Goal: Task Accomplishment & Management: Manage account settings

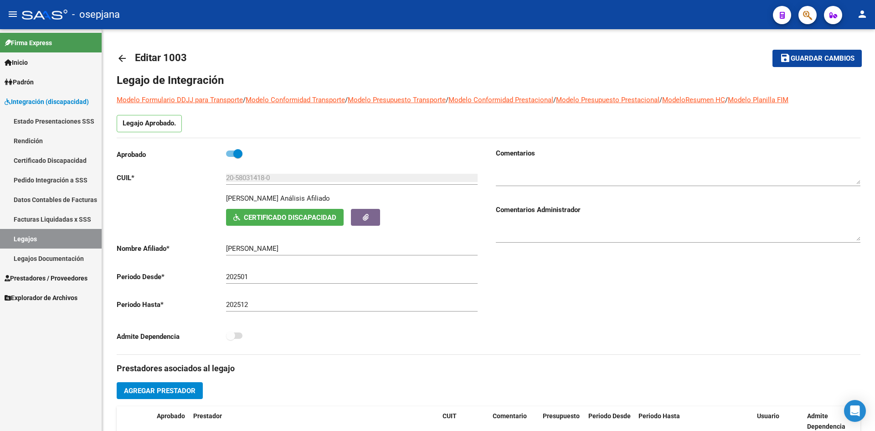
drag, startPoint x: 62, startPoint y: 234, endPoint x: 81, endPoint y: 229, distance: 19.3
click at [62, 234] on link "Legajos" at bounding box center [51, 239] width 102 height 20
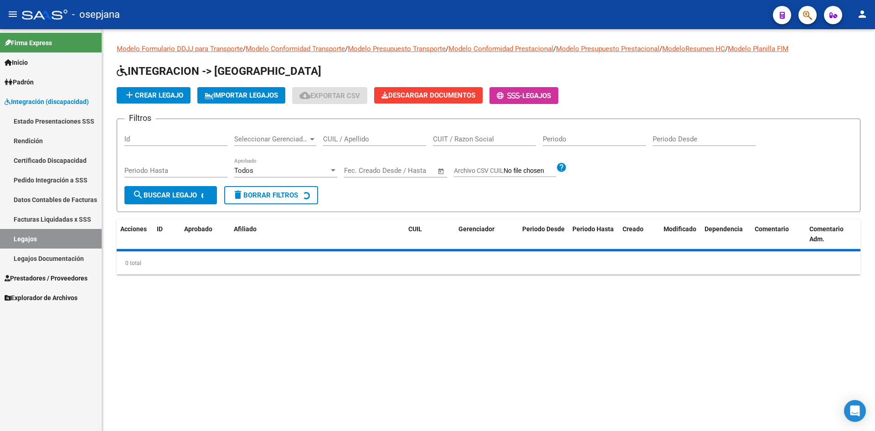
click at [348, 138] on input "CUIL / Apellido" at bounding box center [374, 139] width 103 height 8
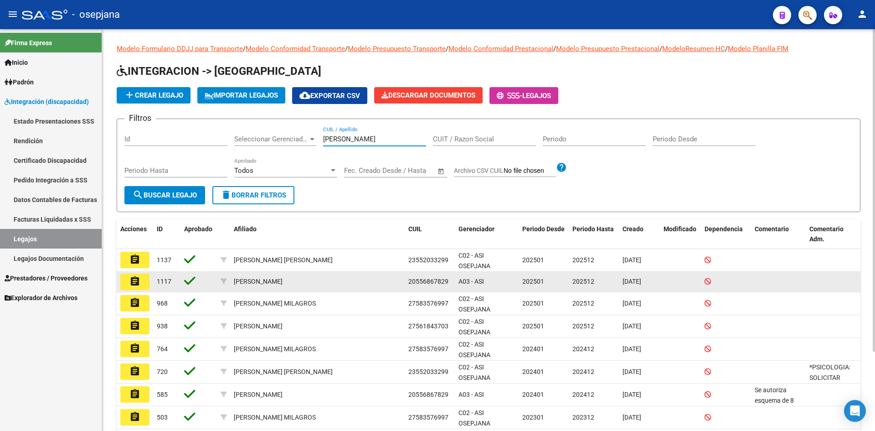
type input "[PERSON_NAME]"
click at [133, 279] on mat-icon "assignment" at bounding box center [134, 281] width 11 height 11
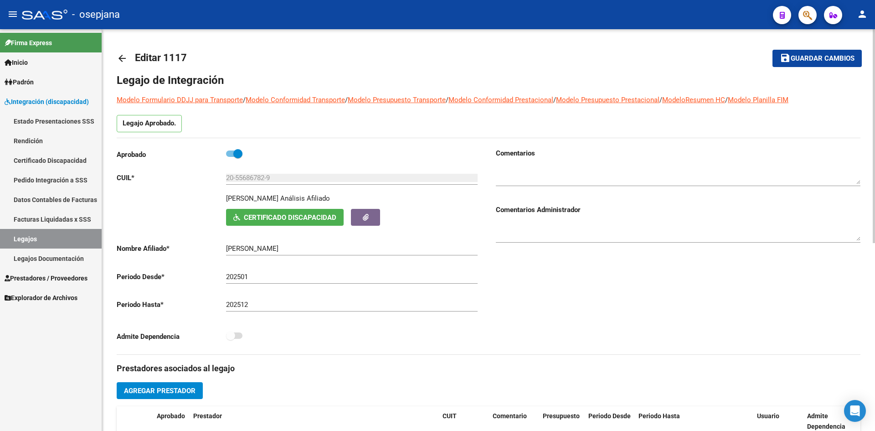
click at [249, 213] on span "Certificado Discapacidad" at bounding box center [284, 217] width 103 height 8
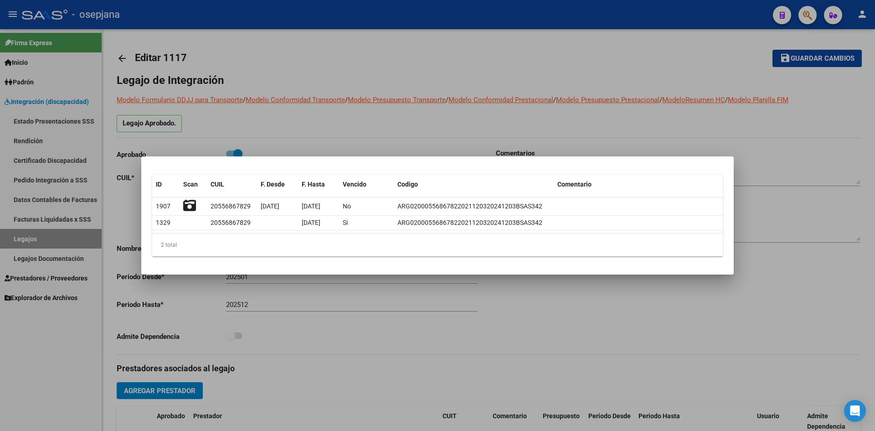
click at [314, 133] on div at bounding box center [437, 215] width 875 height 431
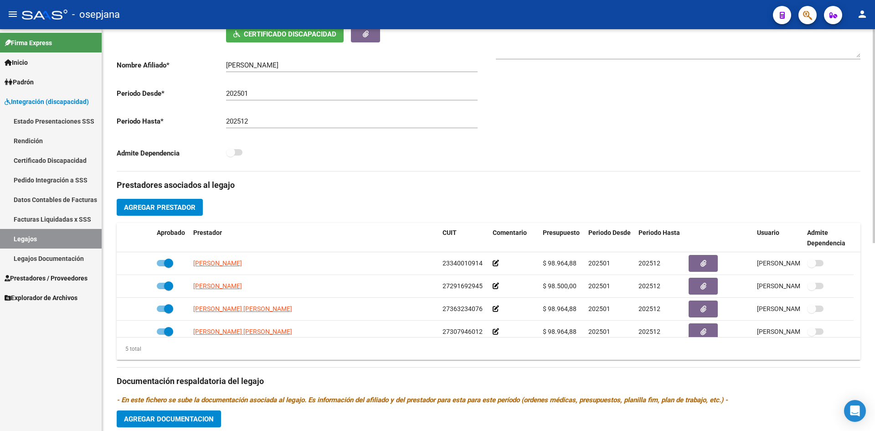
scroll to position [182, 0]
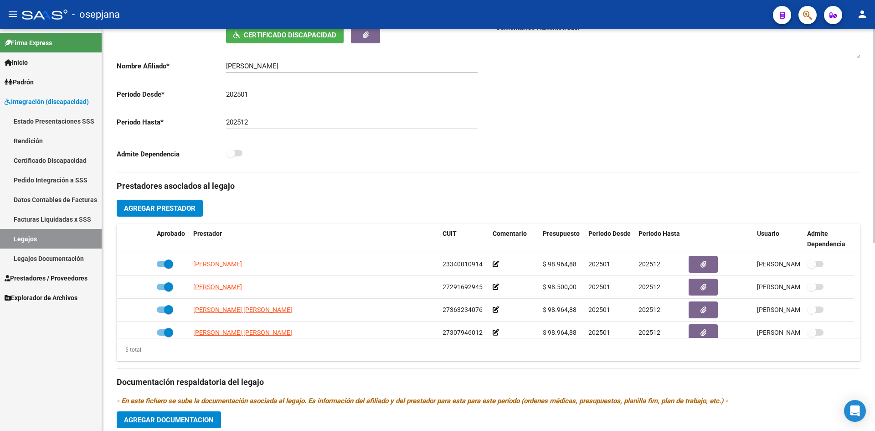
drag, startPoint x: 225, startPoint y: 64, endPoint x: 322, endPoint y: 64, distance: 96.6
click at [322, 64] on app-form-text-field "Nombre Afiliado * [PERSON_NAME] el nombre" at bounding box center [297, 66] width 361 height 8
drag, startPoint x: 322, startPoint y: 64, endPoint x: 210, endPoint y: 68, distance: 111.2
click at [210, 68] on app-form-text-field "Nombre Afiliado * [PERSON_NAME] el nombre" at bounding box center [297, 66] width 361 height 8
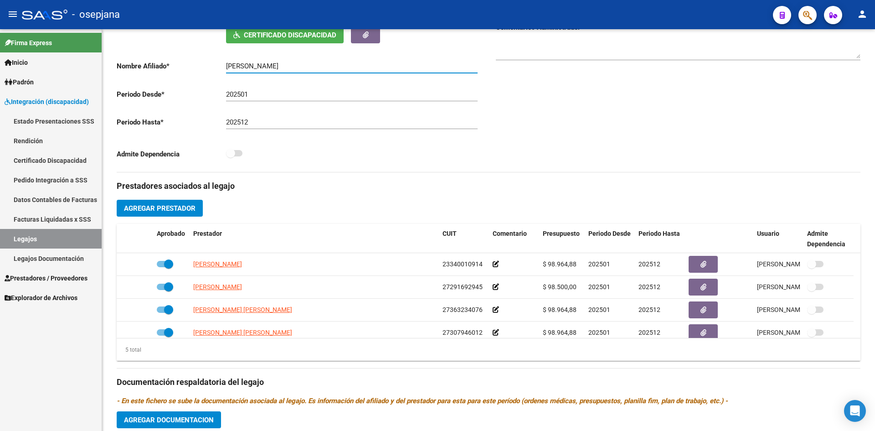
click at [31, 80] on span "Padrón" at bounding box center [19, 82] width 29 height 10
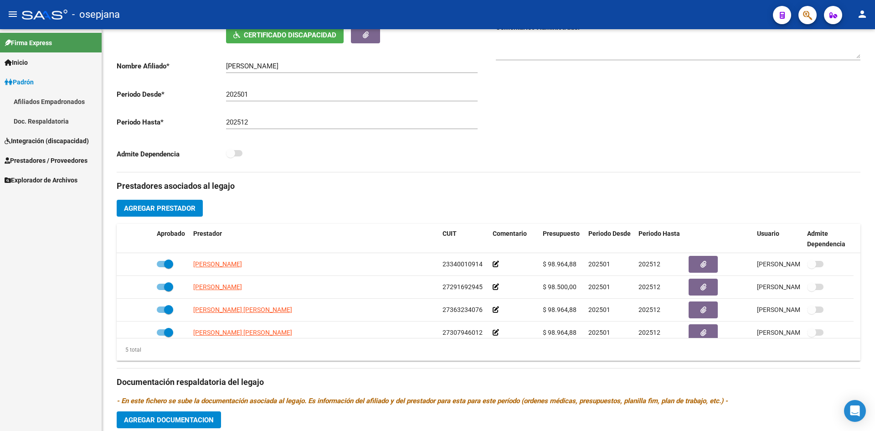
click at [56, 162] on span "Prestadores / Proveedores" at bounding box center [46, 160] width 83 height 10
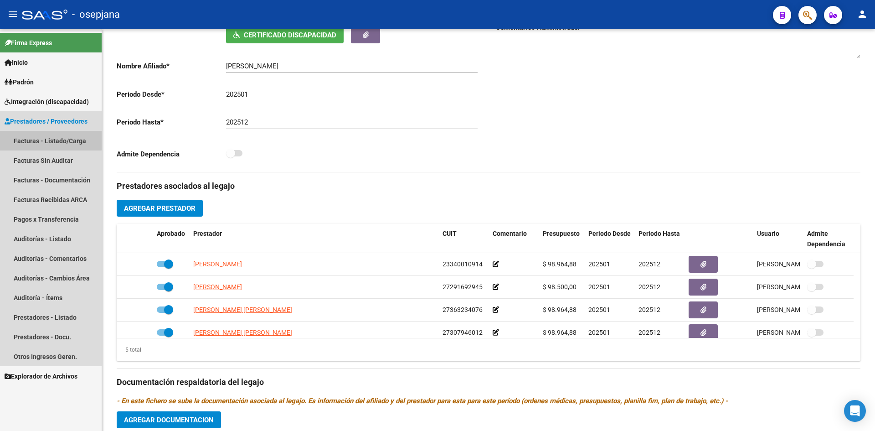
click at [46, 140] on link "Facturas - Listado/Carga" at bounding box center [51, 141] width 102 height 20
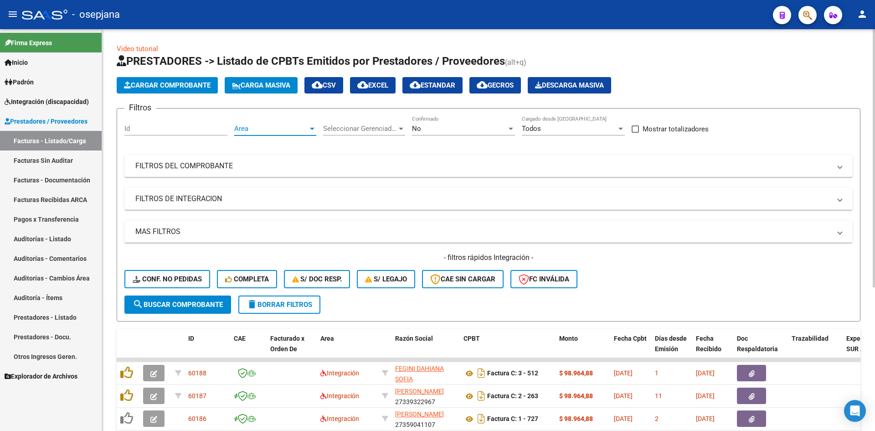
click at [255, 128] on span "Area" at bounding box center [271, 128] width 74 height 8
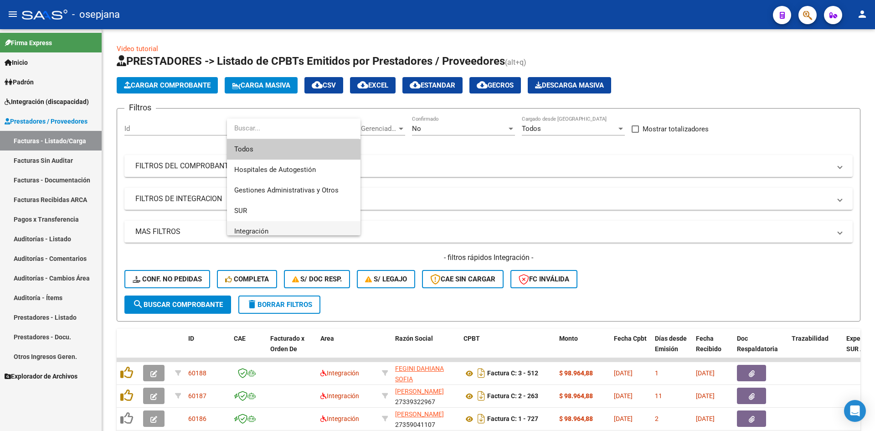
click at [272, 226] on span "Integración" at bounding box center [293, 231] width 119 height 21
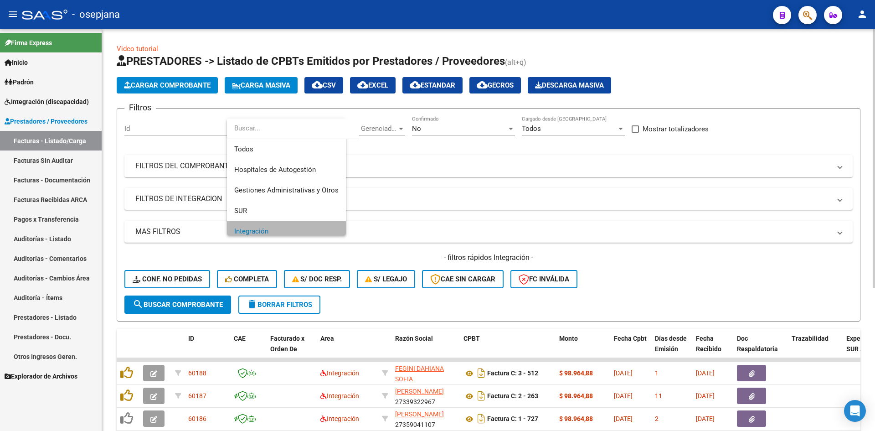
scroll to position [6, 0]
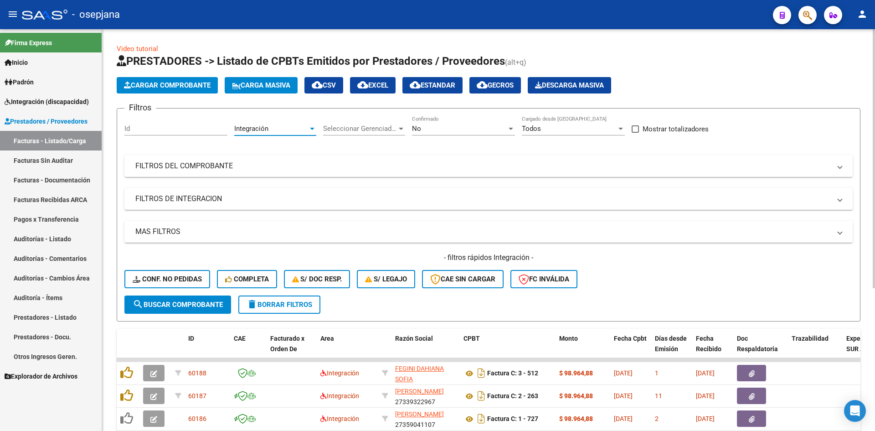
click at [434, 125] on div "No" at bounding box center [459, 128] width 95 height 8
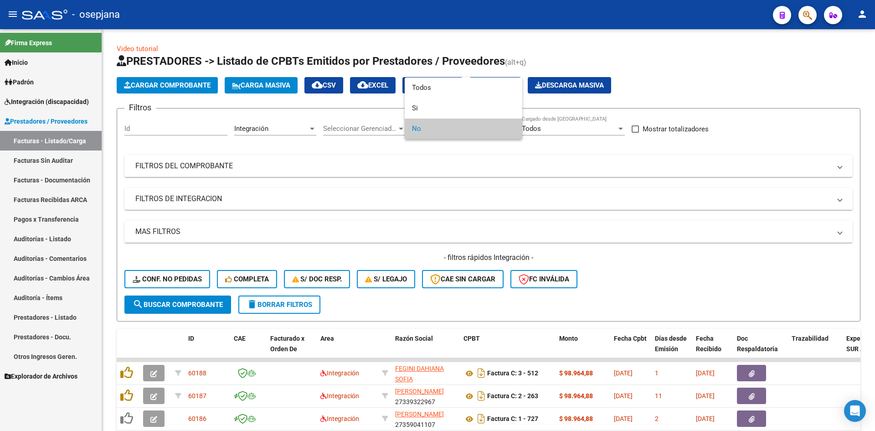
click at [436, 128] on span "No" at bounding box center [463, 128] width 103 height 21
click at [472, 181] on div at bounding box center [437, 215] width 875 height 431
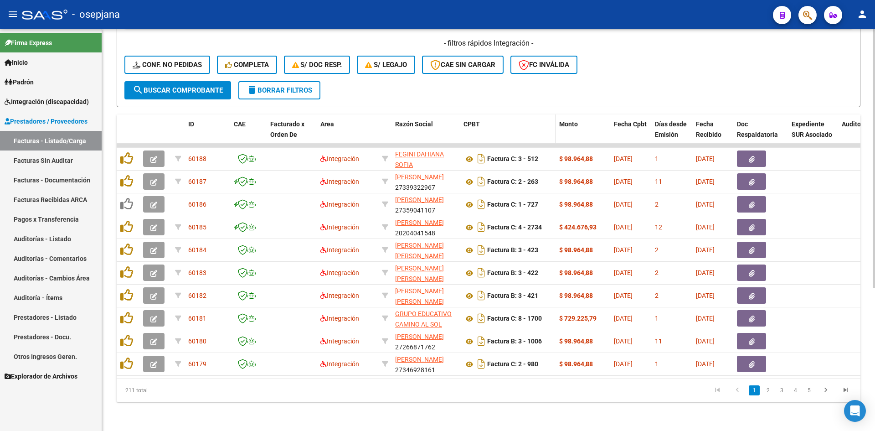
scroll to position [221, 0]
click at [841, 391] on icon "go to last page" at bounding box center [846, 390] width 12 height 11
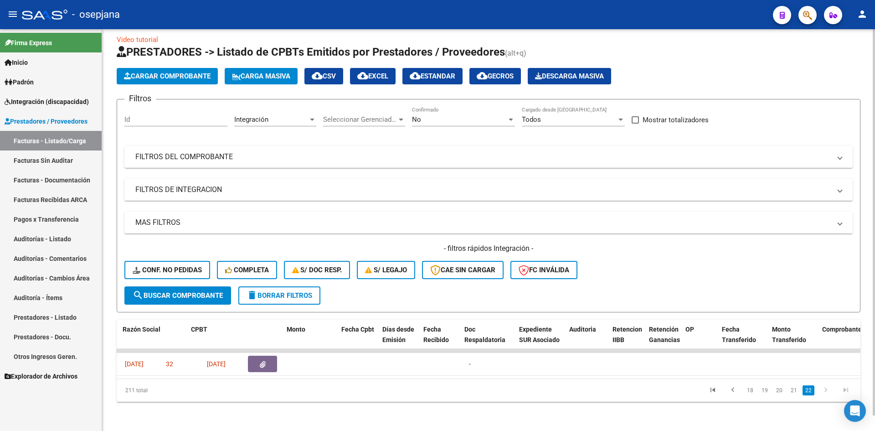
scroll to position [0, 518]
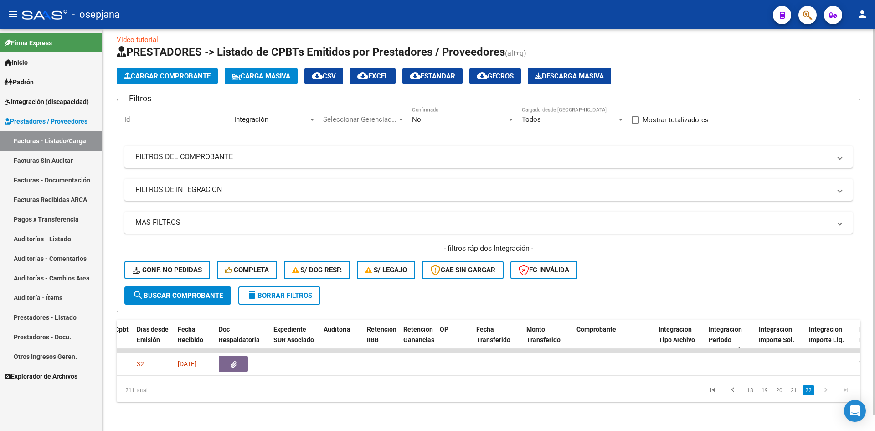
click at [874, 251] on div at bounding box center [873, 237] width 2 height 386
click at [793, 387] on link "21" at bounding box center [794, 390] width 12 height 10
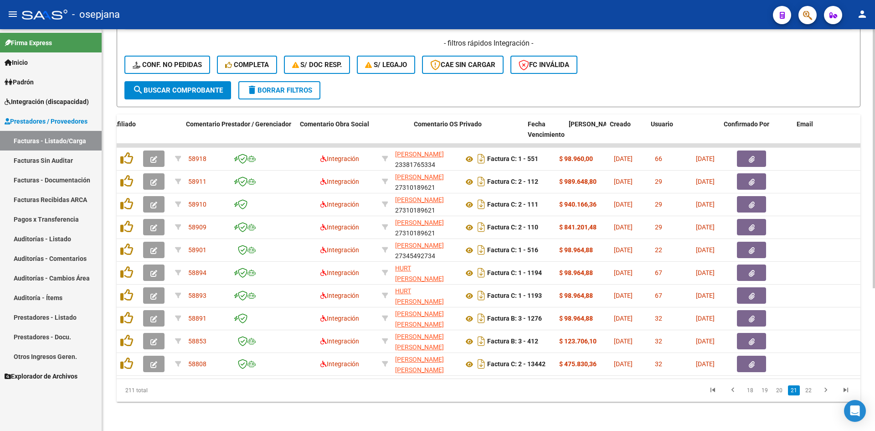
scroll to position [0, 1366]
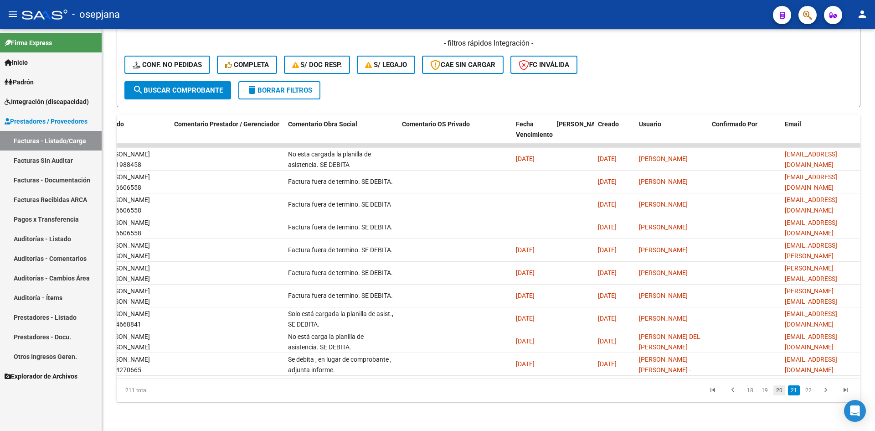
click at [779, 390] on link "20" at bounding box center [779, 390] width 12 height 10
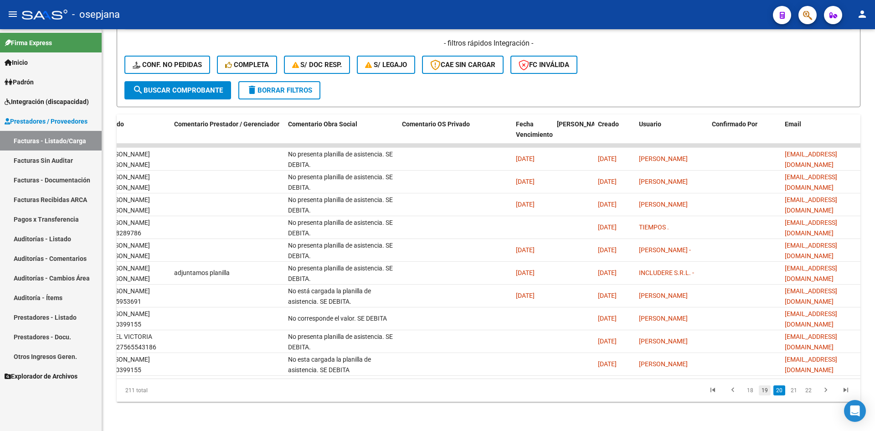
click at [767, 390] on link "19" at bounding box center [765, 390] width 12 height 10
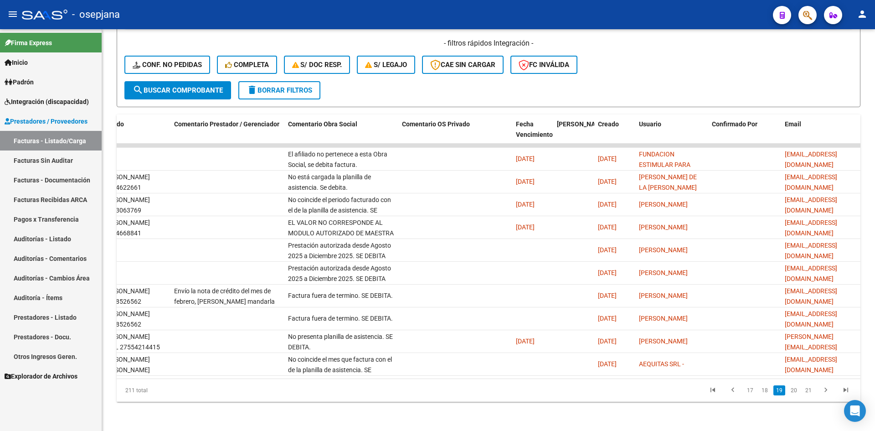
click at [767, 390] on link "18" at bounding box center [765, 390] width 12 height 10
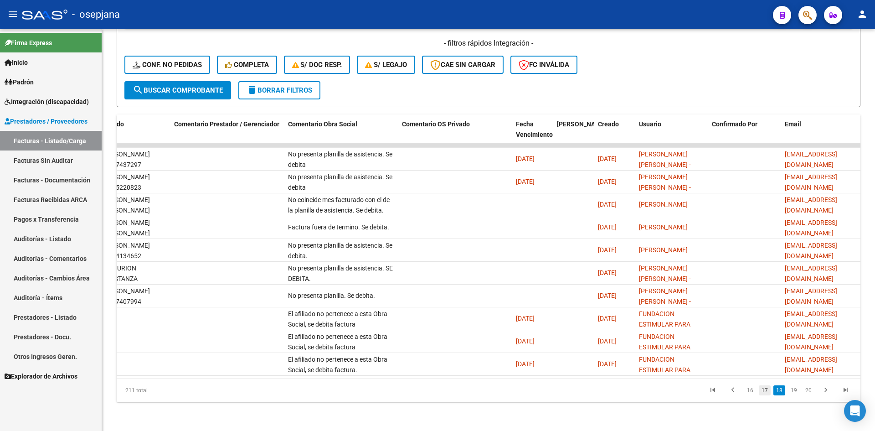
click at [765, 390] on link "17" at bounding box center [765, 390] width 12 height 10
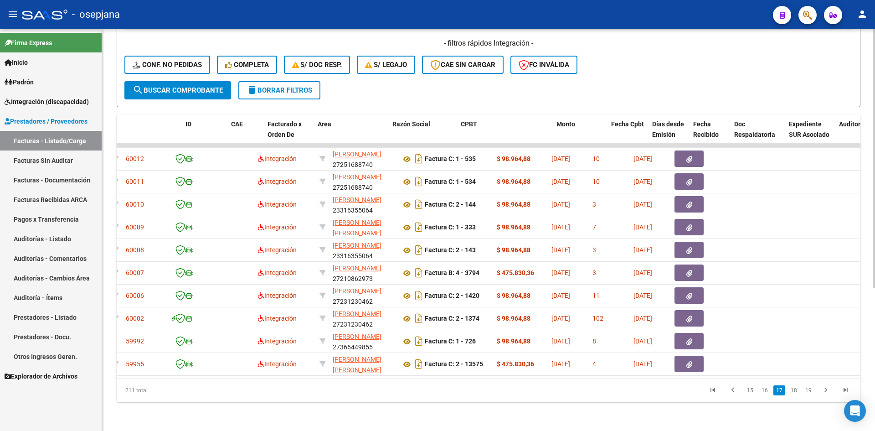
scroll to position [0, 0]
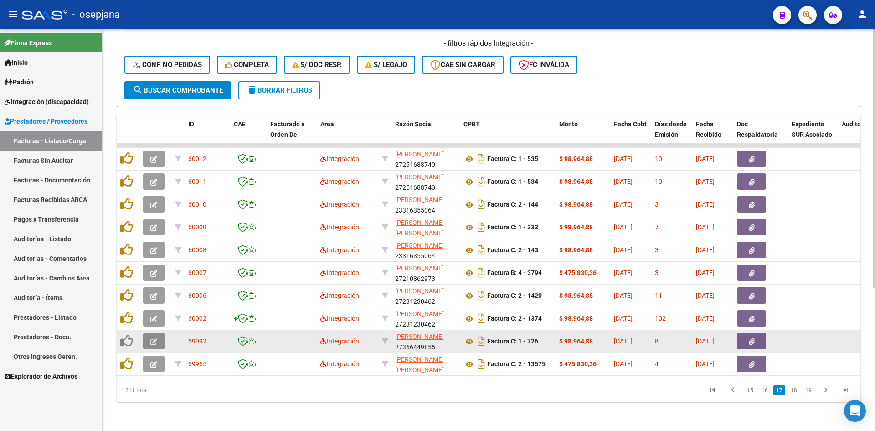
click at [152, 338] on icon "button" at bounding box center [153, 341] width 7 height 7
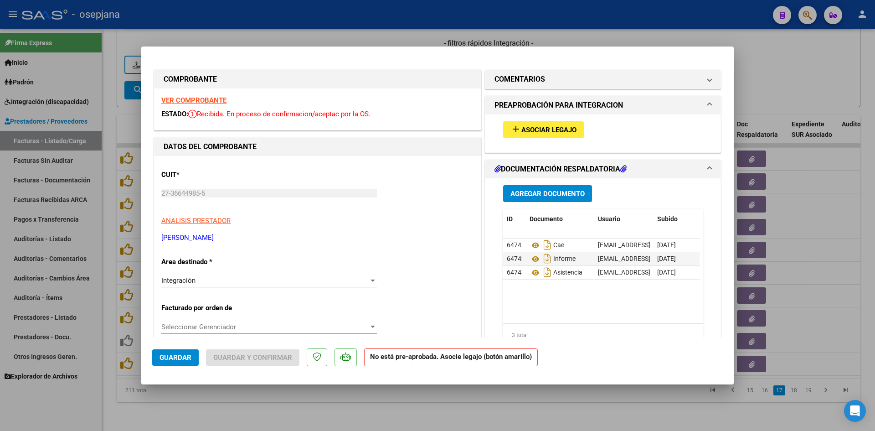
click at [201, 100] on strong "VER COMPROBANTE" at bounding box center [193, 100] width 65 height 8
click at [524, 79] on h1 "COMENTARIOS" at bounding box center [519, 79] width 51 height 11
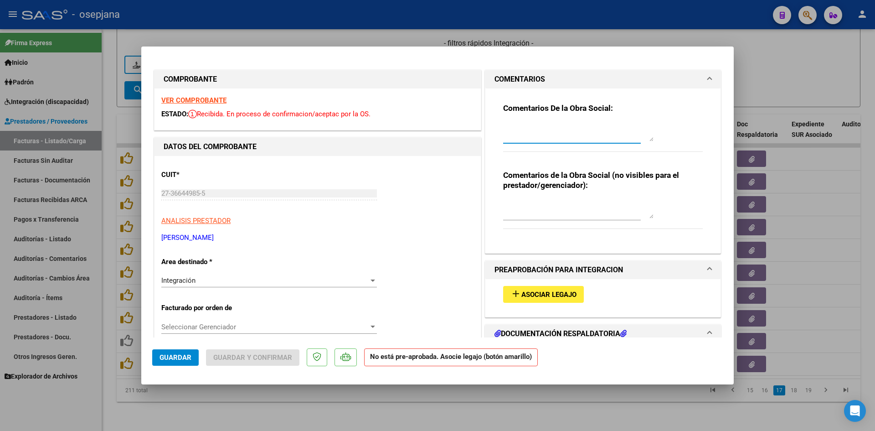
click at [553, 129] on textarea at bounding box center [578, 132] width 150 height 18
type textarea "Afiliado directo ASI- Se debita factura, no pertenece a la obra social."
click at [184, 359] on span "Guardar" at bounding box center [175, 357] width 32 height 8
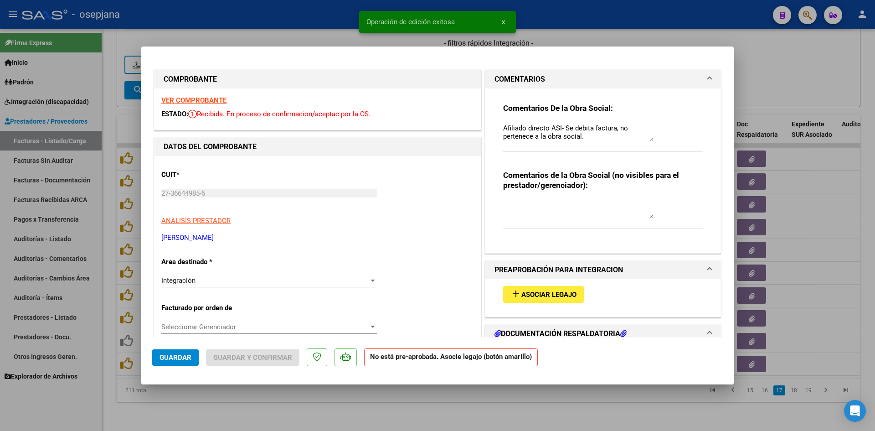
click at [790, 77] on div at bounding box center [437, 215] width 875 height 431
type input "$ 0,00"
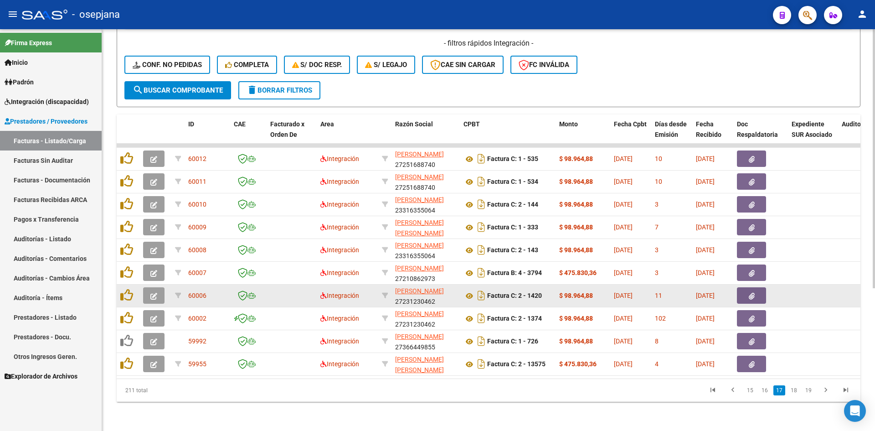
click at [156, 292] on icon "button" at bounding box center [153, 295] width 7 height 7
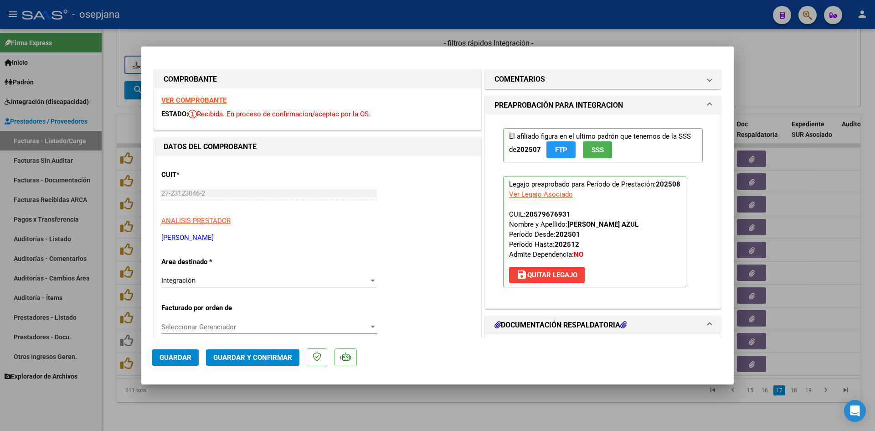
click at [197, 97] on strong "VER COMPROBANTE" at bounding box center [193, 100] width 65 height 8
click at [205, 98] on strong "VER COMPROBANTE" at bounding box center [193, 100] width 65 height 8
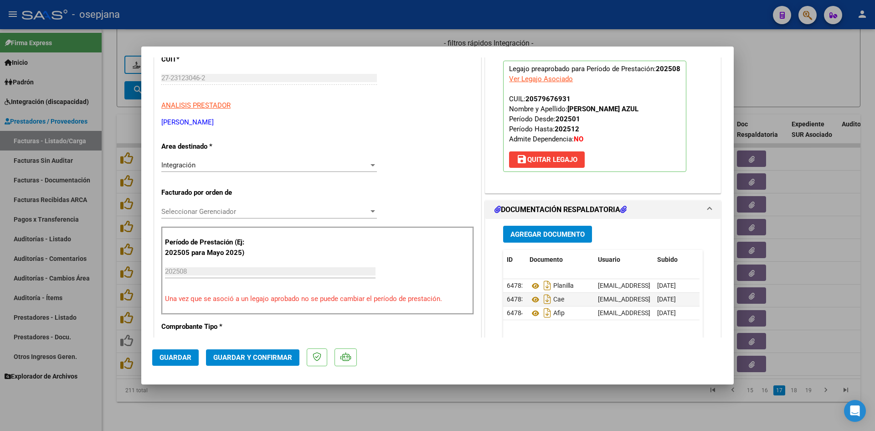
scroll to position [137, 0]
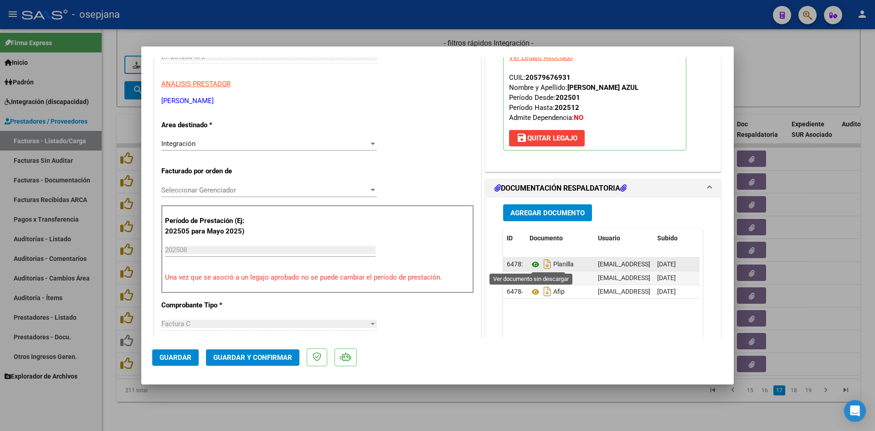
click at [531, 262] on icon at bounding box center [535, 264] width 12 height 11
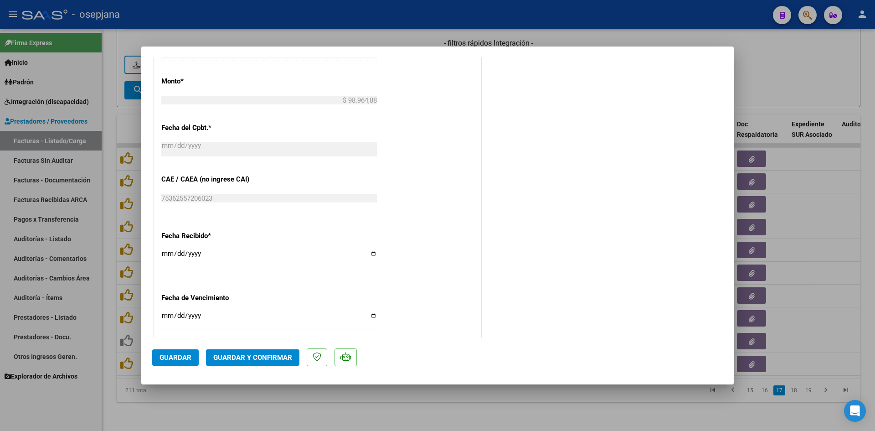
scroll to position [501, 0]
click at [166, 312] on input "[DATE]" at bounding box center [268, 316] width 215 height 15
type input "[DATE]"
click at [240, 354] on span "Guardar y Confirmar" at bounding box center [252, 357] width 79 height 8
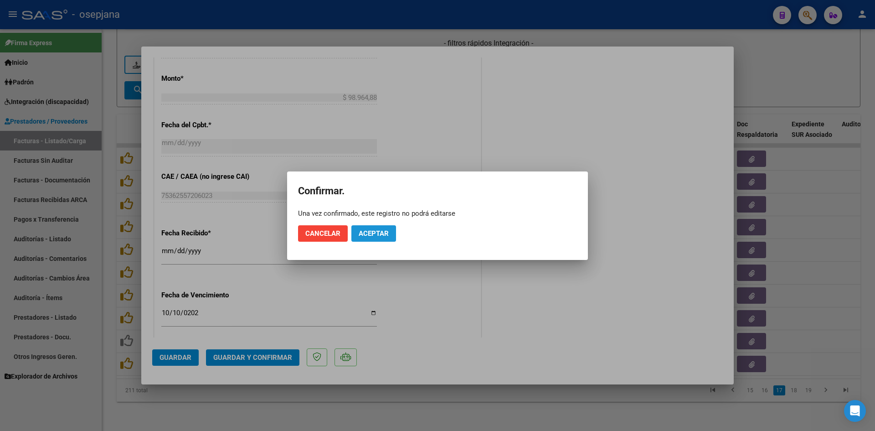
click at [389, 234] on button "Aceptar" at bounding box center [373, 233] width 45 height 16
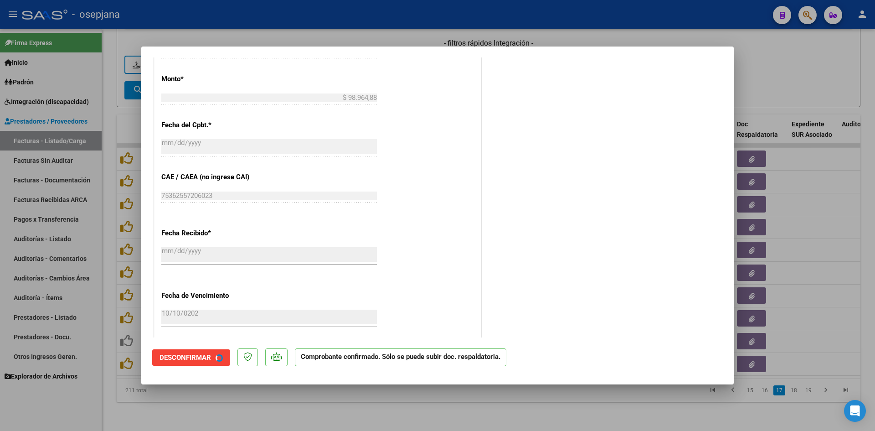
click at [754, 64] on div at bounding box center [437, 215] width 875 height 431
type input "$ 0,00"
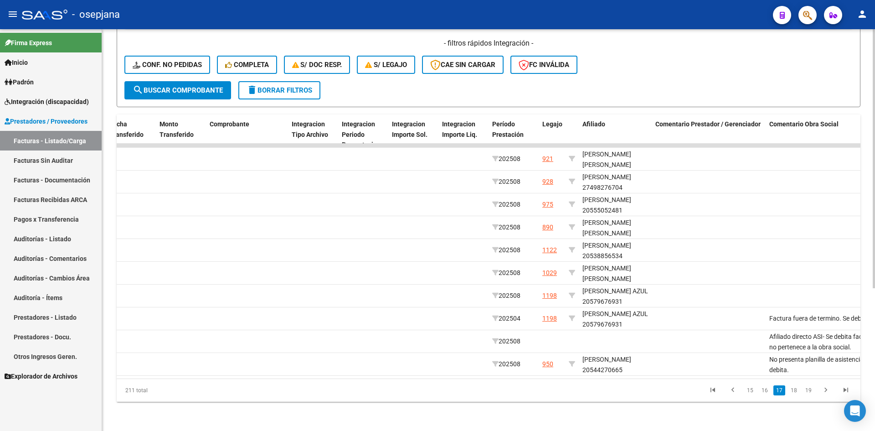
scroll to position [0, 0]
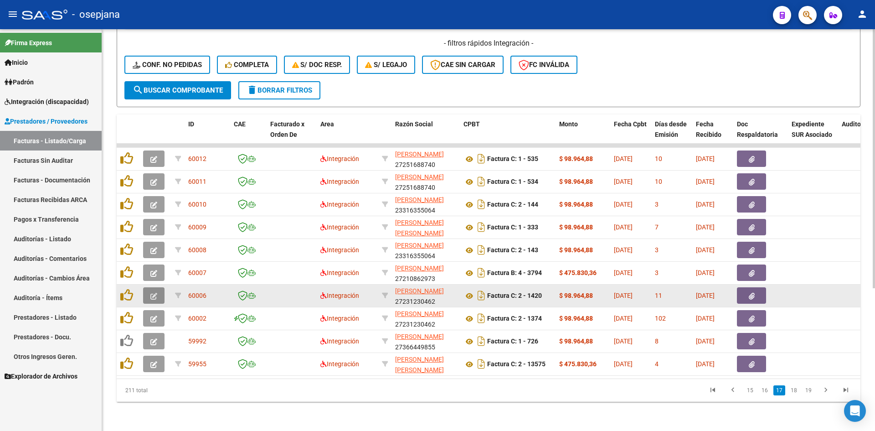
click at [159, 287] on button "button" at bounding box center [153, 295] width 21 height 16
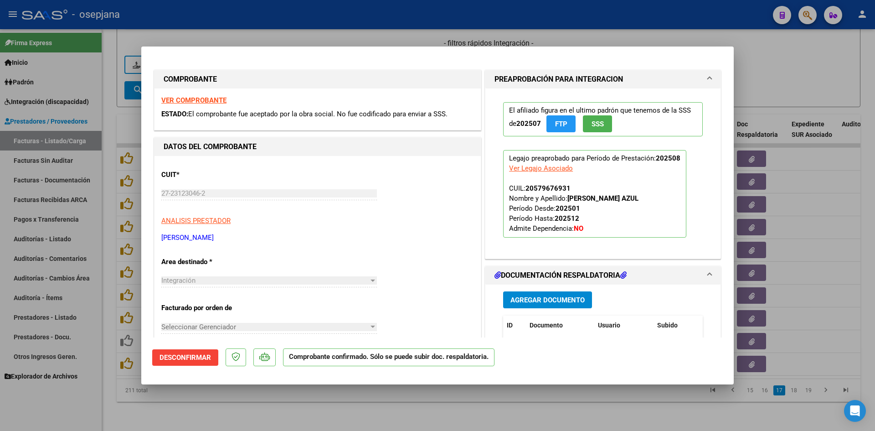
click at [198, 100] on strong "VER COMPROBANTE" at bounding box center [193, 100] width 65 height 8
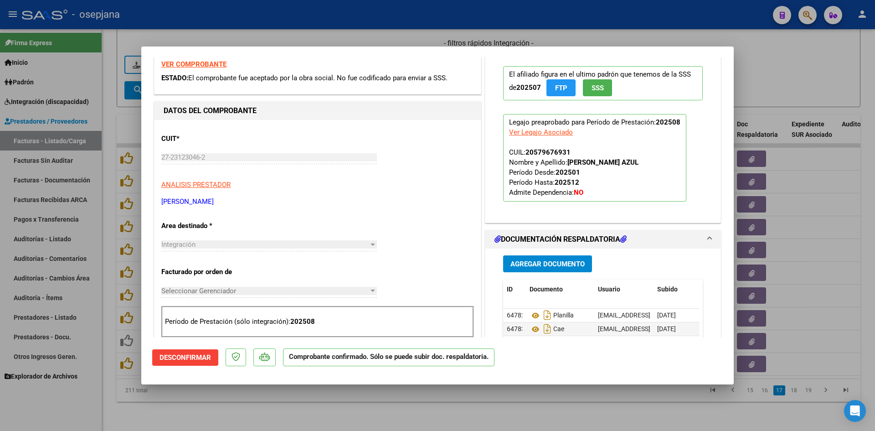
scroll to position [182, 0]
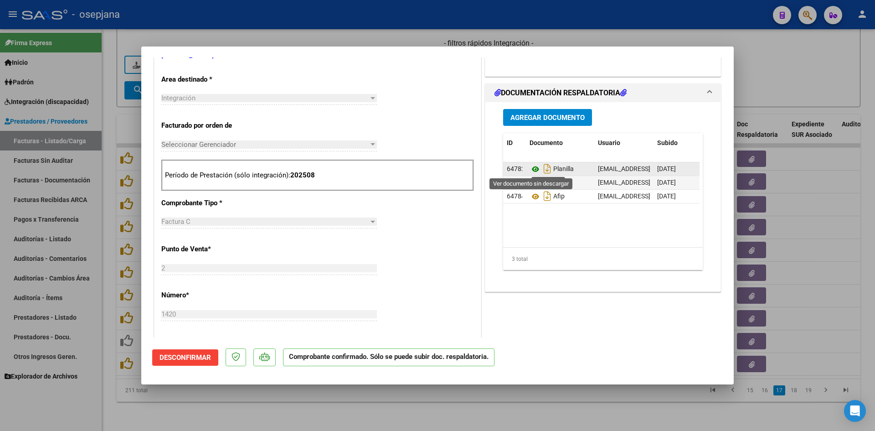
click at [533, 168] on icon at bounding box center [535, 169] width 12 height 11
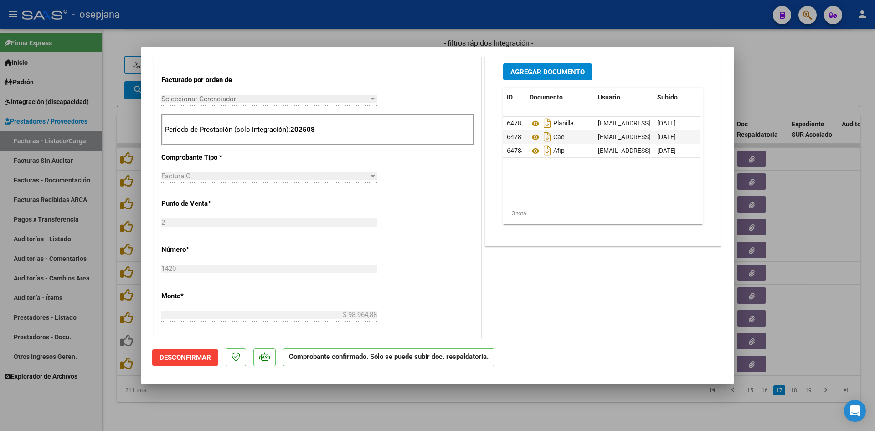
click at [752, 84] on div at bounding box center [437, 215] width 875 height 431
type input "$ 0,00"
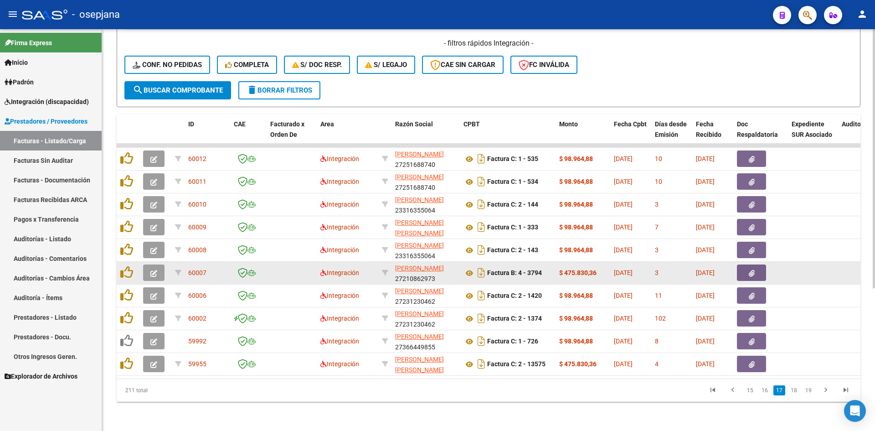
click at [150, 265] on button "button" at bounding box center [153, 272] width 21 height 16
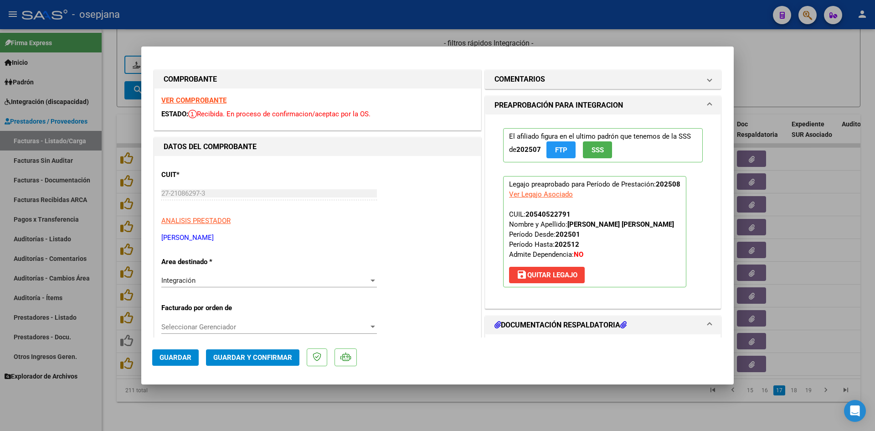
click at [184, 102] on strong "VER COMPROBANTE" at bounding box center [193, 100] width 65 height 8
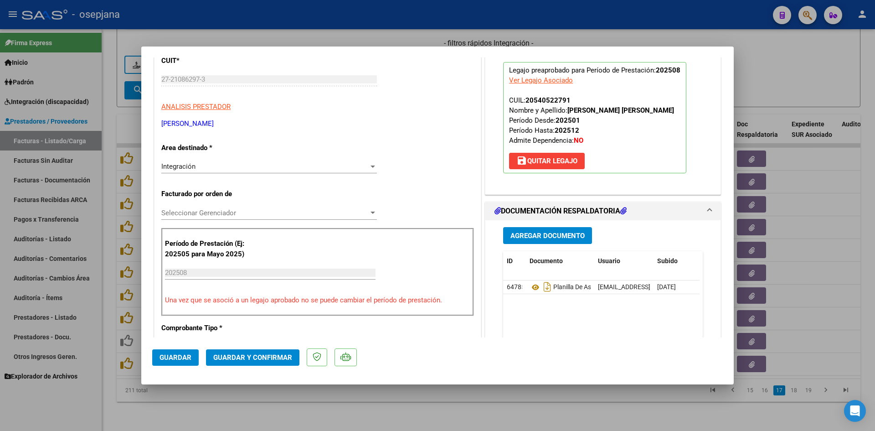
scroll to position [182, 0]
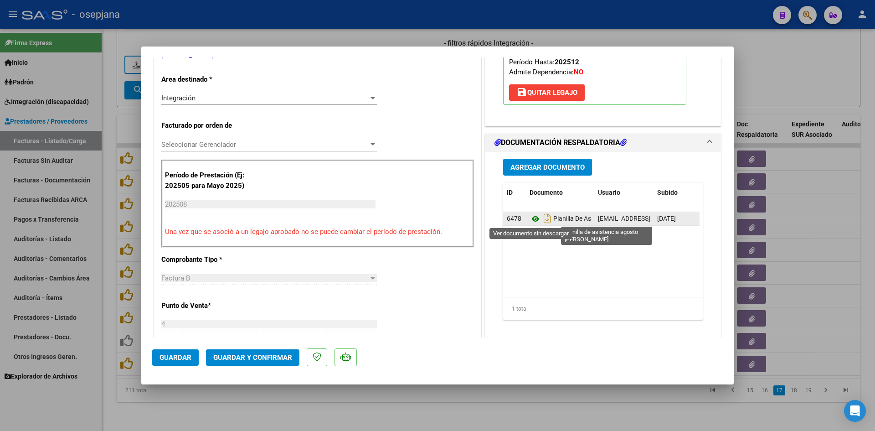
click at [533, 218] on icon at bounding box center [535, 218] width 12 height 11
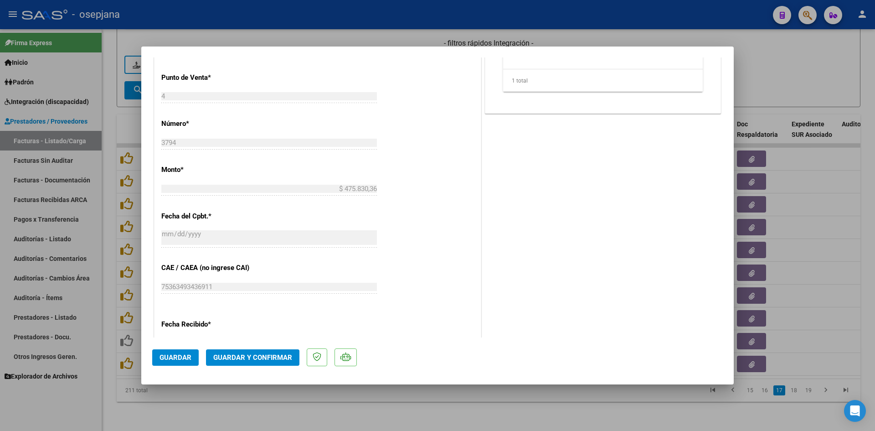
scroll to position [600, 0]
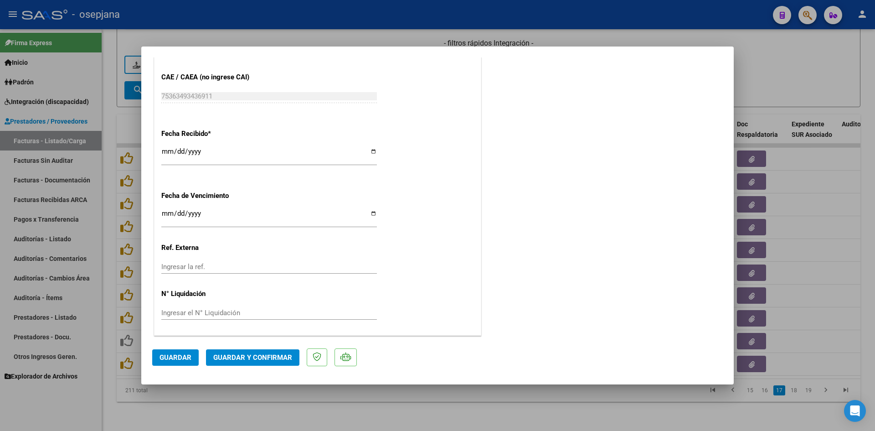
click at [165, 213] on input "[DATE]" at bounding box center [268, 217] width 215 height 15
type input "[DATE]"
click at [256, 351] on button "Guardar y Confirmar" at bounding box center [252, 357] width 93 height 16
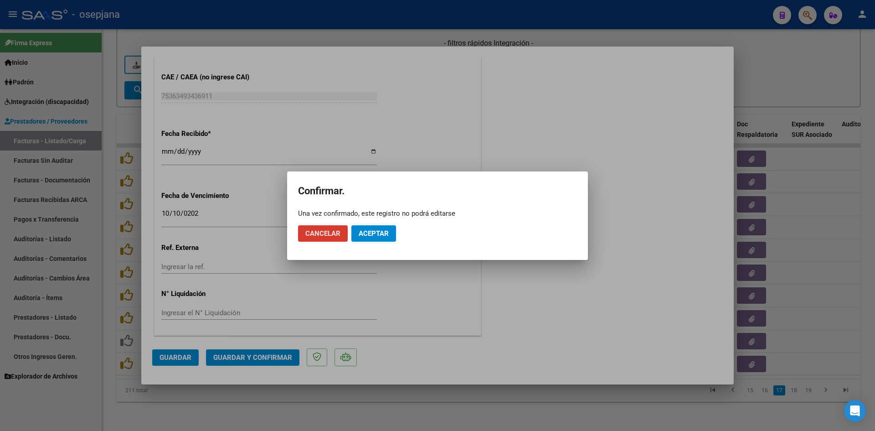
click at [366, 231] on span "Aceptar" at bounding box center [374, 233] width 30 height 8
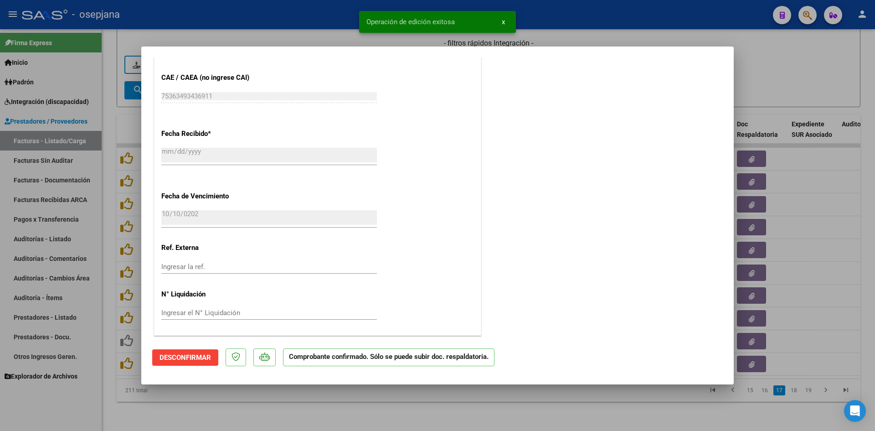
click at [789, 67] on div at bounding box center [437, 215] width 875 height 431
type input "$ 0,00"
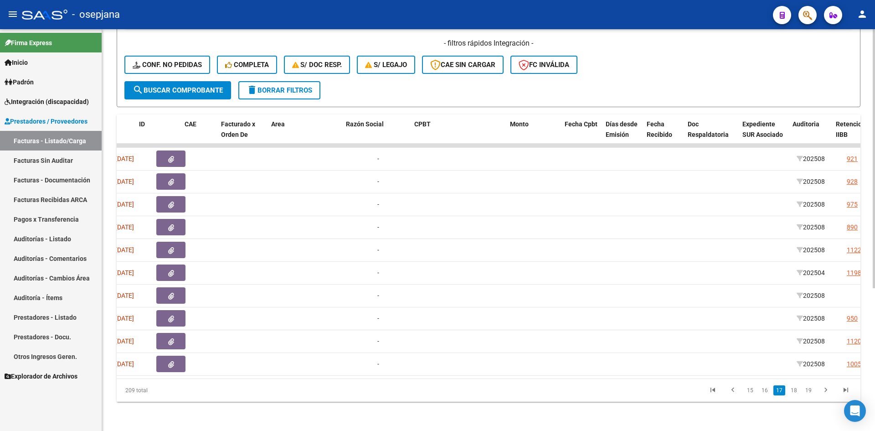
scroll to position [0, 0]
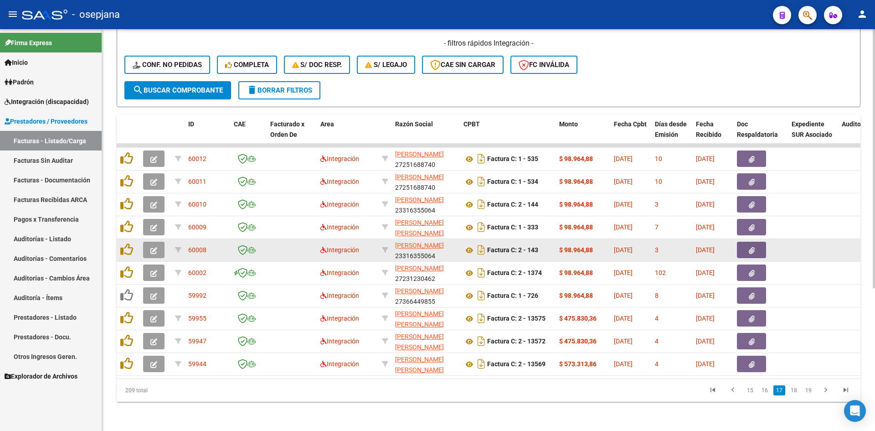
click at [151, 247] on icon "button" at bounding box center [153, 250] width 7 height 7
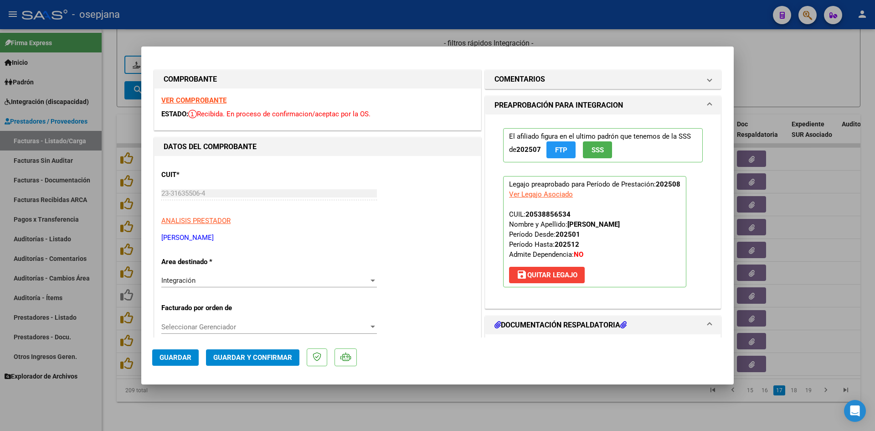
click at [190, 99] on strong "VER COMPROBANTE" at bounding box center [193, 100] width 65 height 8
click at [177, 98] on strong "VER COMPROBANTE" at bounding box center [193, 100] width 65 height 8
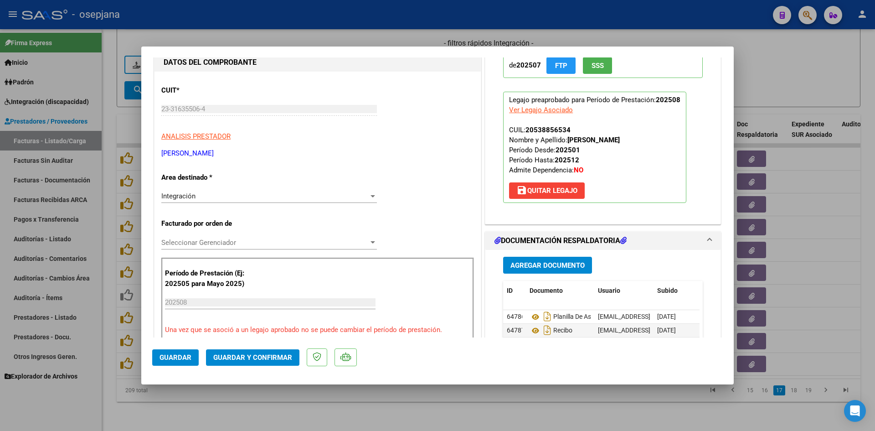
scroll to position [137, 0]
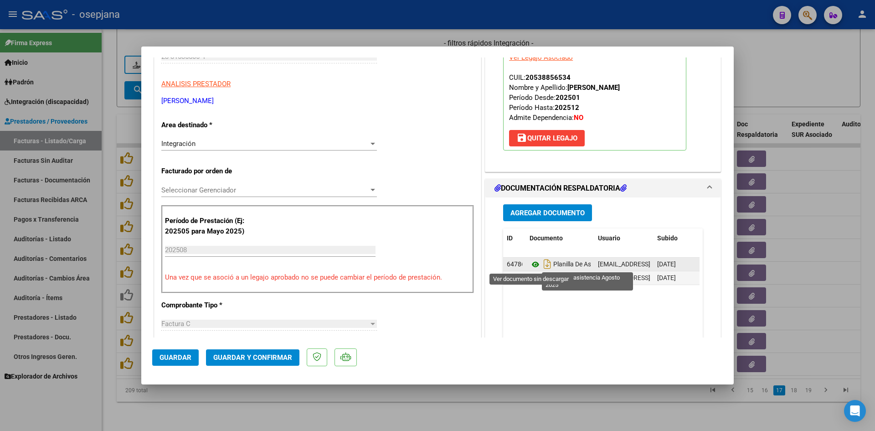
click at [534, 266] on icon at bounding box center [535, 264] width 12 height 11
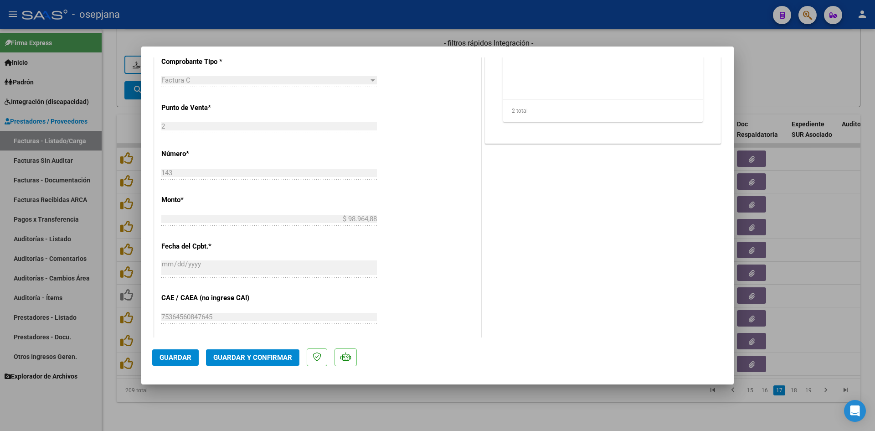
scroll to position [501, 0]
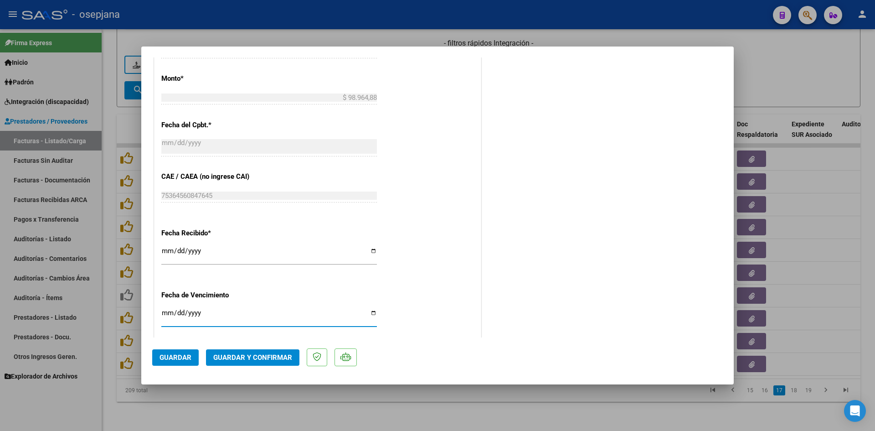
click at [165, 313] on input "[DATE]" at bounding box center [268, 316] width 215 height 15
type input "[DATE]"
click at [274, 356] on span "Guardar y Confirmar" at bounding box center [252, 357] width 79 height 8
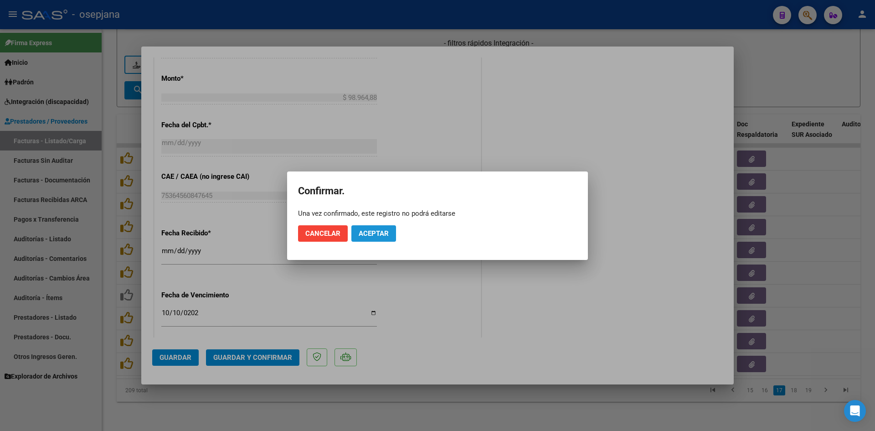
click at [366, 226] on button "Aceptar" at bounding box center [373, 233] width 45 height 16
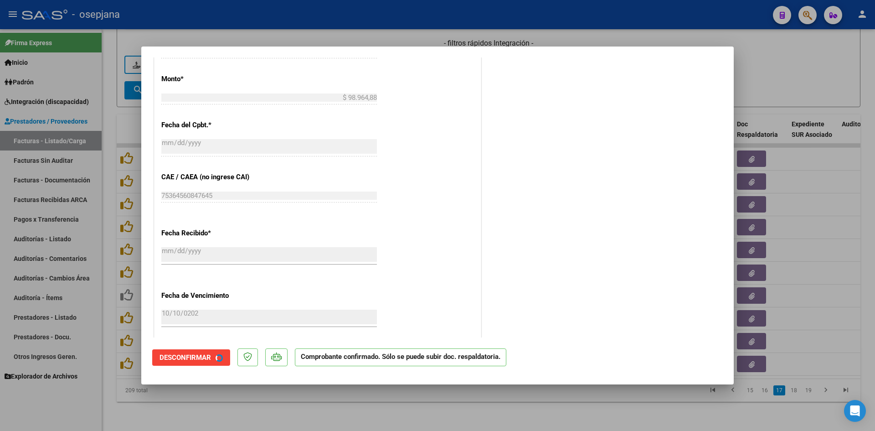
click at [756, 79] on div at bounding box center [437, 215] width 875 height 431
type input "$ 0,00"
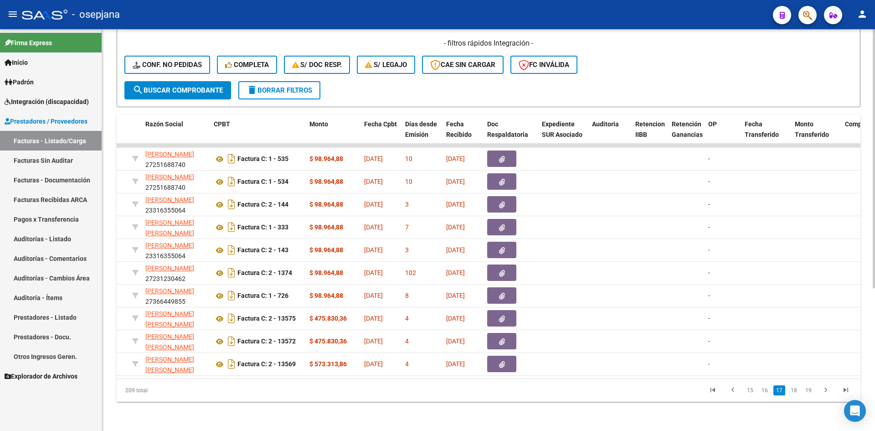
scroll to position [0, 0]
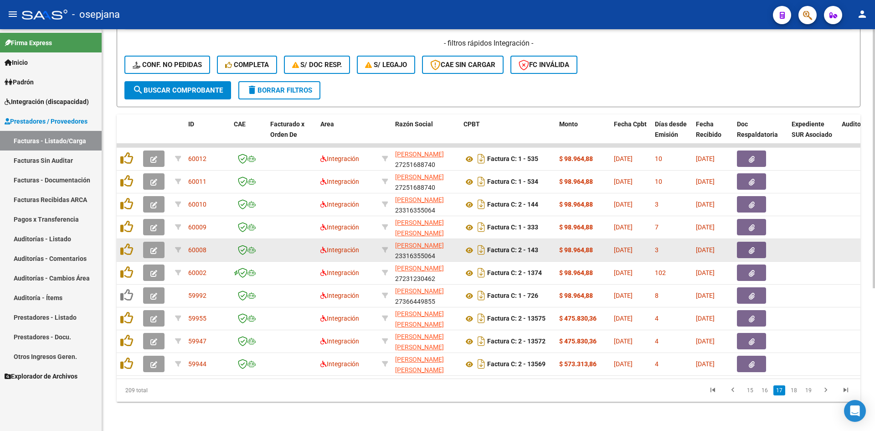
click at [150, 247] on icon "button" at bounding box center [153, 250] width 7 height 7
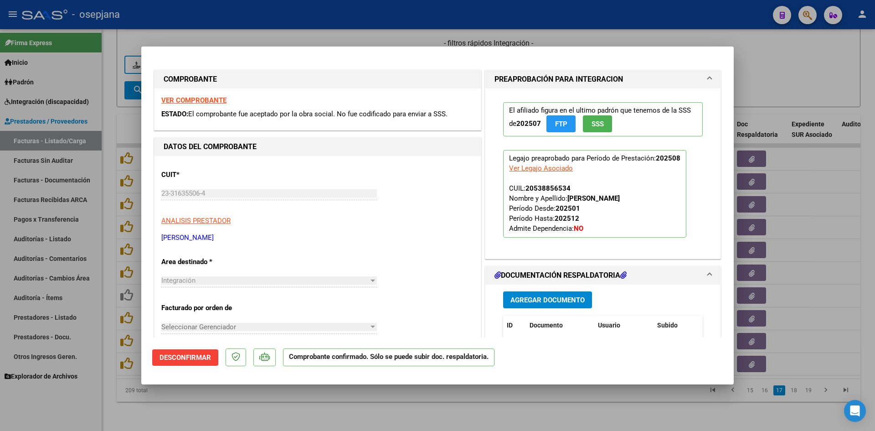
click at [199, 101] on strong "VER COMPROBANTE" at bounding box center [193, 100] width 65 height 8
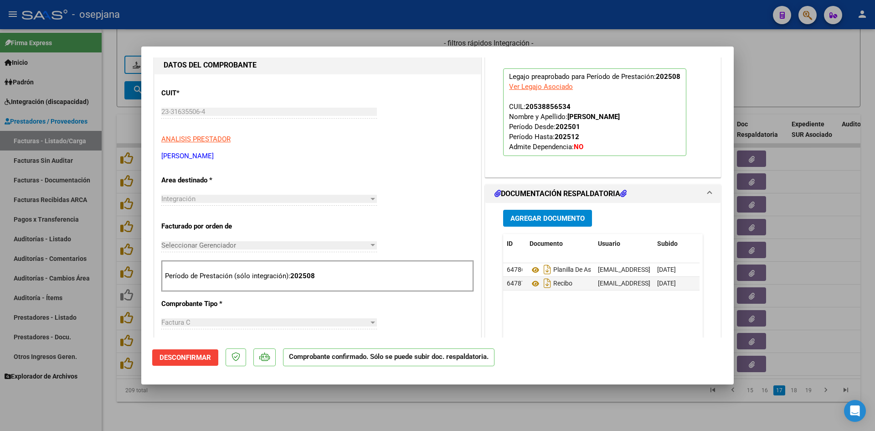
scroll to position [182, 0]
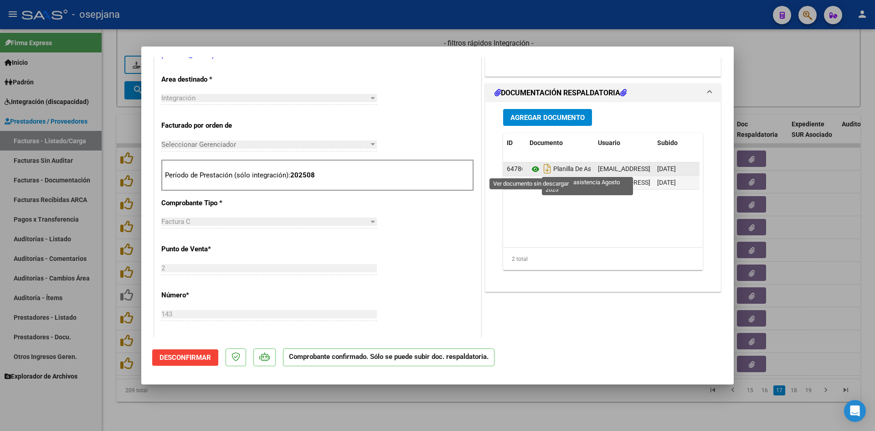
click at [530, 167] on icon at bounding box center [535, 169] width 12 height 11
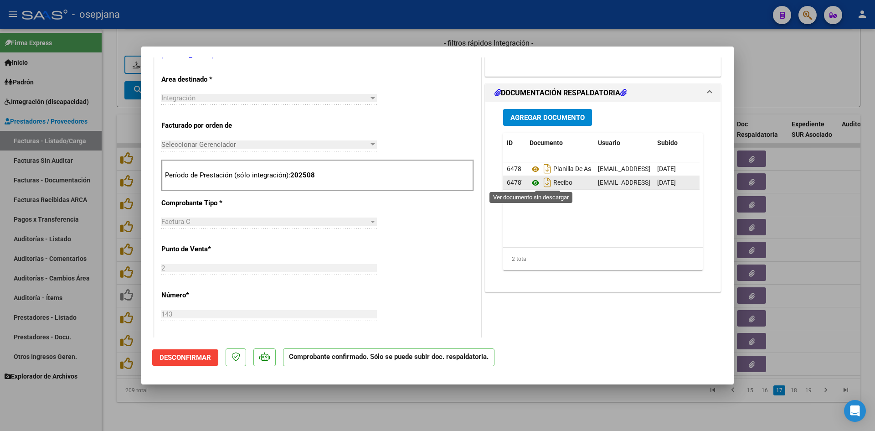
click at [529, 182] on icon at bounding box center [535, 182] width 12 height 11
click at [764, 77] on div at bounding box center [437, 215] width 875 height 431
type input "$ 0,00"
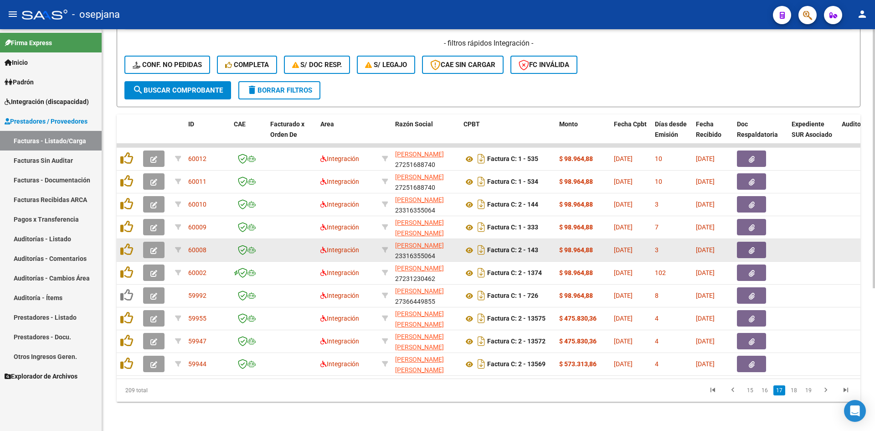
click at [153, 247] on icon "button" at bounding box center [153, 250] width 7 height 7
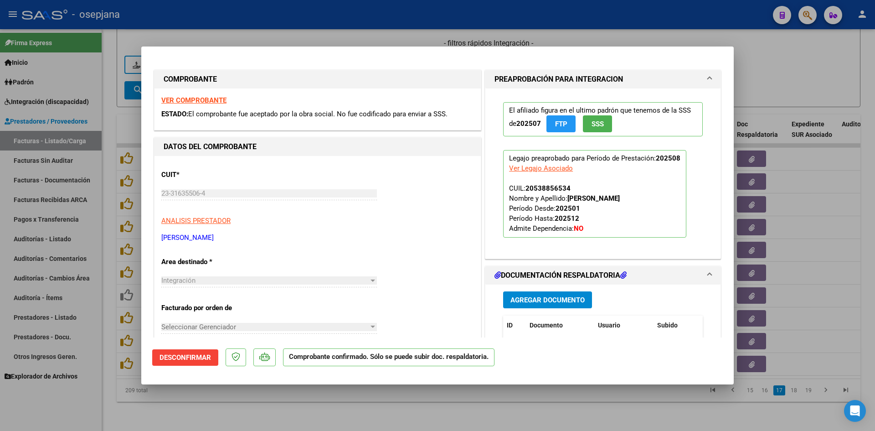
click at [773, 66] on div at bounding box center [437, 215] width 875 height 431
type input "$ 0,00"
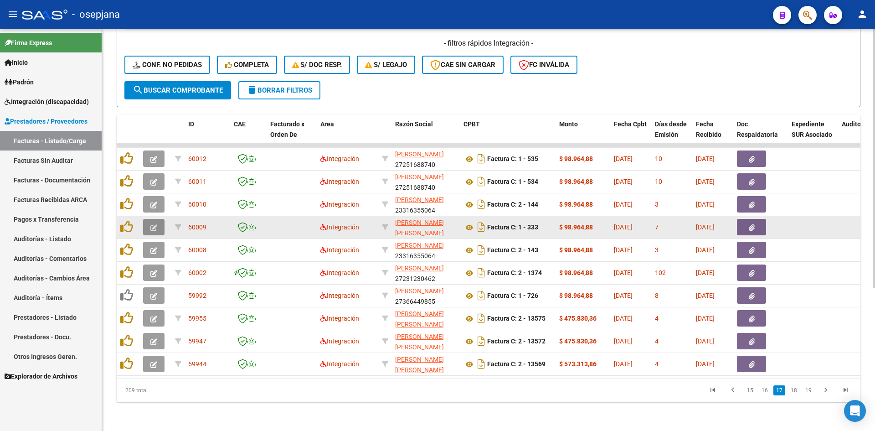
click at [155, 224] on icon "button" at bounding box center [153, 227] width 7 height 7
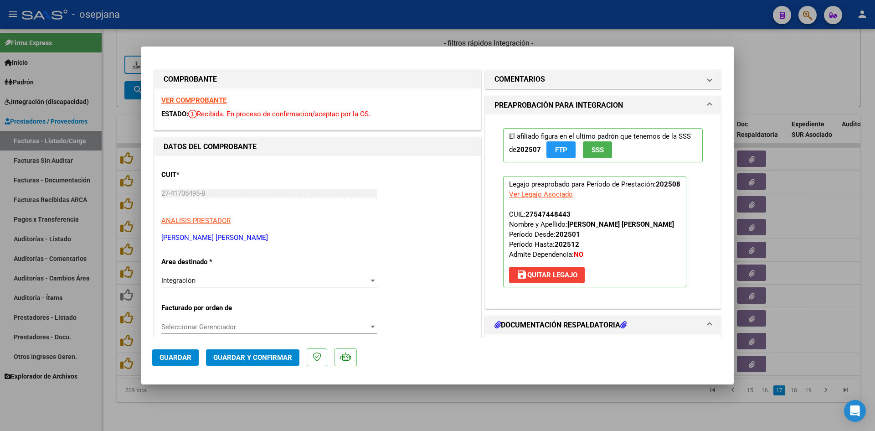
click at [213, 100] on strong "VER COMPROBANTE" at bounding box center [193, 100] width 65 height 8
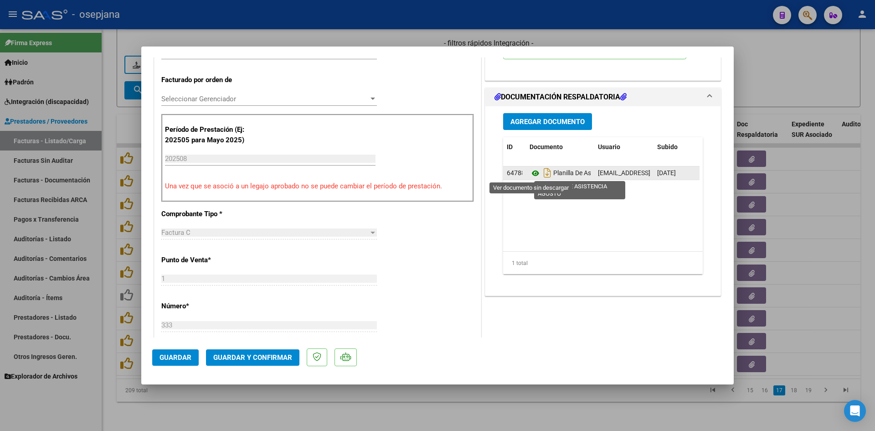
click at [529, 173] on icon at bounding box center [535, 173] width 12 height 11
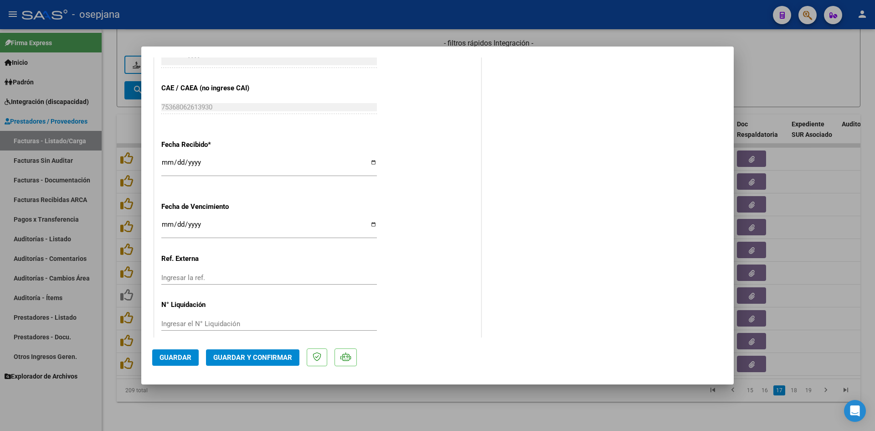
scroll to position [592, 0]
click at [166, 222] on input "Ingresar la fecha" at bounding box center [268, 225] width 215 height 15
type input "[DATE]"
click at [258, 361] on span "Guardar y Confirmar" at bounding box center [252, 357] width 79 height 8
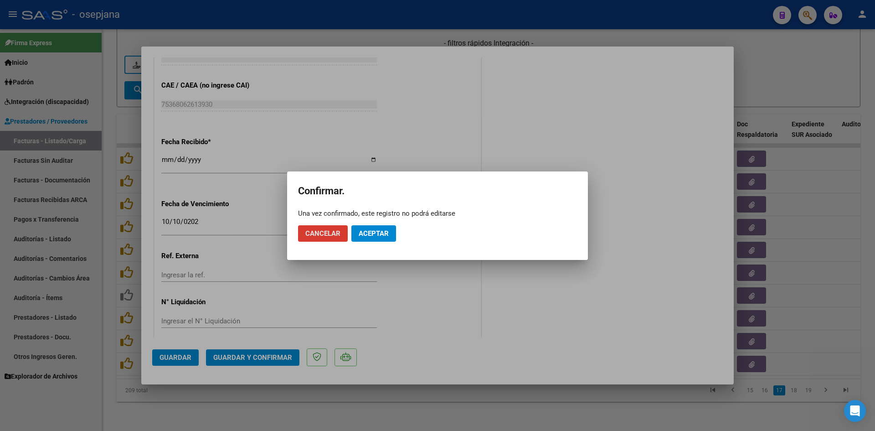
click at [365, 231] on span "Aceptar" at bounding box center [374, 233] width 30 height 8
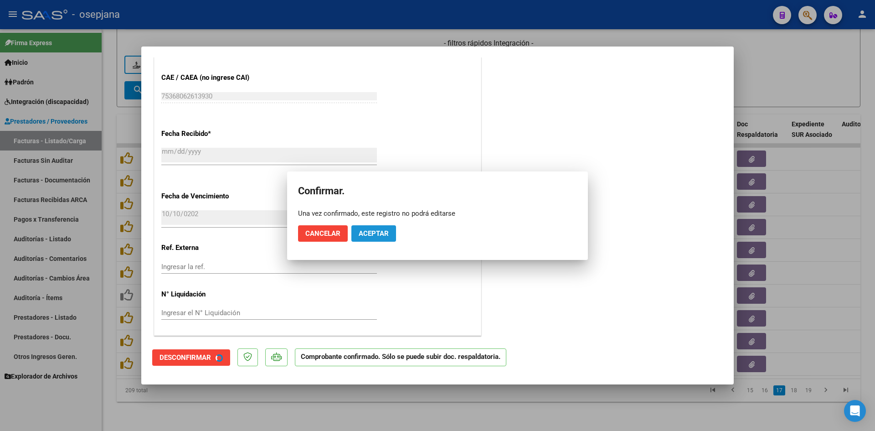
scroll to position [536, 0]
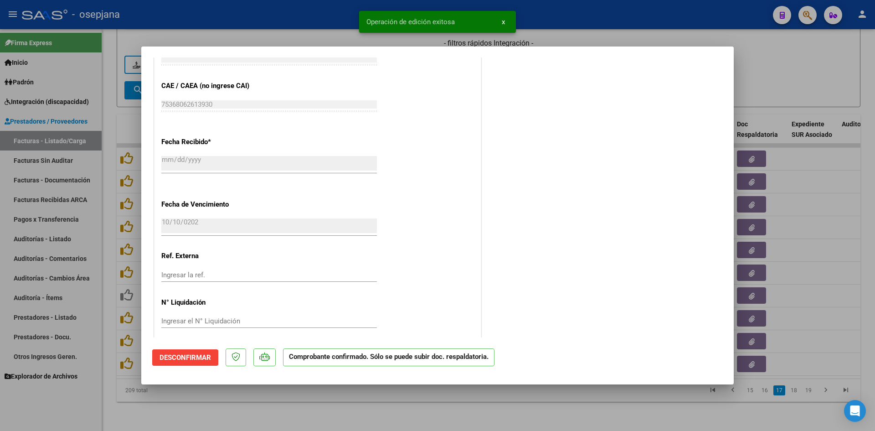
click at [799, 75] on div at bounding box center [437, 215] width 875 height 431
type input "$ 0,00"
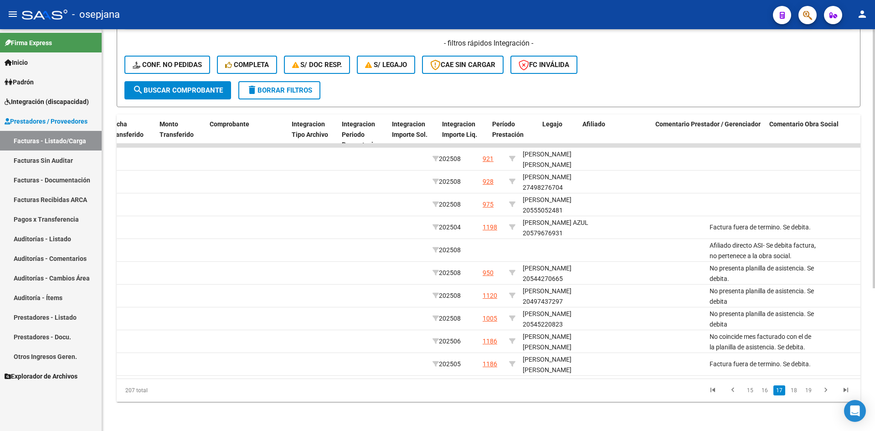
scroll to position [0, 0]
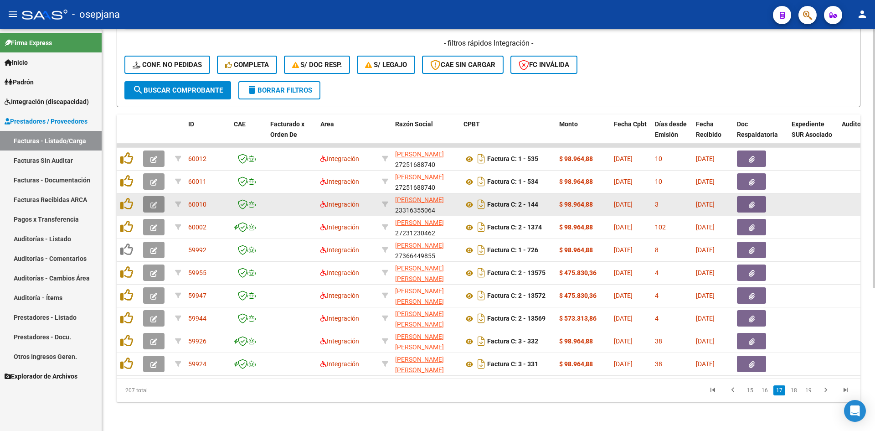
click at [150, 201] on icon "button" at bounding box center [153, 204] width 7 height 7
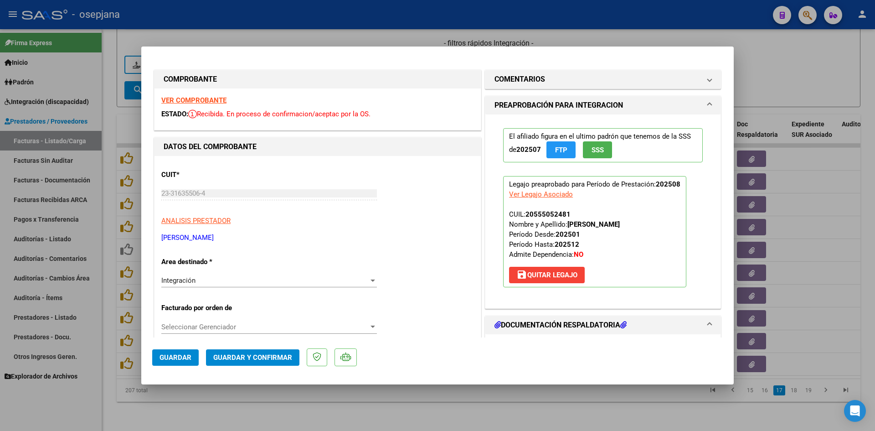
click at [214, 97] on strong "VER COMPROBANTE" at bounding box center [193, 100] width 65 height 8
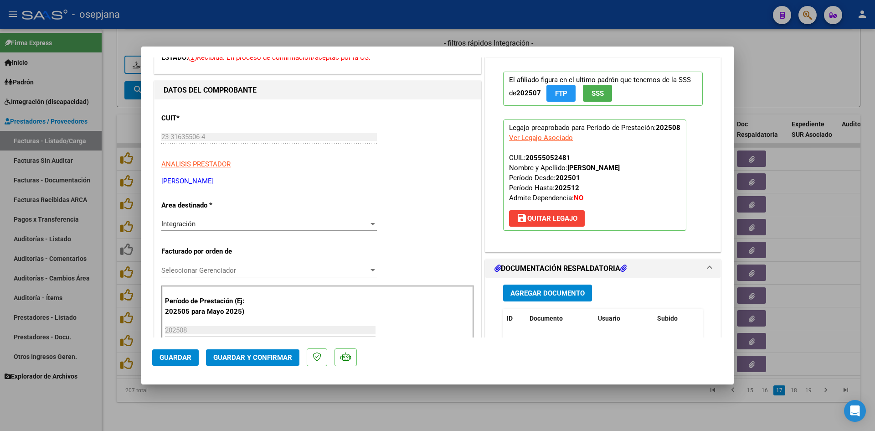
scroll to position [137, 0]
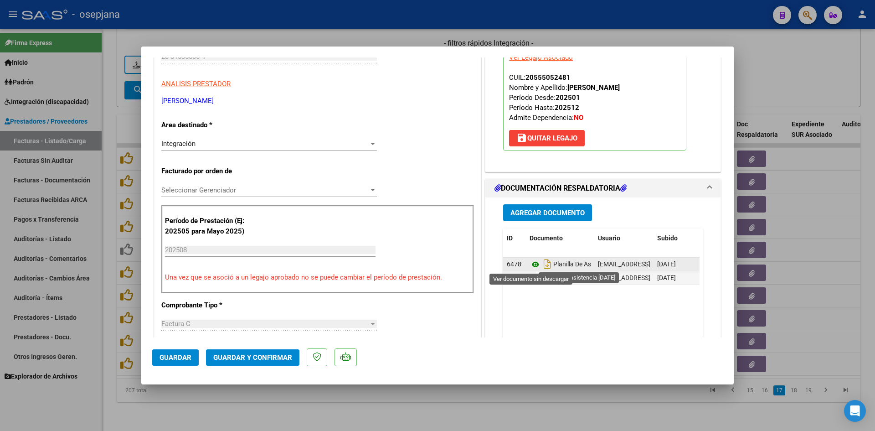
click at [533, 265] on icon at bounding box center [535, 264] width 12 height 11
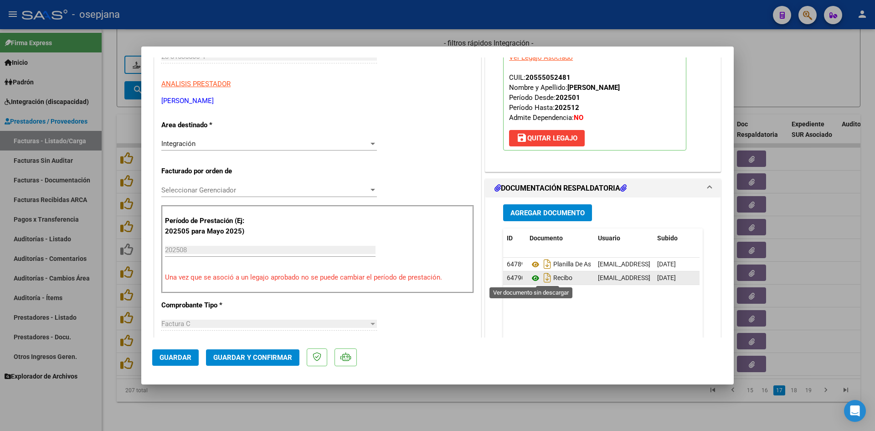
click at [533, 276] on icon at bounding box center [535, 277] width 12 height 11
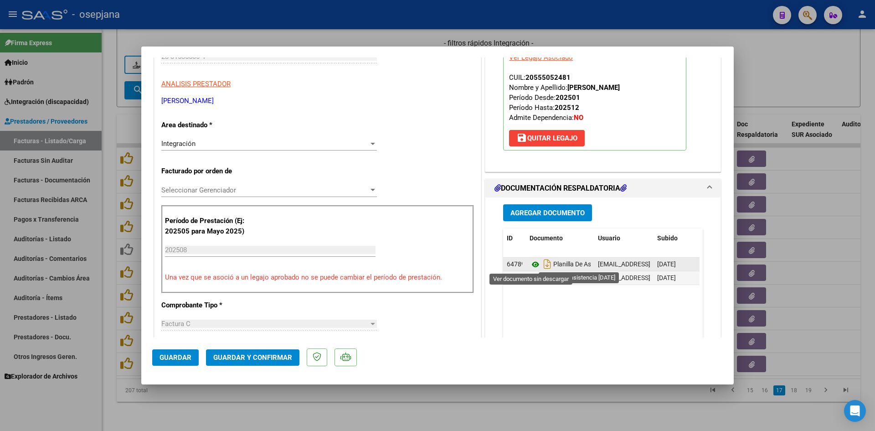
click at [530, 261] on icon at bounding box center [535, 264] width 12 height 11
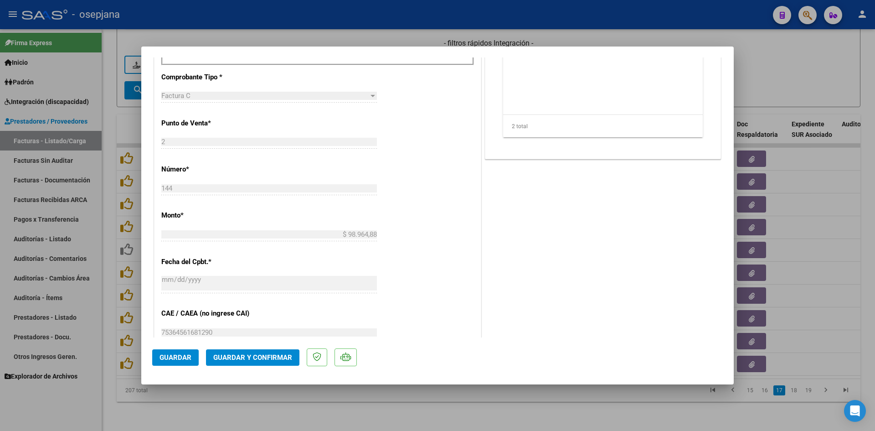
scroll to position [592, 0]
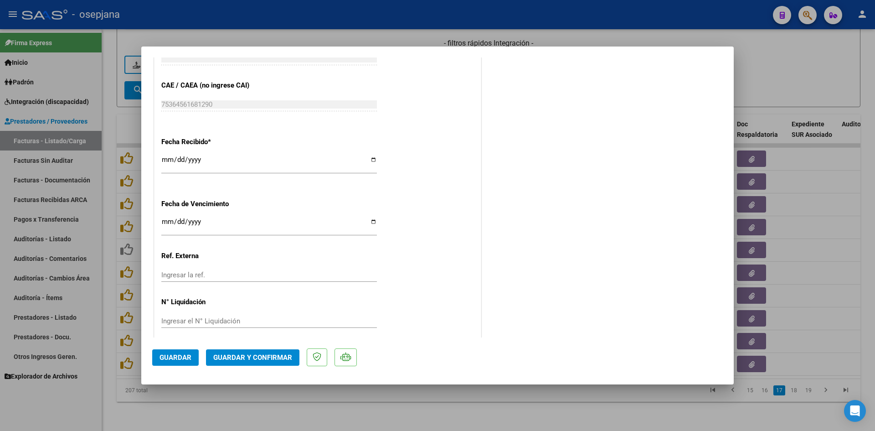
click at [168, 217] on div "[DATE] Ingresar la fecha" at bounding box center [268, 226] width 215 height 20
type input "[DATE]"
click at [241, 354] on span "Guardar y Confirmar" at bounding box center [252, 357] width 79 height 8
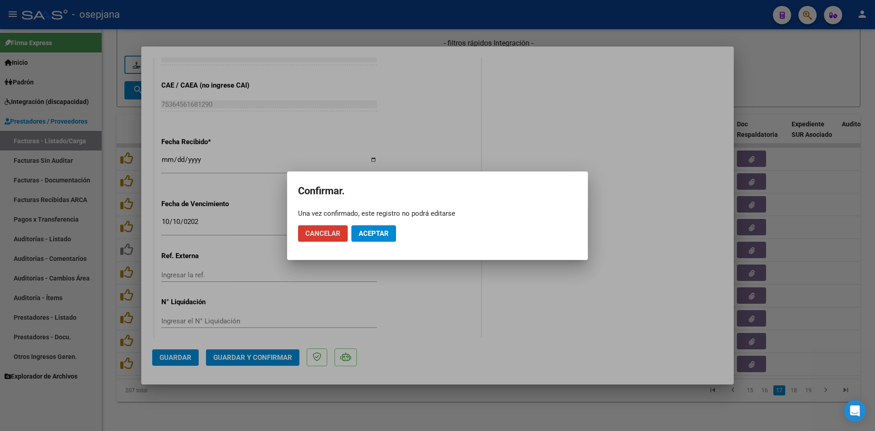
click at [364, 226] on button "Aceptar" at bounding box center [373, 233] width 45 height 16
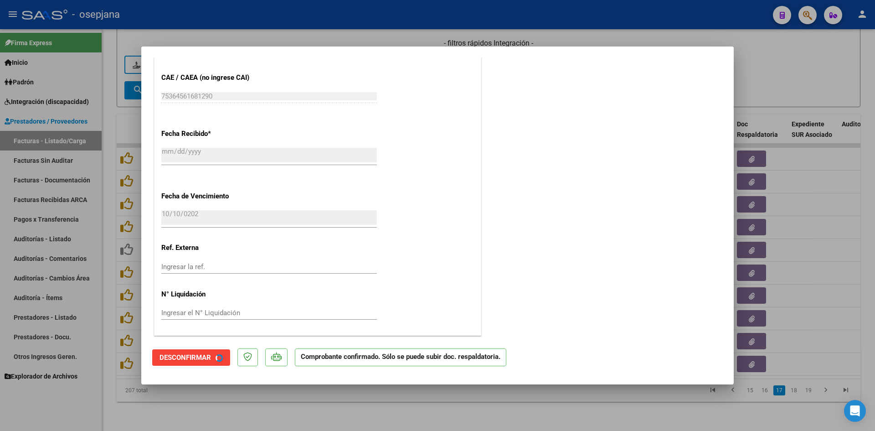
scroll to position [536, 0]
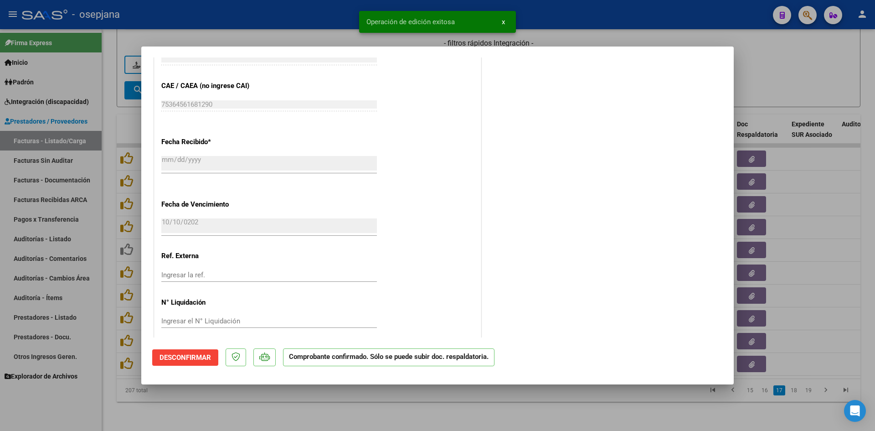
click at [780, 69] on div at bounding box center [437, 215] width 875 height 431
type input "$ 0,00"
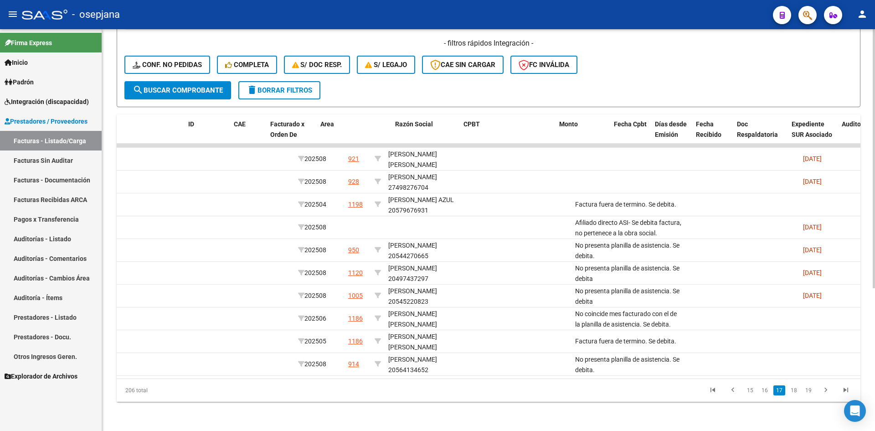
scroll to position [0, 0]
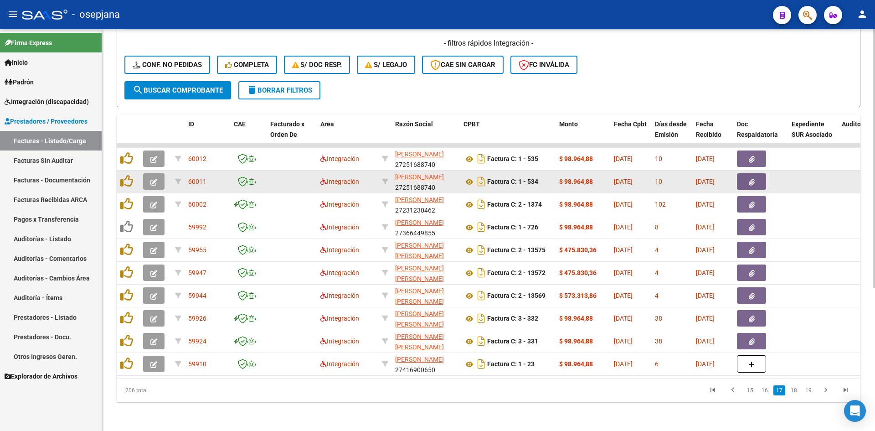
click at [156, 179] on icon "button" at bounding box center [153, 182] width 7 height 7
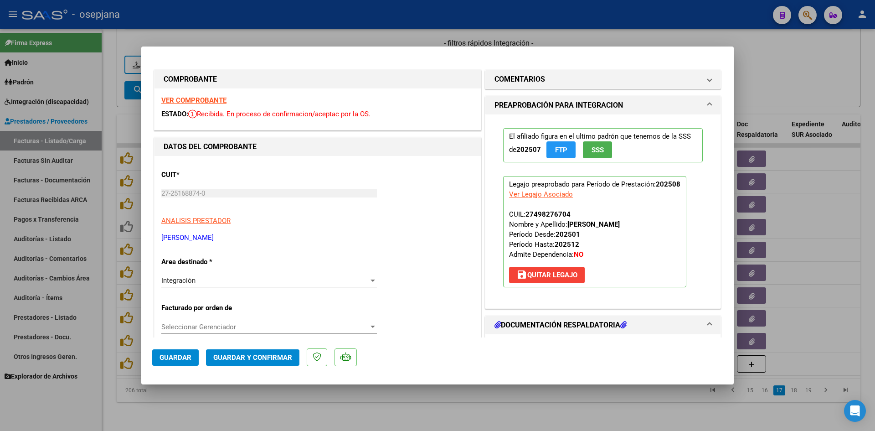
click at [179, 97] on strong "VER COMPROBANTE" at bounding box center [193, 100] width 65 height 8
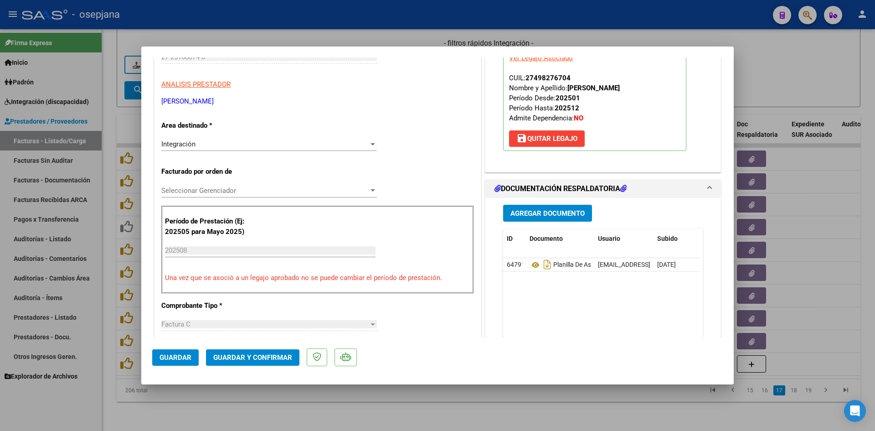
scroll to position [137, 0]
click at [531, 261] on icon at bounding box center [535, 264] width 12 height 11
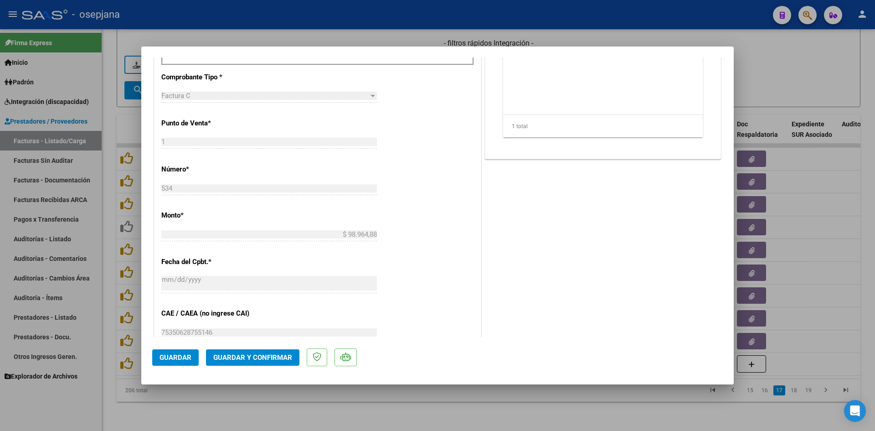
scroll to position [501, 0]
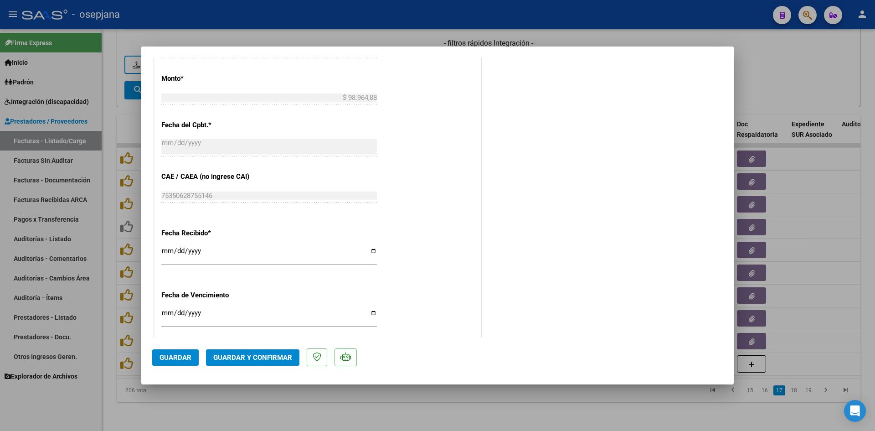
click at [164, 313] on input "[DATE]" at bounding box center [268, 316] width 215 height 15
type input "[DATE]"
click at [273, 352] on button "Guardar y Confirmar" at bounding box center [252, 357] width 93 height 16
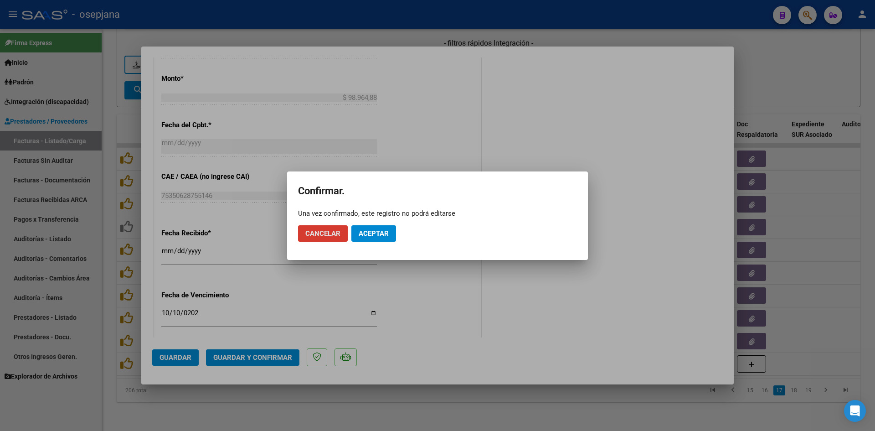
click at [377, 237] on span "Aceptar" at bounding box center [374, 233] width 30 height 8
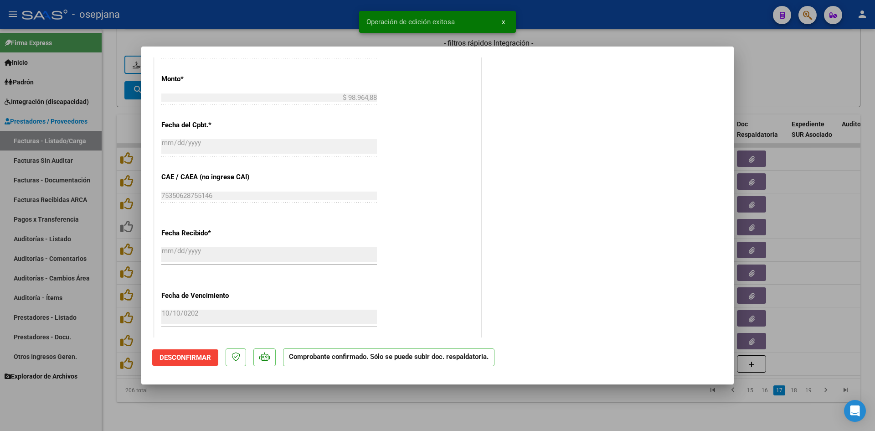
click at [809, 72] on div at bounding box center [437, 215] width 875 height 431
type input "$ 0,00"
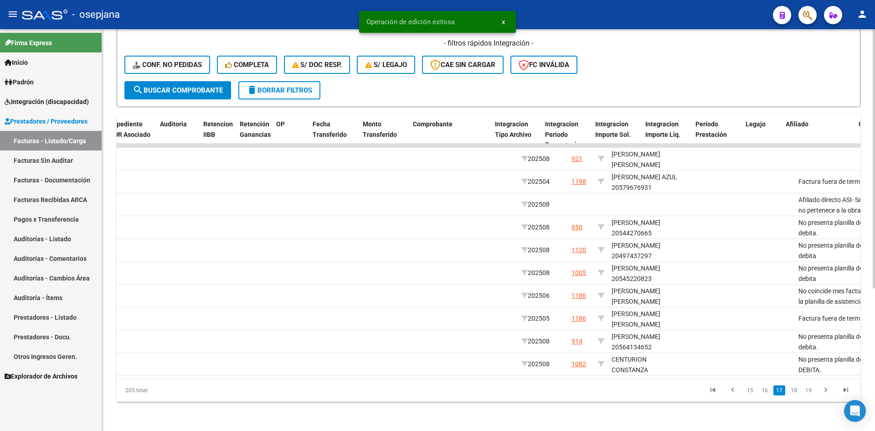
scroll to position [0, 0]
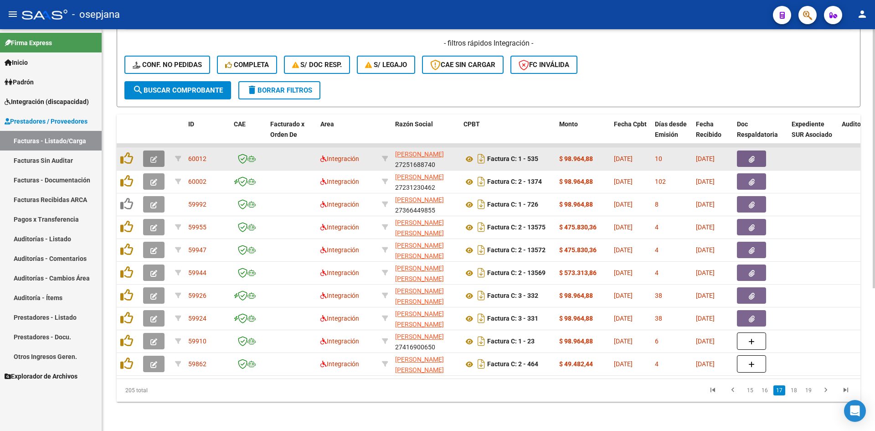
click at [153, 156] on icon "button" at bounding box center [153, 159] width 7 height 7
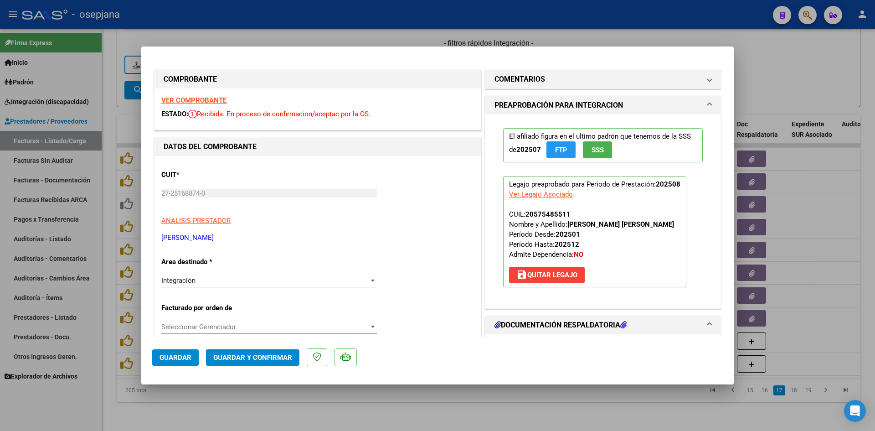
click at [206, 94] on div "VER COMPROBANTE ESTADO: Recibida. En proceso de confirmacion/aceptac por la OS." at bounding box center [317, 108] width 326 height 41
click at [206, 97] on strong "VER COMPROBANTE" at bounding box center [193, 100] width 65 height 8
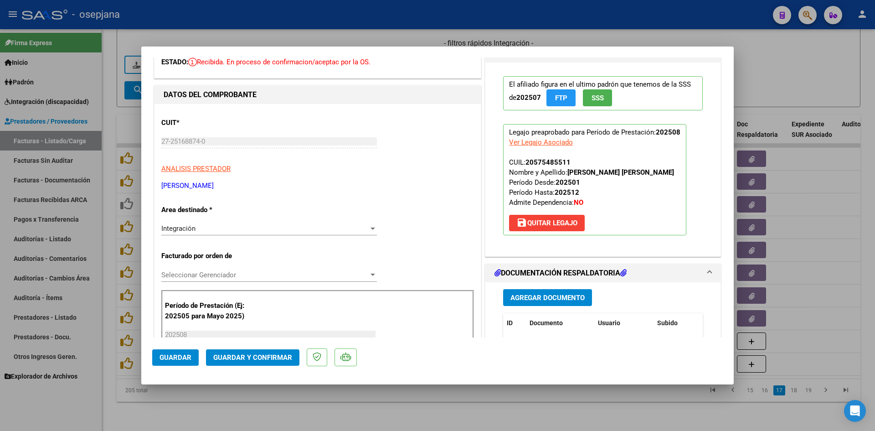
scroll to position [182, 0]
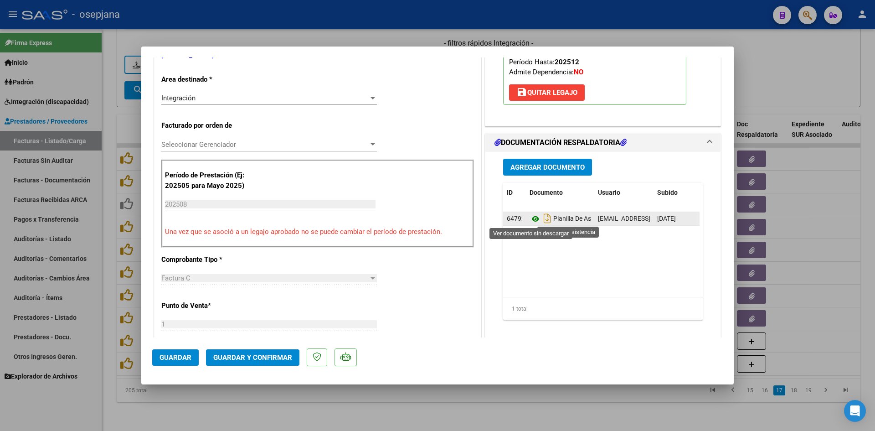
click at [529, 218] on icon at bounding box center [535, 218] width 12 height 11
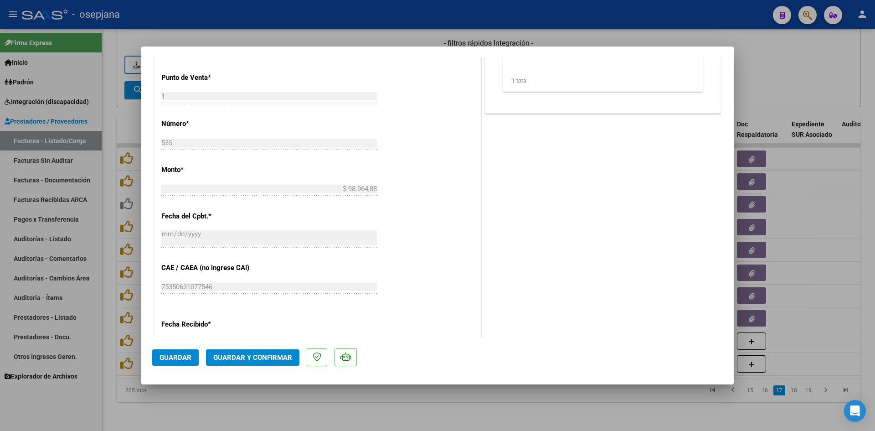
scroll to position [600, 0]
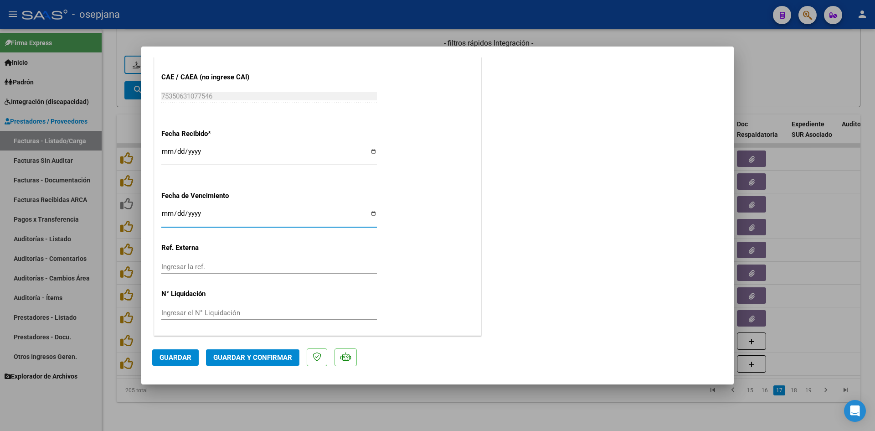
click at [165, 212] on input "[DATE]" at bounding box center [268, 217] width 215 height 15
type input "[DATE]"
click at [231, 361] on button "Guardar y Confirmar" at bounding box center [252, 357] width 93 height 16
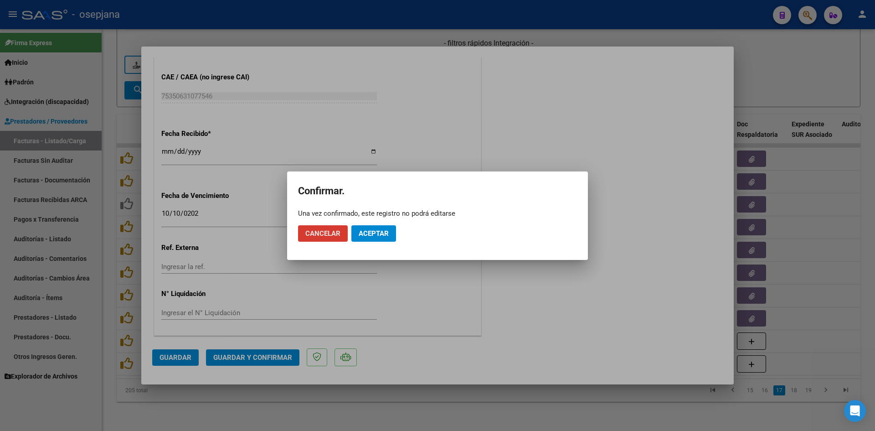
click at [387, 229] on span "Aceptar" at bounding box center [374, 233] width 30 height 8
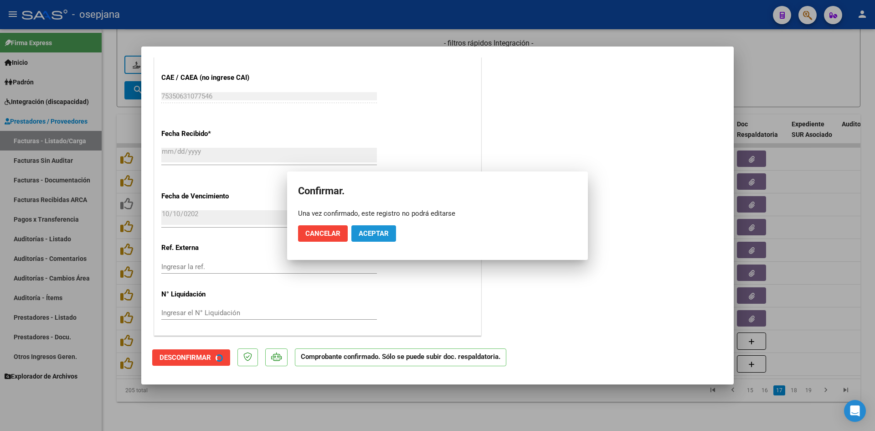
scroll to position [544, 0]
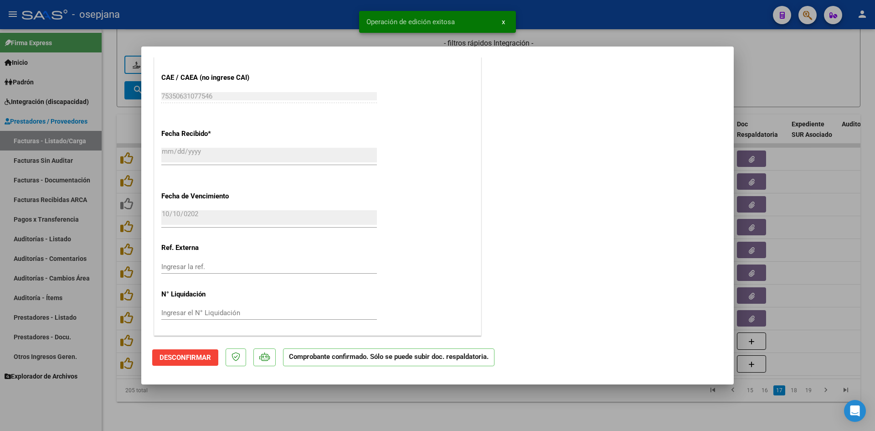
click at [802, 67] on div at bounding box center [437, 215] width 875 height 431
type input "$ 0,00"
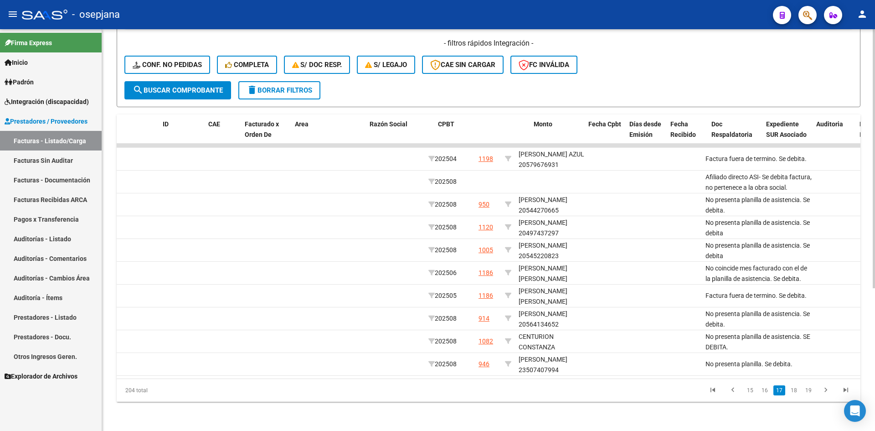
scroll to position [0, 0]
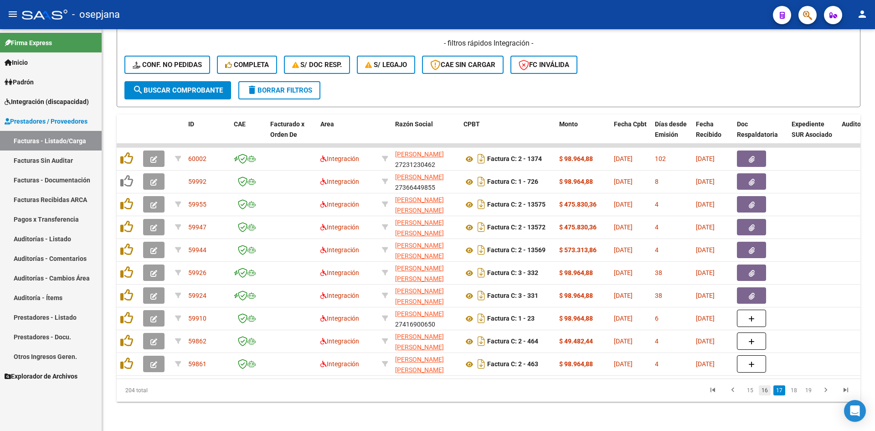
click at [764, 390] on link "16" at bounding box center [765, 390] width 12 height 10
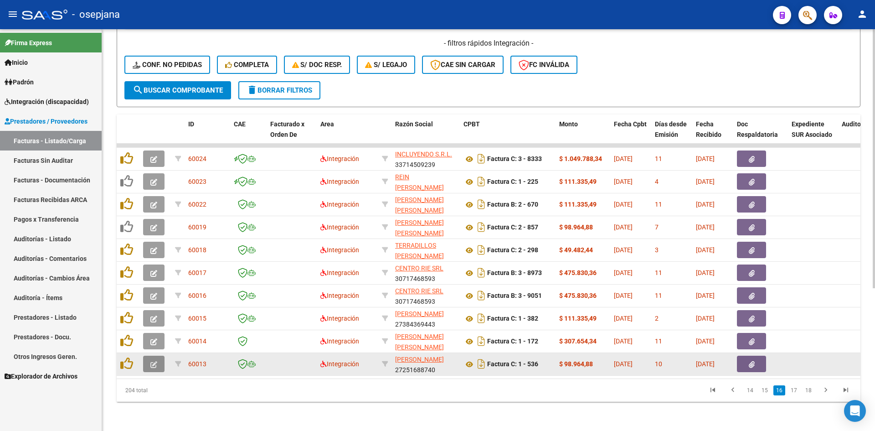
click at [148, 355] on button "button" at bounding box center [153, 363] width 21 height 16
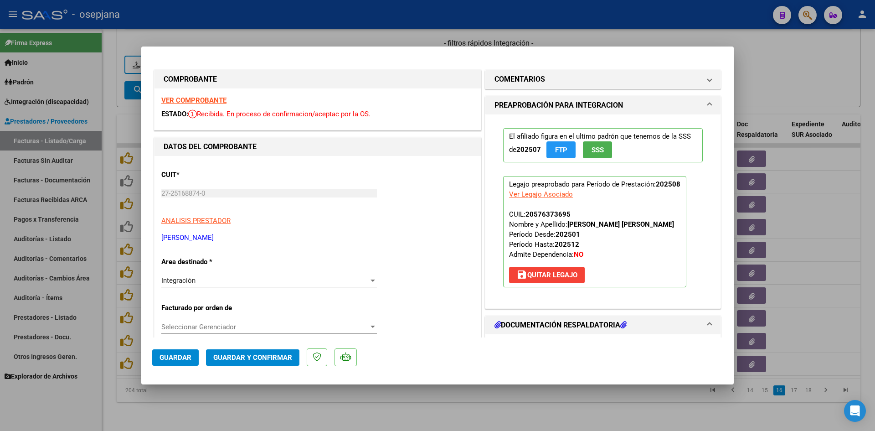
click at [195, 99] on strong "VER COMPROBANTE" at bounding box center [193, 100] width 65 height 8
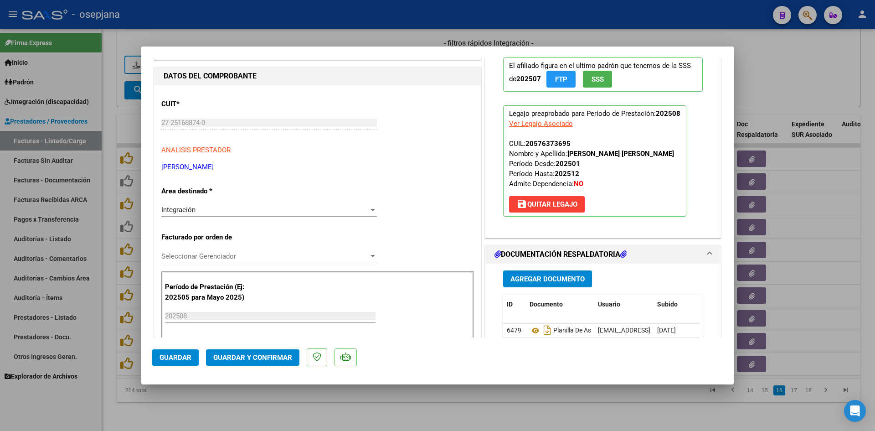
scroll to position [182, 0]
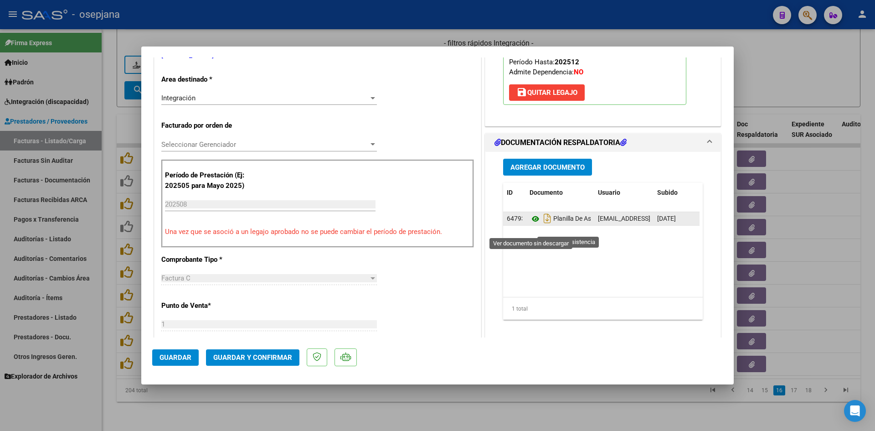
click at [532, 224] on icon at bounding box center [535, 218] width 12 height 11
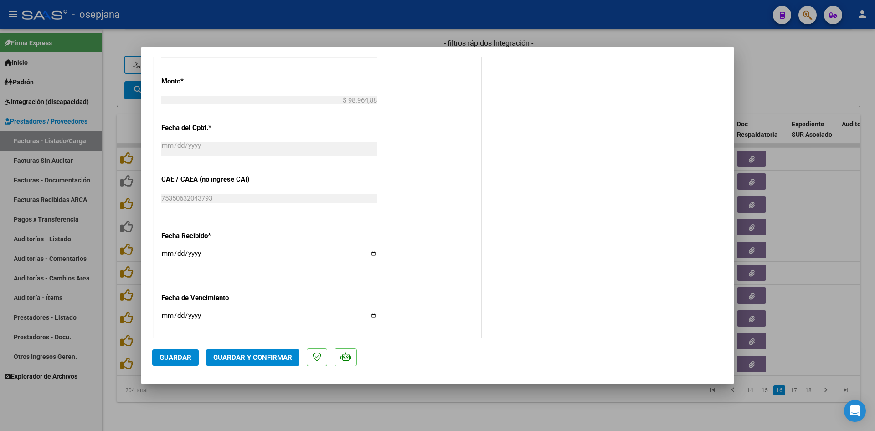
scroll to position [600, 0]
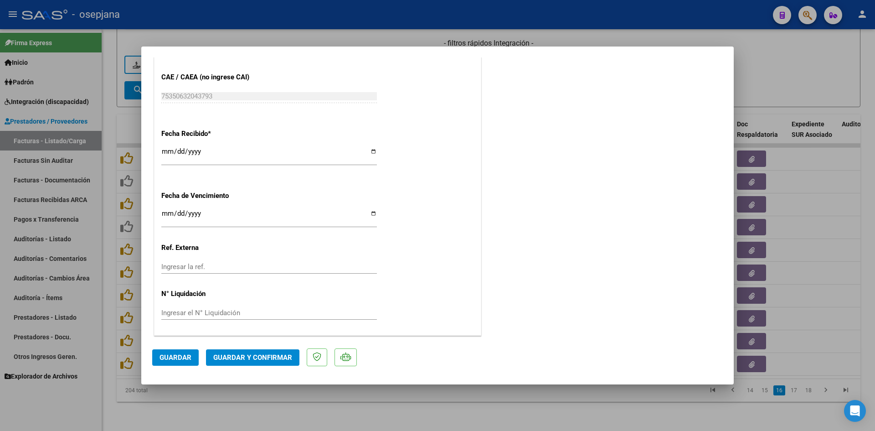
click at [164, 214] on input "[DATE]" at bounding box center [268, 217] width 215 height 15
type input "[DATE]"
click at [229, 357] on span "Guardar y Confirmar" at bounding box center [252, 357] width 79 height 8
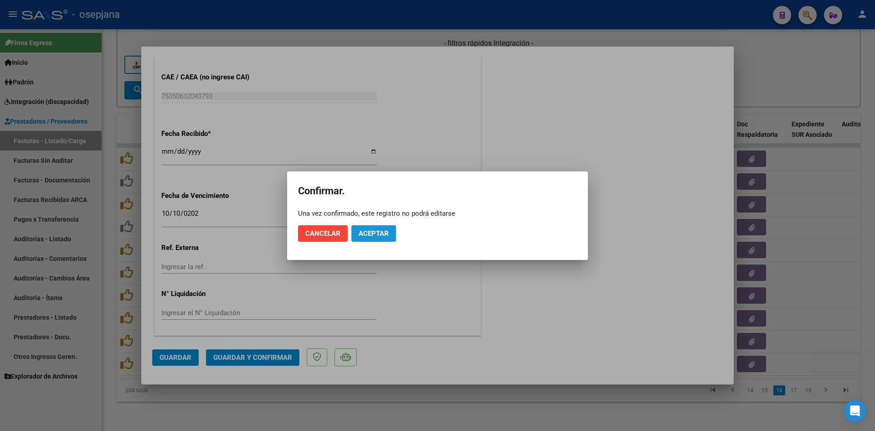
click at [360, 236] on span "Aceptar" at bounding box center [374, 233] width 30 height 8
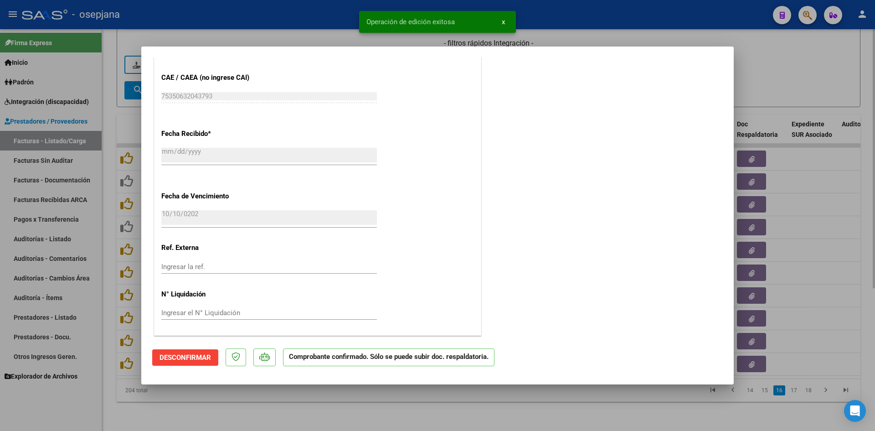
click at [800, 92] on div at bounding box center [437, 215] width 875 height 431
type input "$ 0,00"
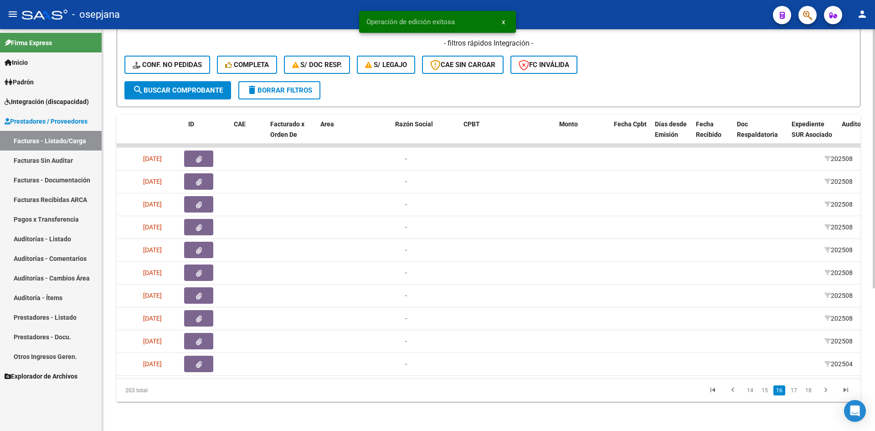
scroll to position [0, 0]
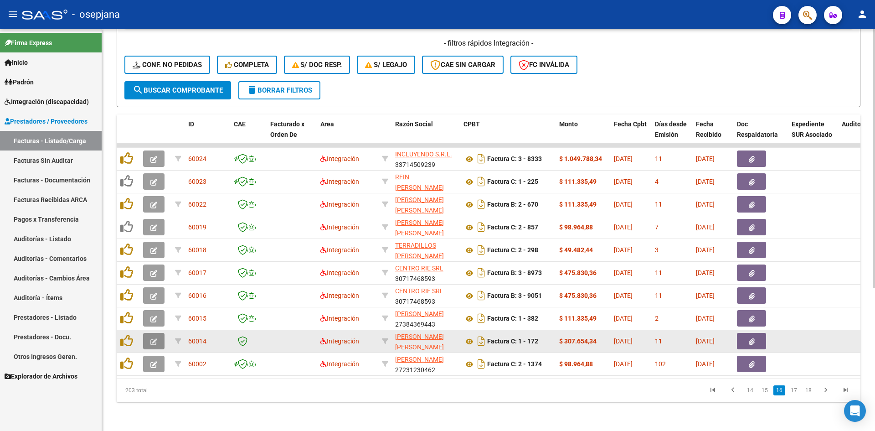
click at [149, 333] on button "button" at bounding box center [153, 341] width 21 height 16
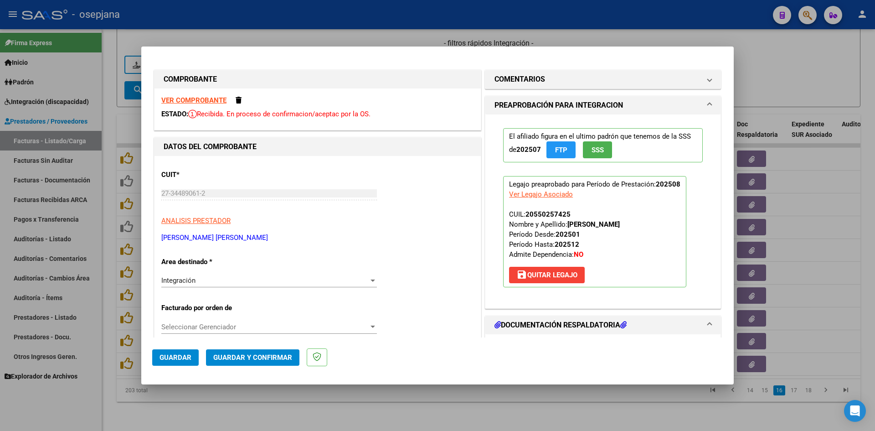
click at [200, 99] on strong "VER COMPROBANTE" at bounding box center [193, 100] width 65 height 8
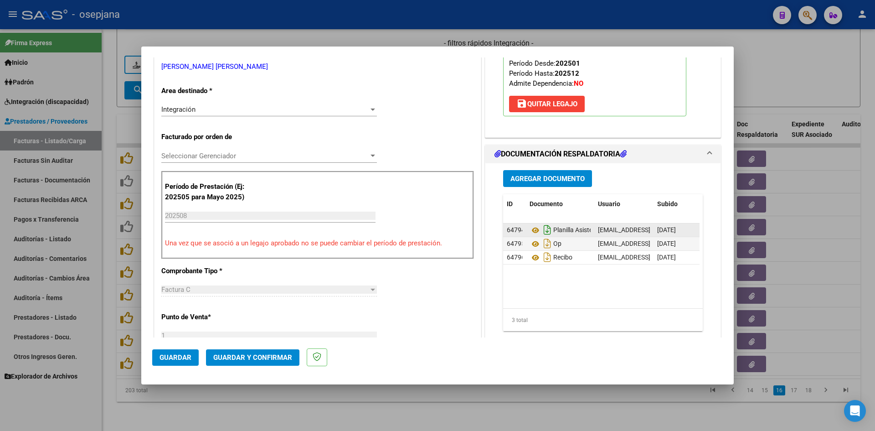
scroll to position [182, 0]
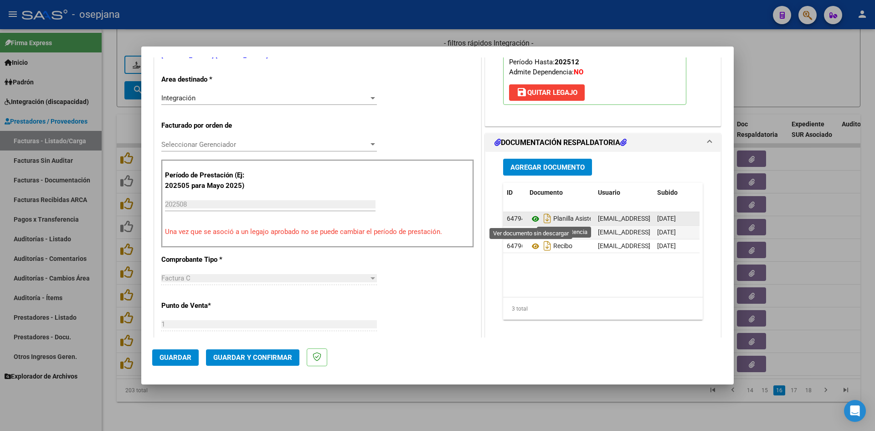
click at [529, 218] on icon at bounding box center [535, 218] width 12 height 11
click at [532, 218] on icon at bounding box center [535, 218] width 12 height 11
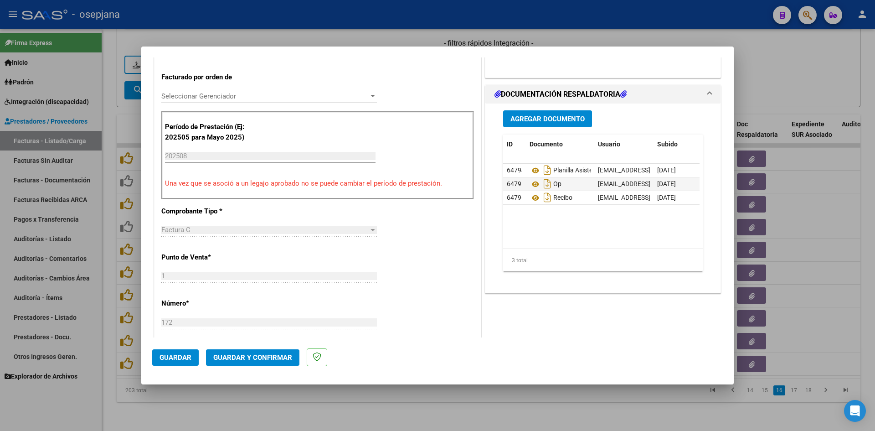
scroll to position [319, 0]
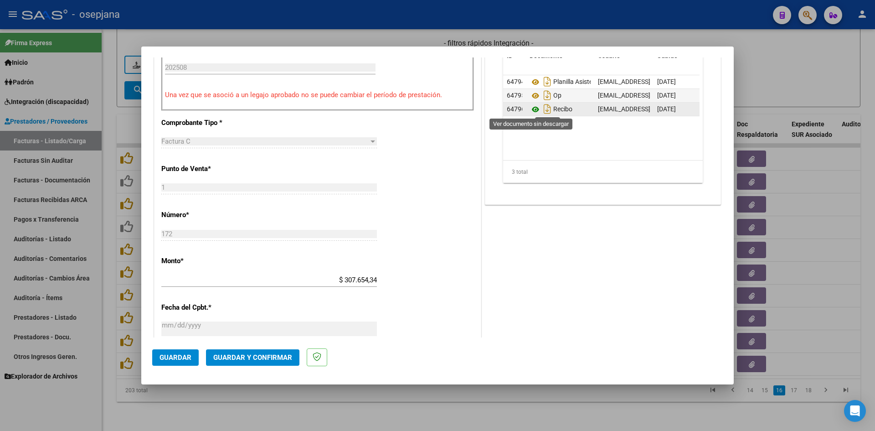
click at [531, 110] on icon at bounding box center [535, 109] width 12 height 11
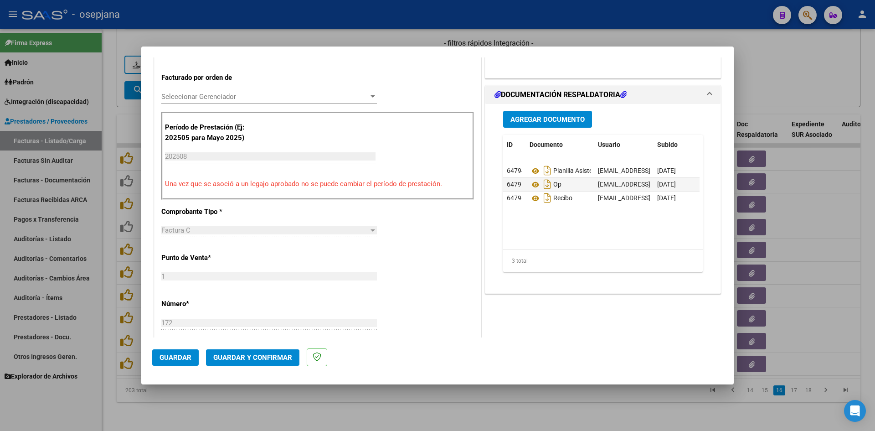
scroll to position [228, 0]
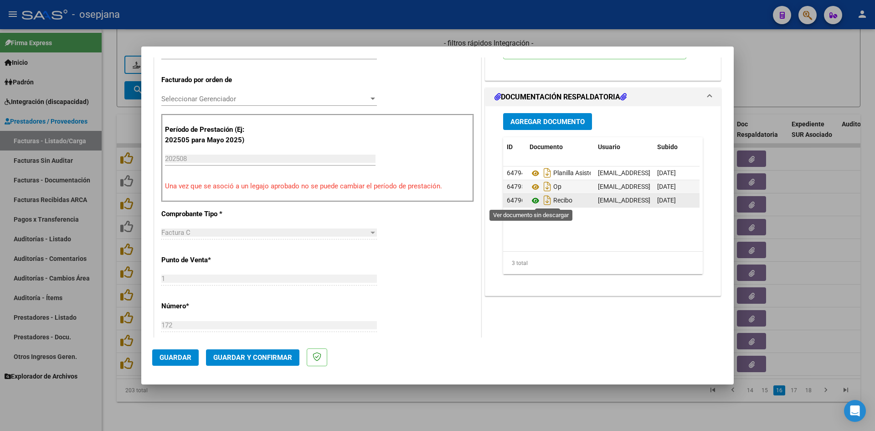
click at [534, 199] on icon at bounding box center [535, 200] width 12 height 11
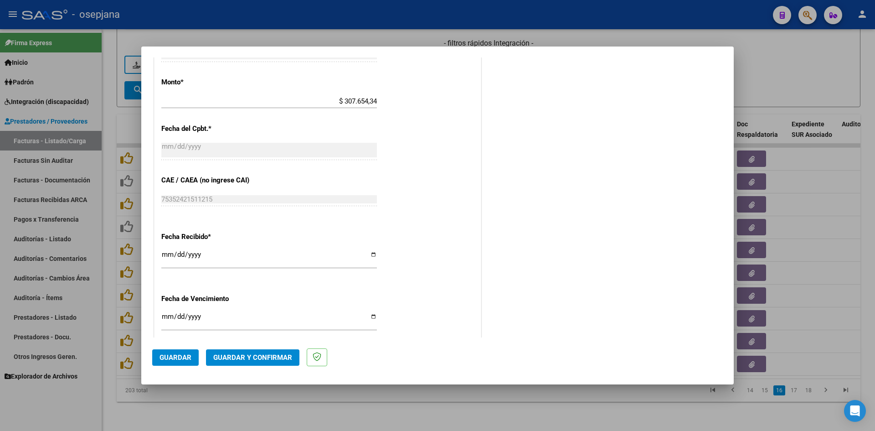
scroll to position [592, 0]
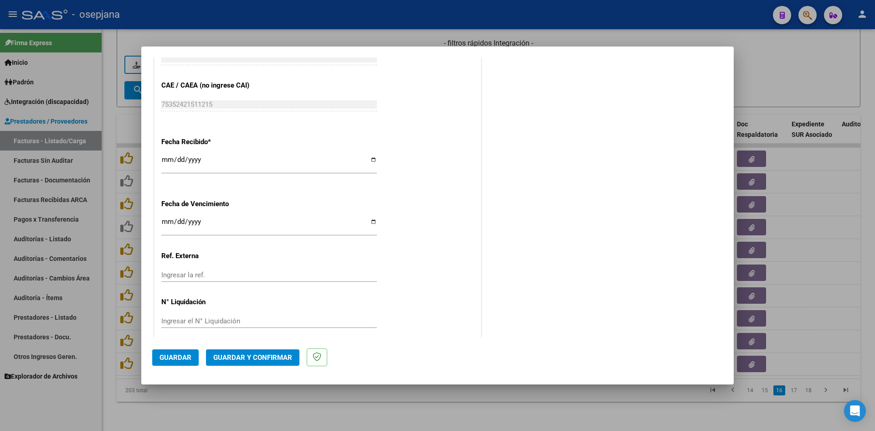
click at [164, 220] on input "Ingresar la fecha" at bounding box center [268, 225] width 215 height 15
type input "[DATE]"
click at [240, 362] on button "Guardar y Confirmar" at bounding box center [252, 357] width 93 height 16
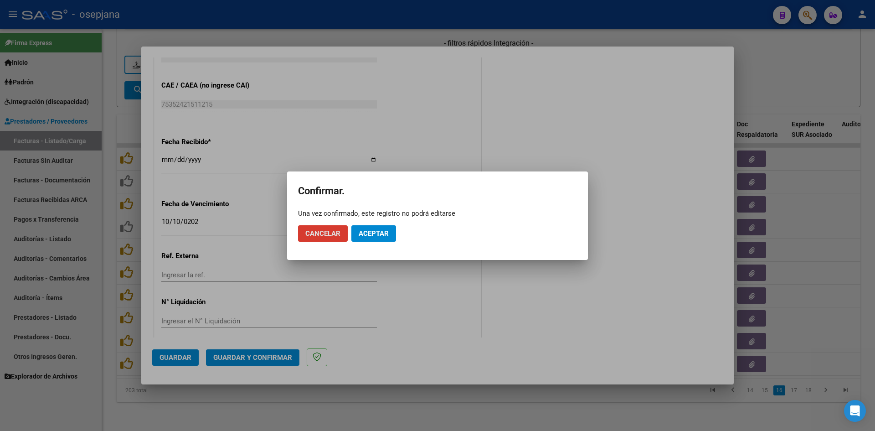
click at [360, 237] on button "Aceptar" at bounding box center [373, 233] width 45 height 16
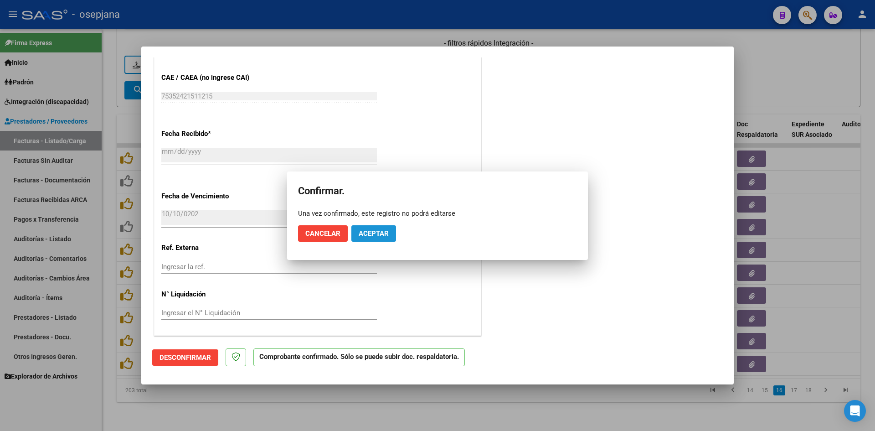
scroll to position [536, 0]
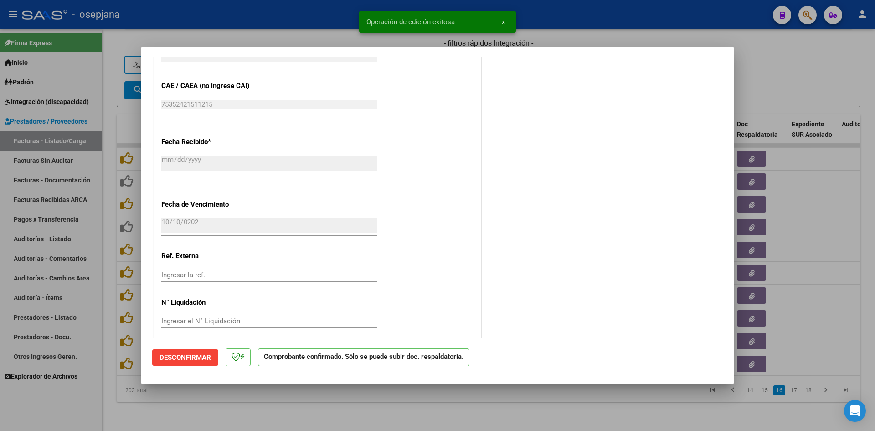
click at [791, 55] on div at bounding box center [437, 215] width 875 height 431
type input "$ 0,00"
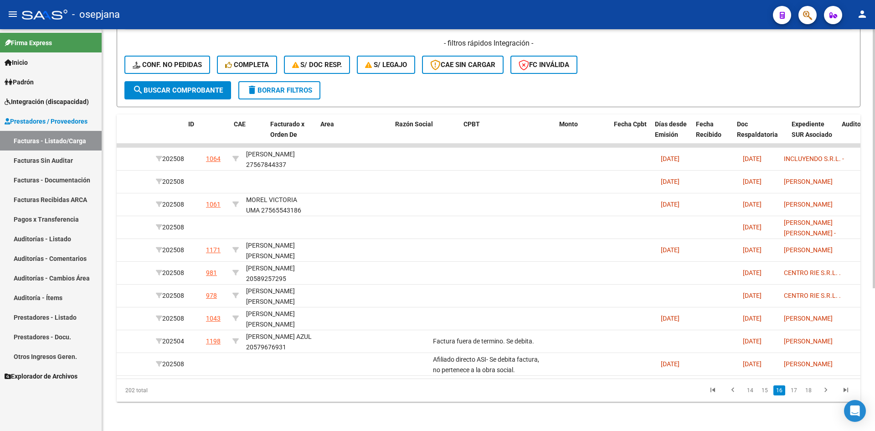
scroll to position [0, 0]
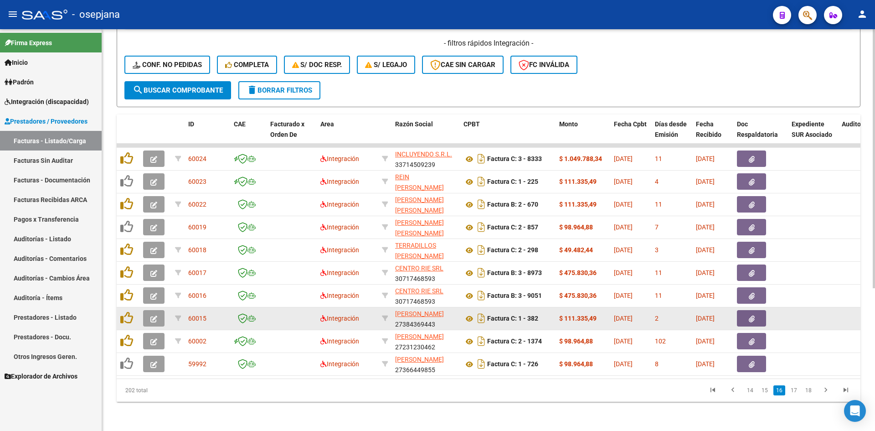
click at [155, 310] on button "button" at bounding box center [153, 318] width 21 height 16
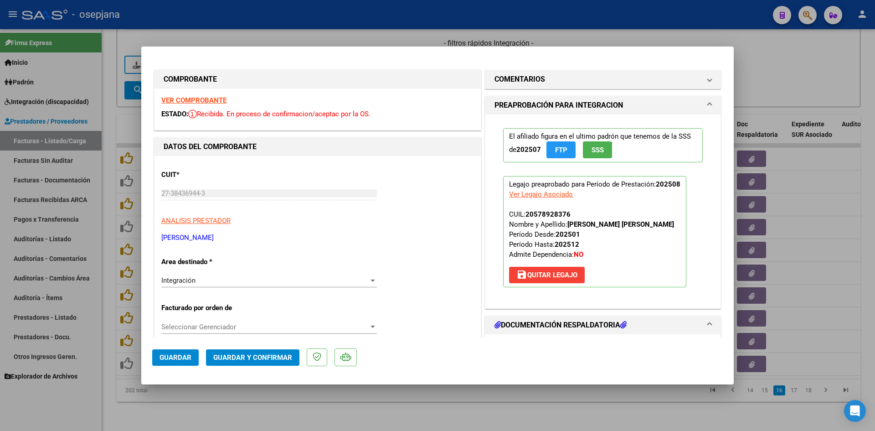
click at [187, 97] on strong "VER COMPROBANTE" at bounding box center [193, 100] width 65 height 8
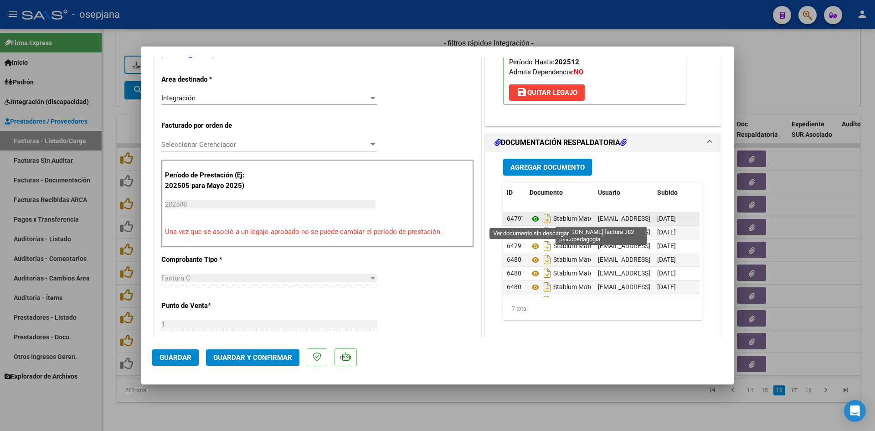
click at [532, 219] on icon at bounding box center [535, 218] width 12 height 11
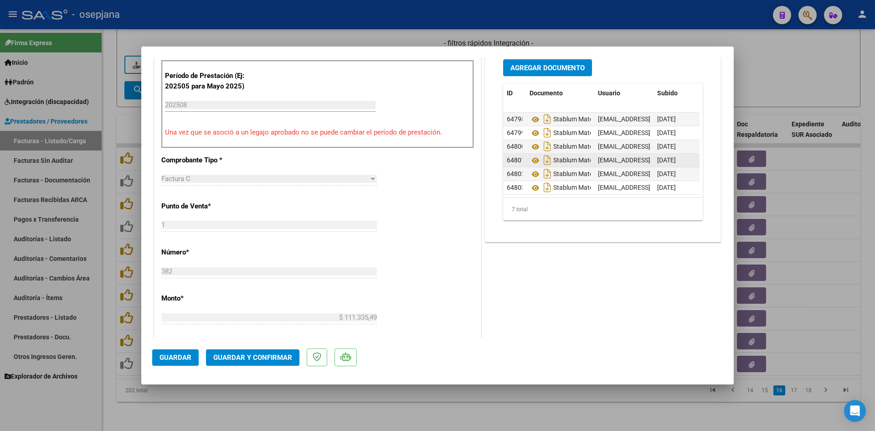
scroll to position [364, 0]
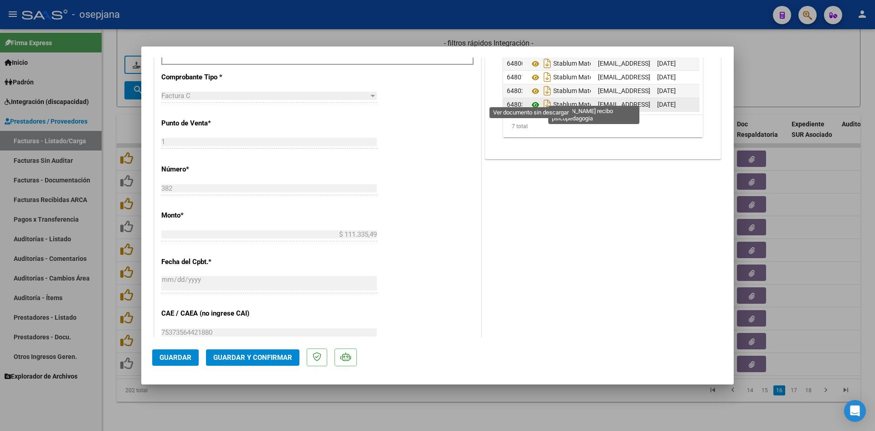
click at [531, 100] on icon at bounding box center [535, 104] width 12 height 11
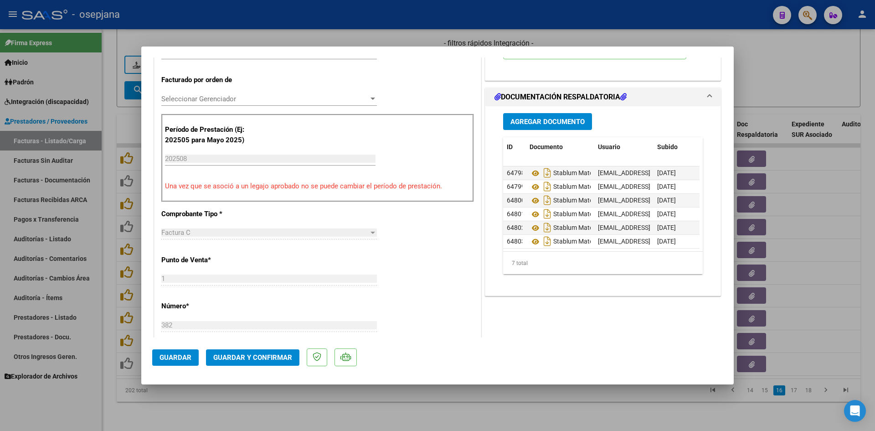
scroll to position [0, 0]
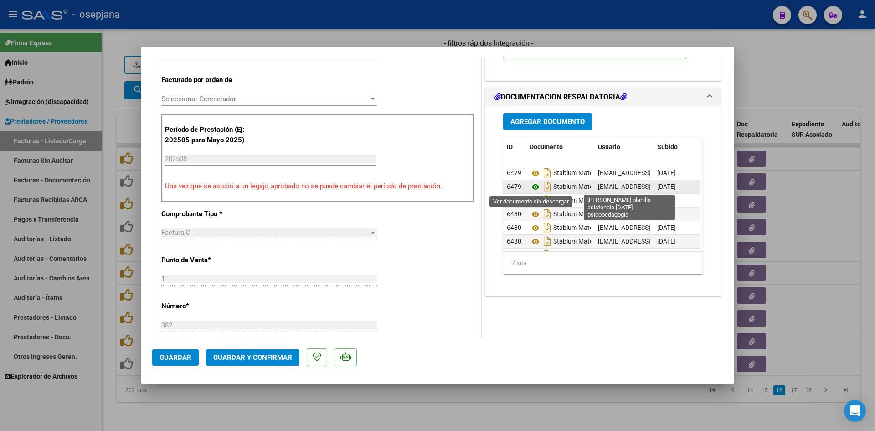
click at [532, 185] on icon at bounding box center [535, 186] width 12 height 11
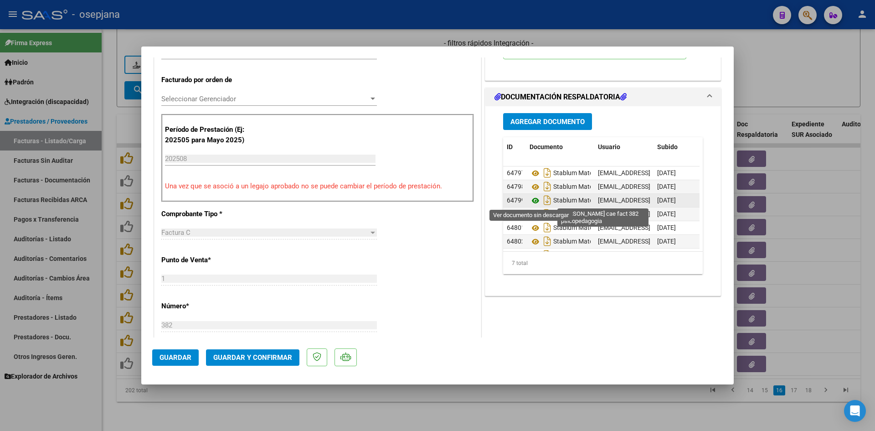
click at [532, 196] on icon at bounding box center [535, 200] width 12 height 11
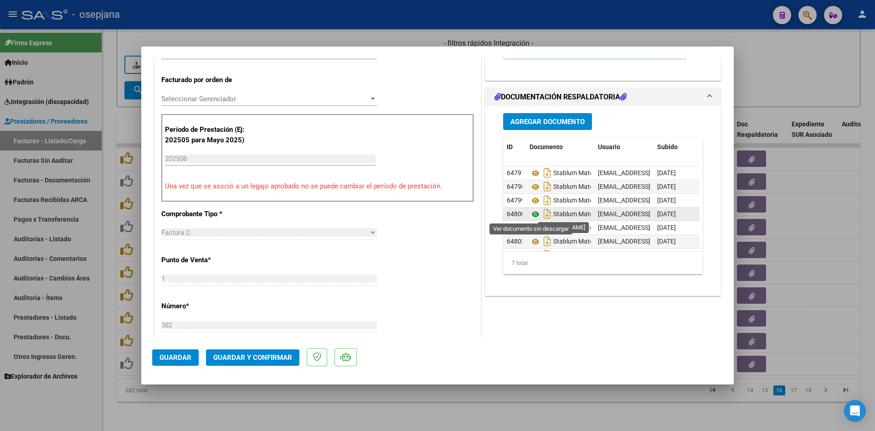
click at [533, 212] on icon at bounding box center [535, 214] width 12 height 11
click at [531, 211] on icon at bounding box center [535, 214] width 12 height 11
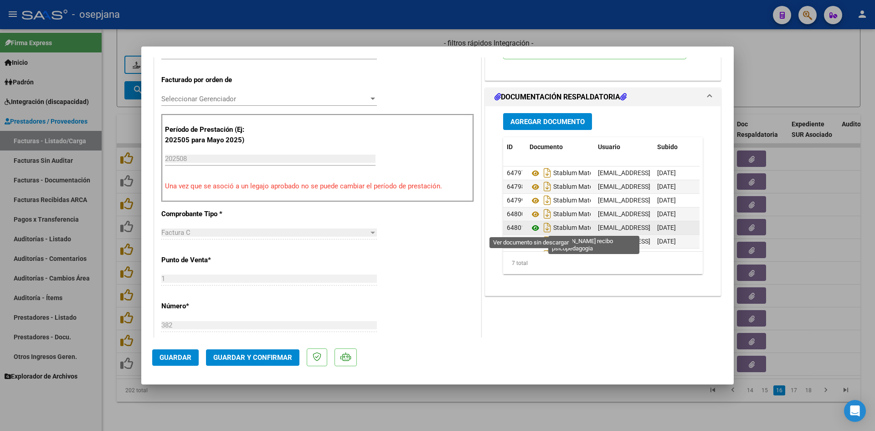
click at [532, 228] on icon at bounding box center [535, 227] width 12 height 11
click at [530, 227] on icon at bounding box center [535, 227] width 12 height 11
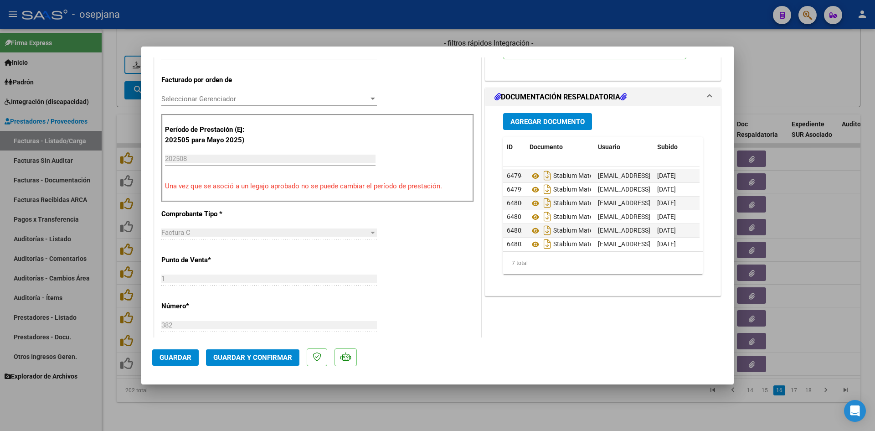
scroll to position [21, 0]
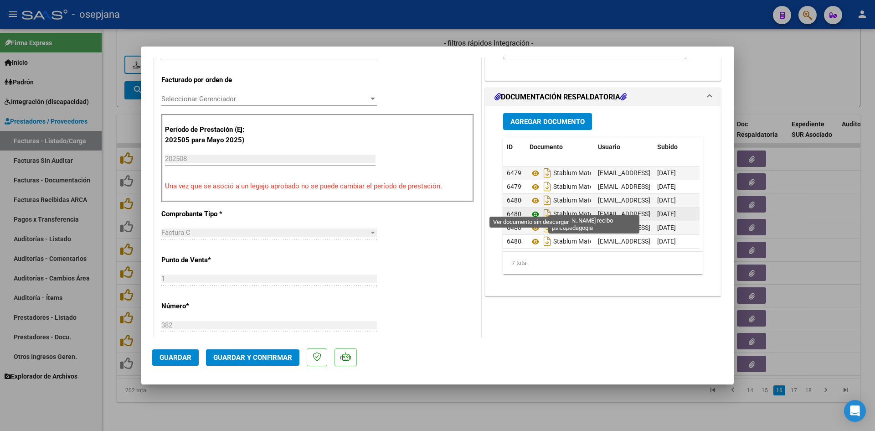
click at [532, 209] on icon at bounding box center [535, 214] width 12 height 11
click at [530, 220] on div "Stablum Mateo Recibo Psicopedagogia" at bounding box center [559, 227] width 61 height 15
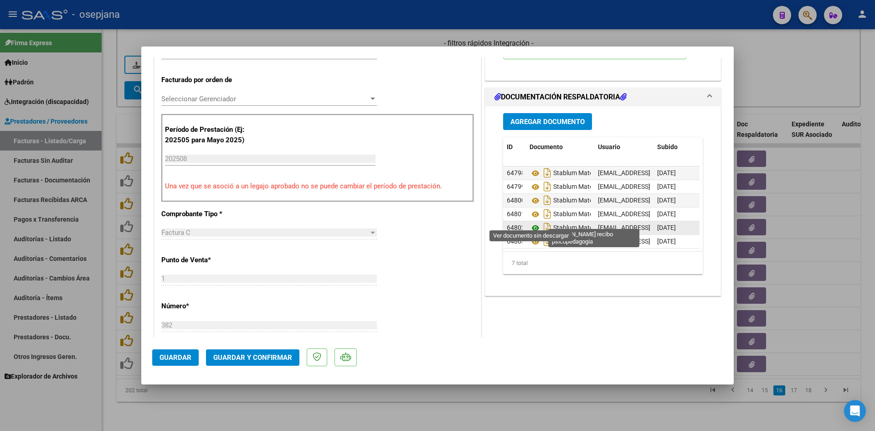
click at [533, 222] on icon at bounding box center [535, 227] width 12 height 11
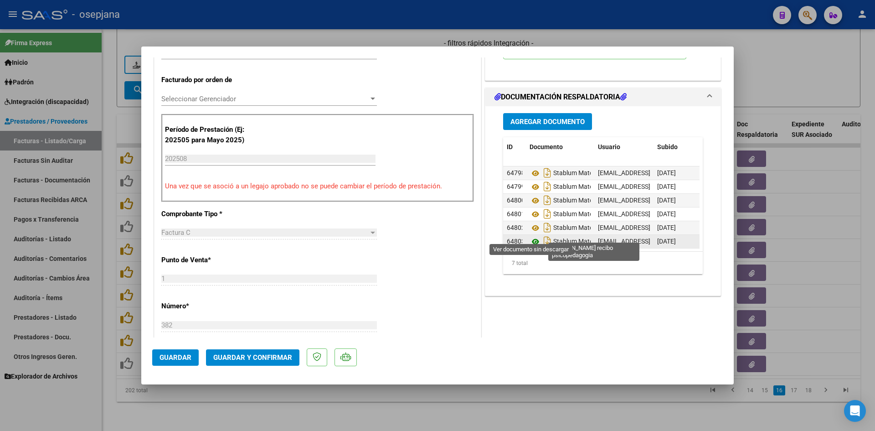
click at [529, 236] on icon at bounding box center [535, 241] width 12 height 11
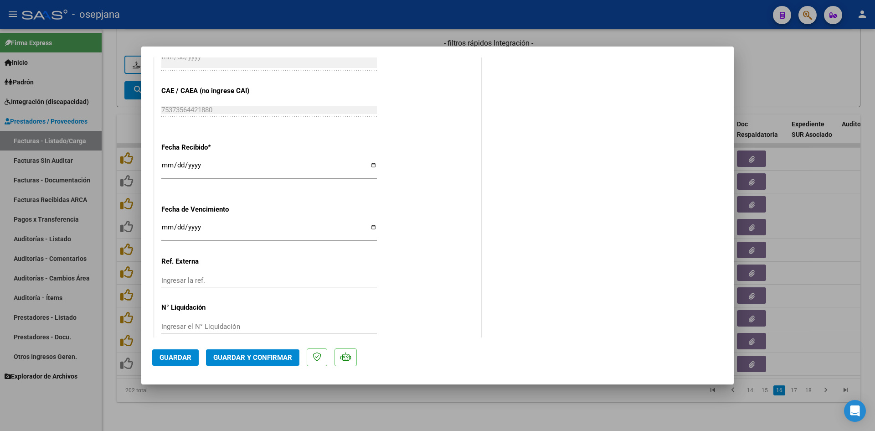
scroll to position [600, 0]
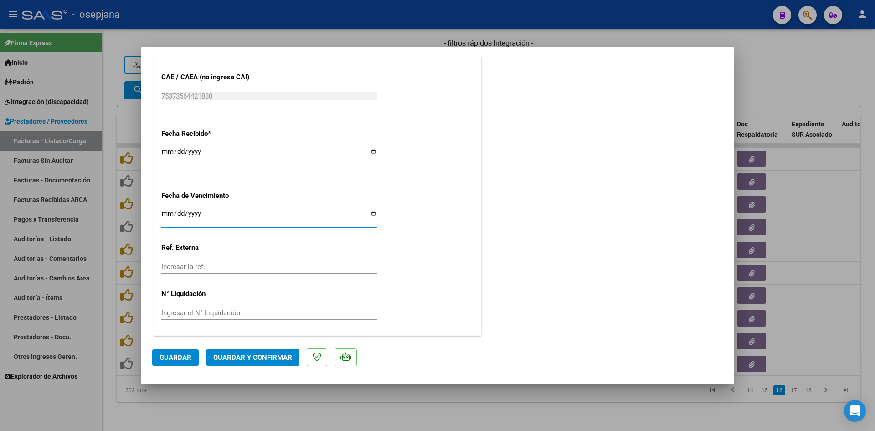
click at [166, 215] on input "[DATE]" at bounding box center [268, 217] width 215 height 15
type input "[DATE]"
click at [230, 356] on span "Guardar y Confirmar" at bounding box center [252, 357] width 79 height 8
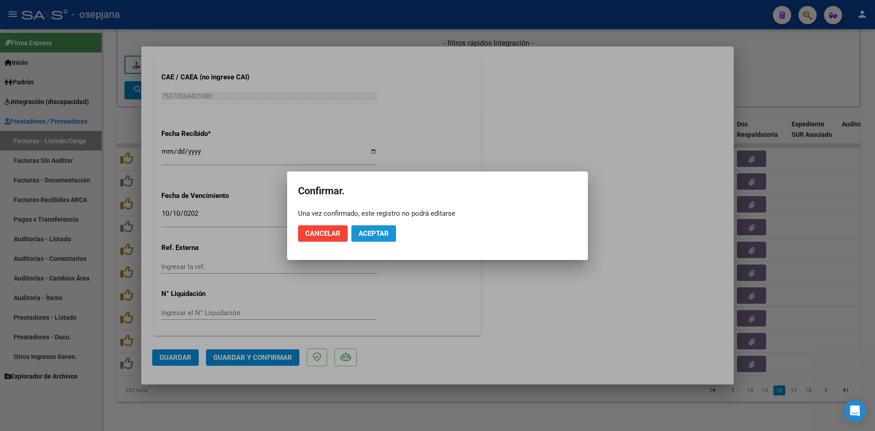
click at [369, 227] on button "Aceptar" at bounding box center [373, 233] width 45 height 16
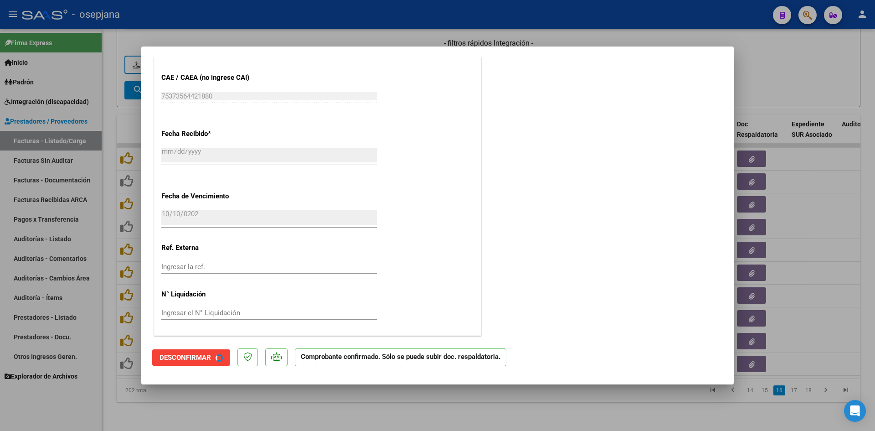
click at [766, 86] on div at bounding box center [437, 215] width 875 height 431
type input "$ 0,00"
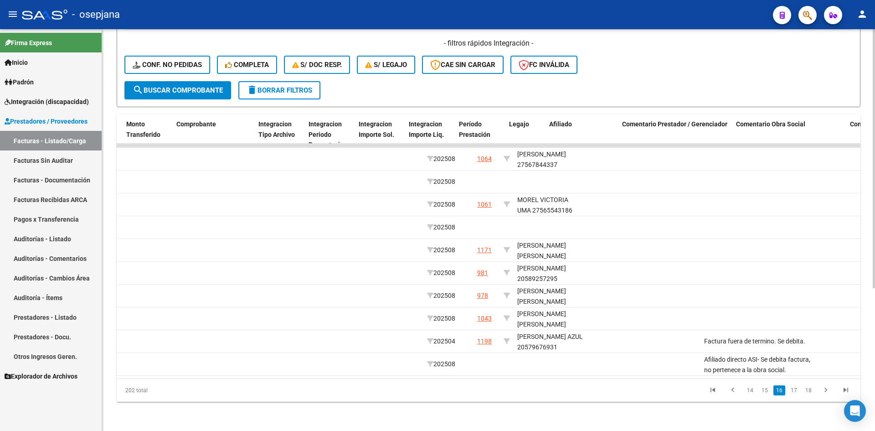
scroll to position [0, 0]
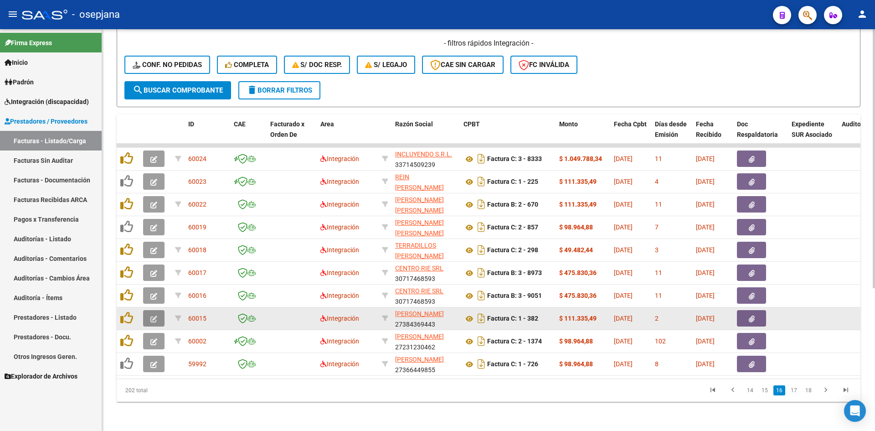
click at [155, 315] on icon "button" at bounding box center [153, 318] width 7 height 7
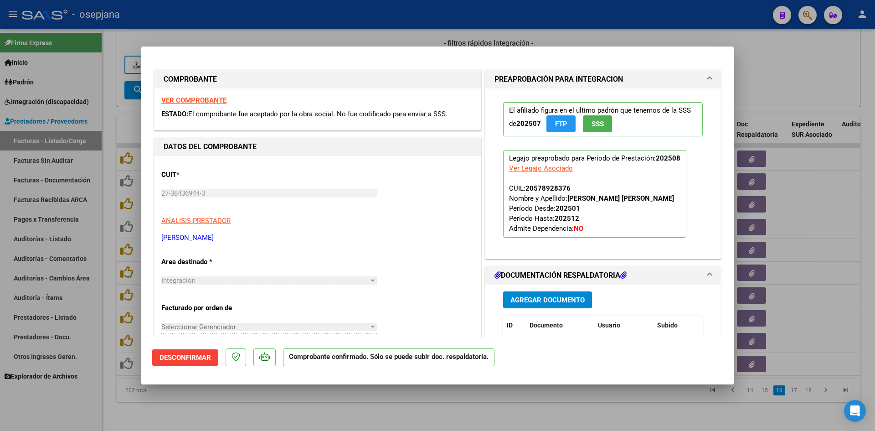
click at [187, 95] on div "VER COMPROBANTE ESTADO: El comprobante fue aceptado por la obra social. No fue …" at bounding box center [317, 108] width 326 height 41
click at [189, 99] on strong "VER COMPROBANTE" at bounding box center [193, 100] width 65 height 8
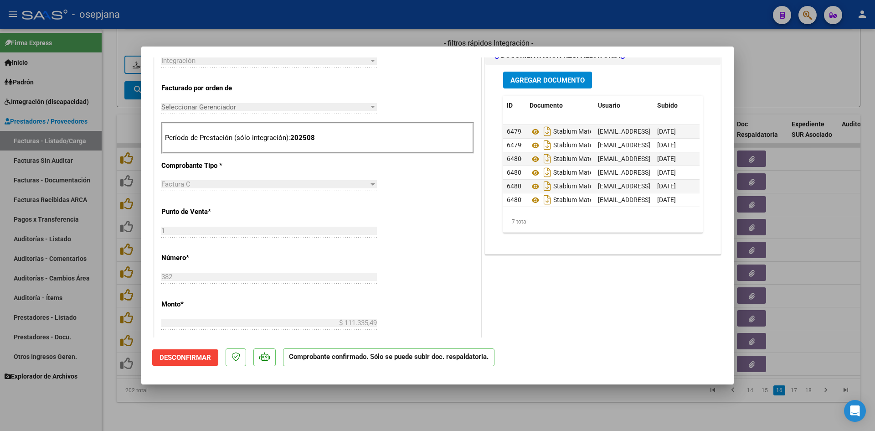
scroll to position [319, 0]
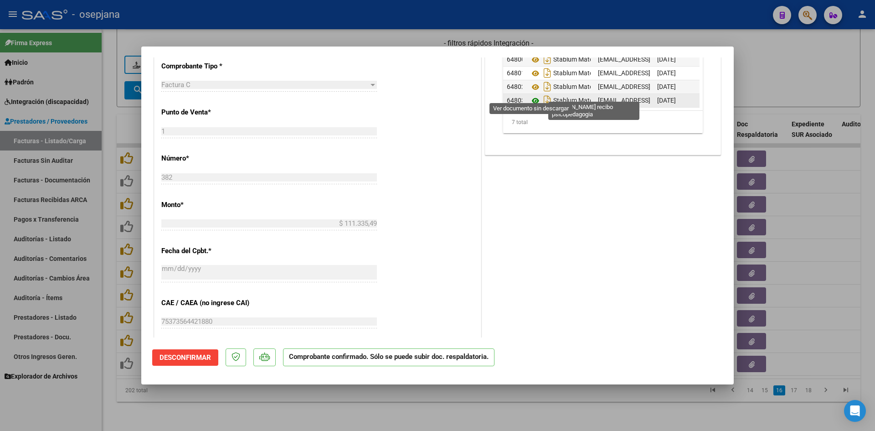
click at [529, 96] on icon at bounding box center [535, 100] width 12 height 11
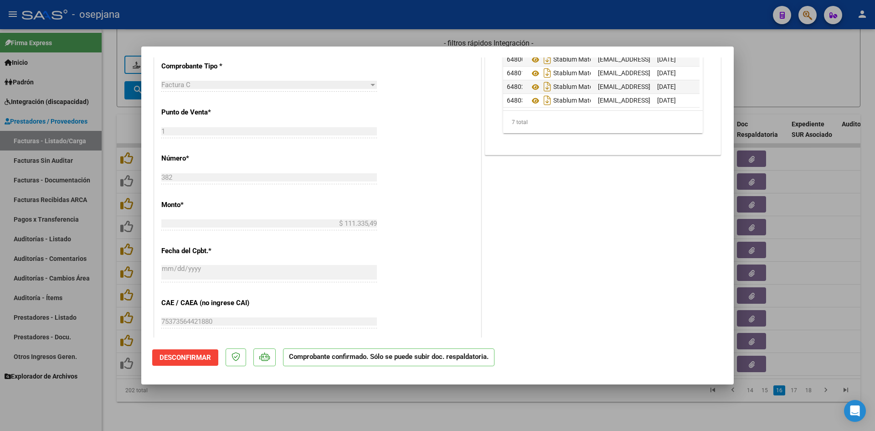
click at [793, 74] on div at bounding box center [437, 215] width 875 height 431
type input "$ 0,00"
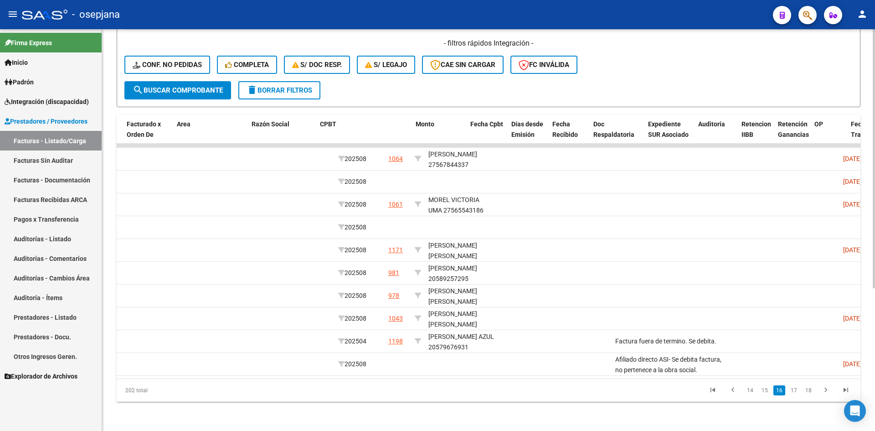
scroll to position [0, 0]
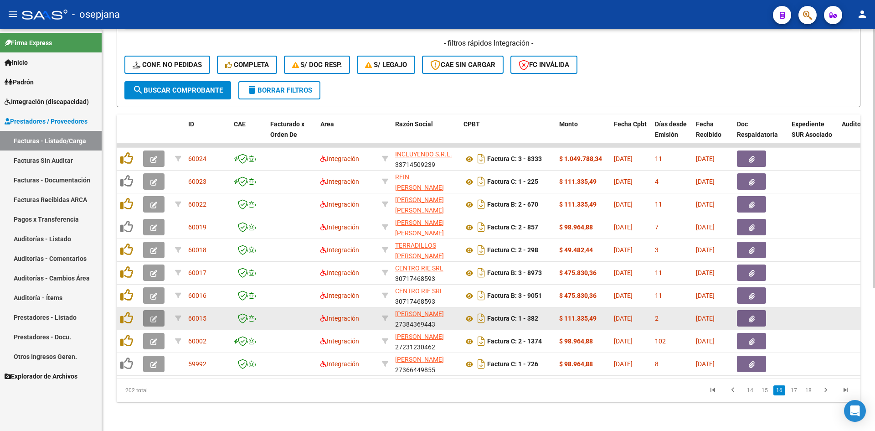
click at [153, 315] on icon "button" at bounding box center [153, 318] width 7 height 7
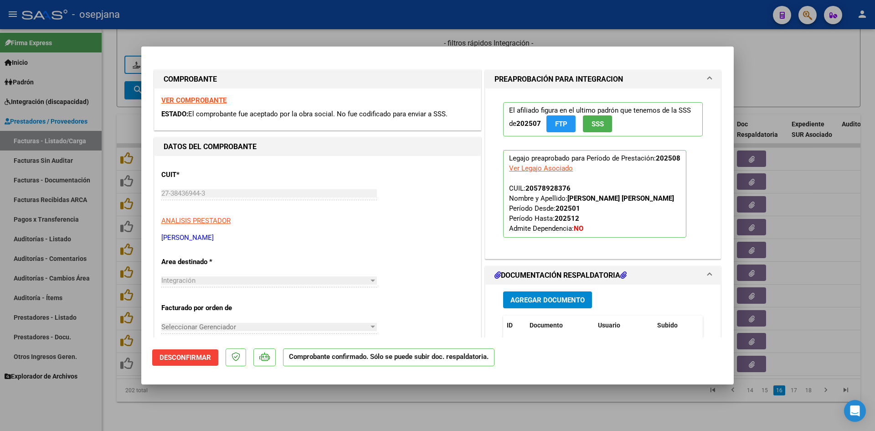
click at [792, 81] on div at bounding box center [437, 215] width 875 height 431
type input "$ 0,00"
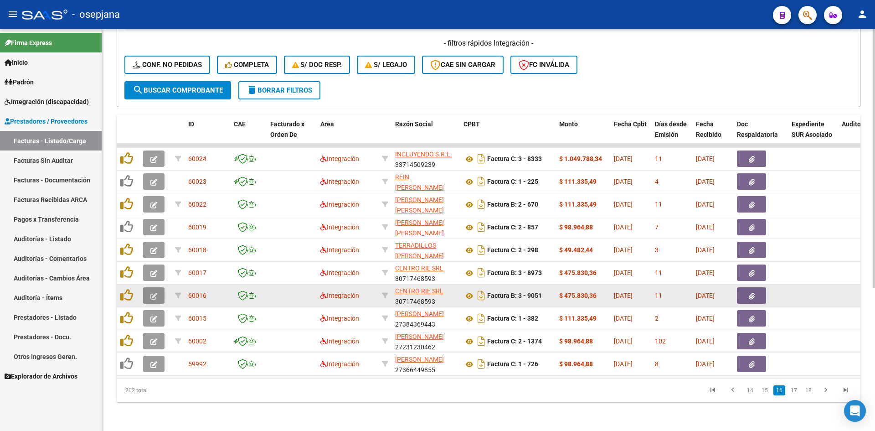
click at [148, 287] on button "button" at bounding box center [153, 295] width 21 height 16
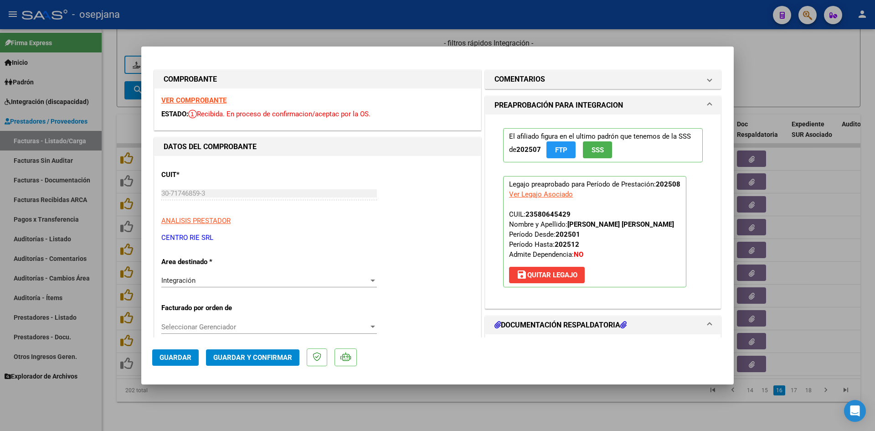
click at [199, 93] on div "VER COMPROBANTE ESTADO: Recibida. En proceso de confirmacion/aceptac por la OS." at bounding box center [317, 108] width 326 height 41
click at [199, 97] on strong "VER COMPROBANTE" at bounding box center [193, 100] width 65 height 8
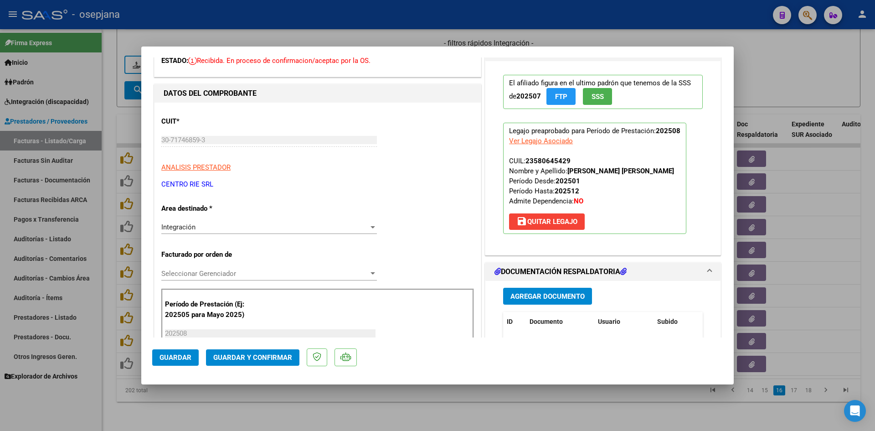
scroll to position [182, 0]
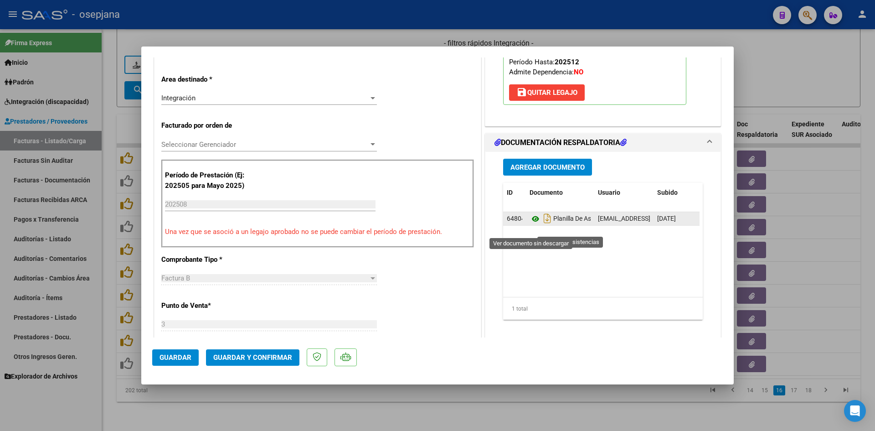
click at [531, 224] on icon at bounding box center [535, 218] width 12 height 11
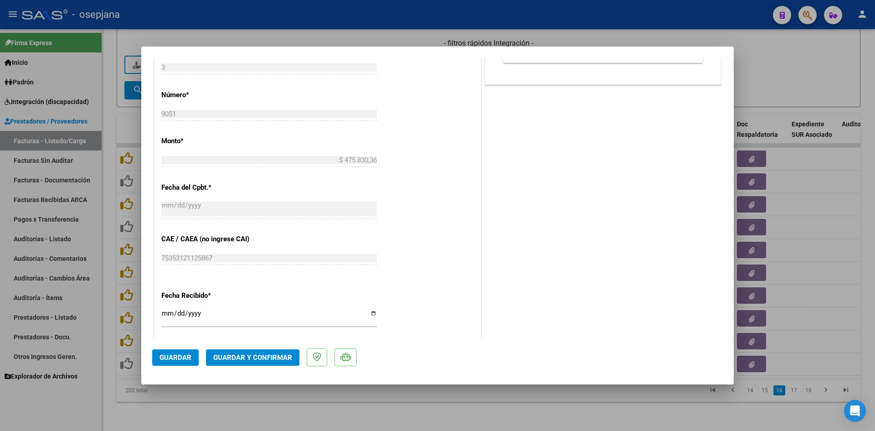
scroll to position [592, 0]
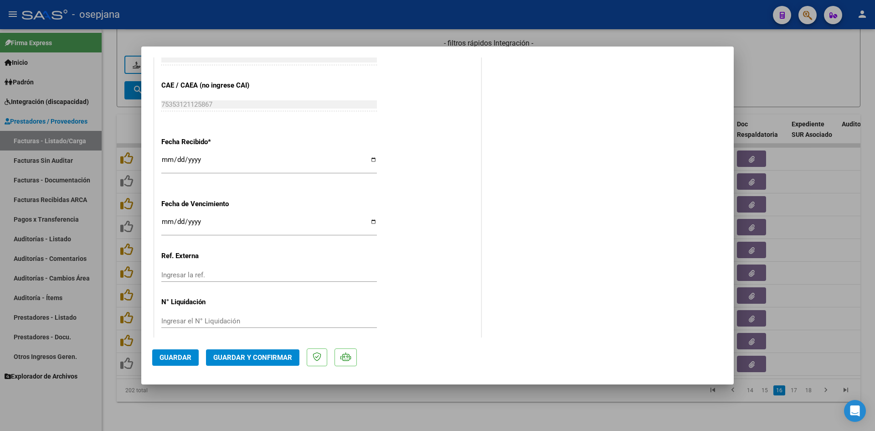
click at [167, 226] on input "Ingresar la fecha" at bounding box center [268, 225] width 215 height 15
type input "[DATE]"
click at [269, 351] on button "Guardar y Confirmar" at bounding box center [252, 357] width 93 height 16
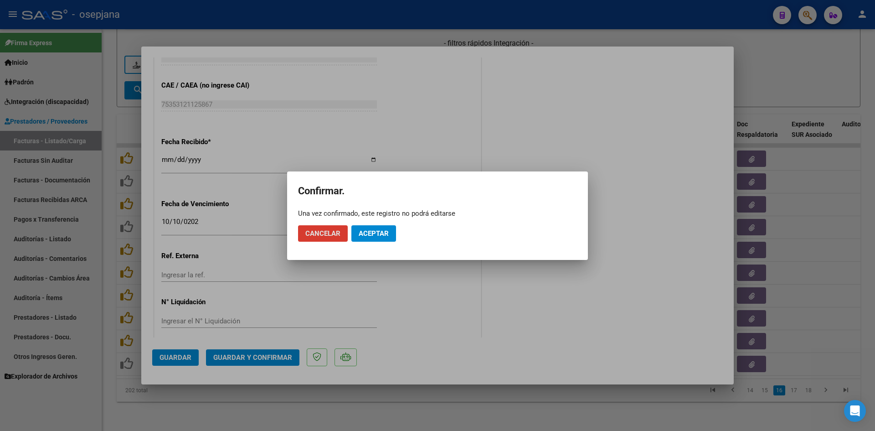
click at [383, 227] on button "Aceptar" at bounding box center [373, 233] width 45 height 16
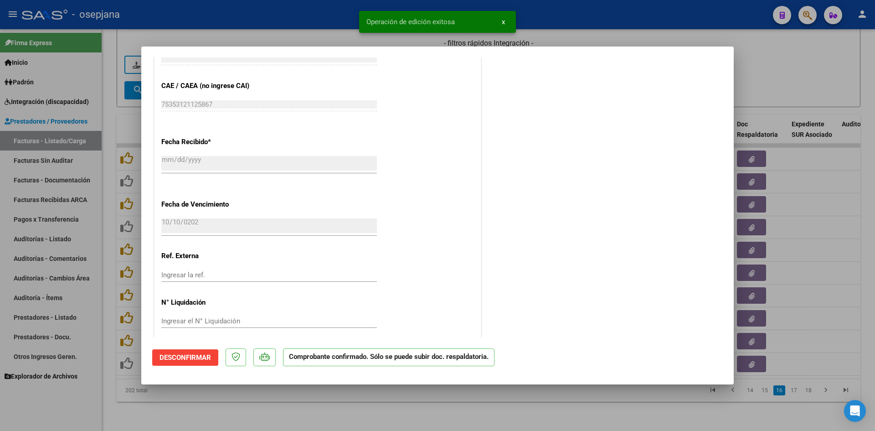
click at [814, 61] on div at bounding box center [437, 215] width 875 height 431
type input "$ 0,00"
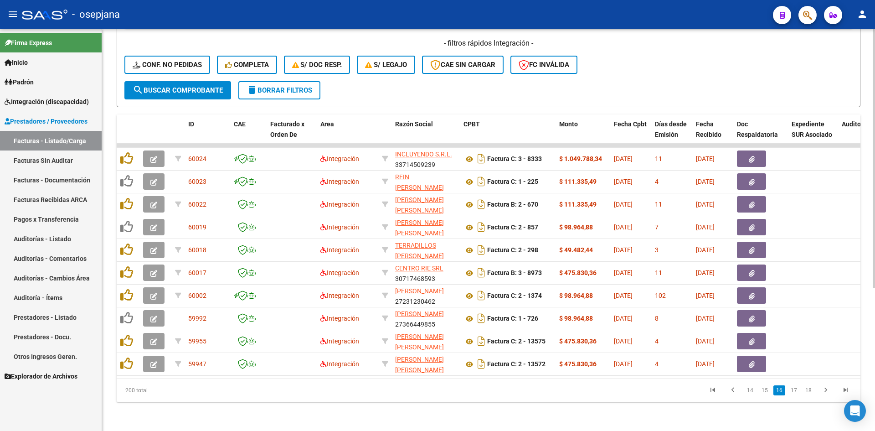
click at [359, 369] on datatable-selection "60024 Integración INCLUYENDO S.R.L. 33714509239 Factura C: 3 - 8333 $ 1.049.788…" at bounding box center [488, 373] width 743 height 8
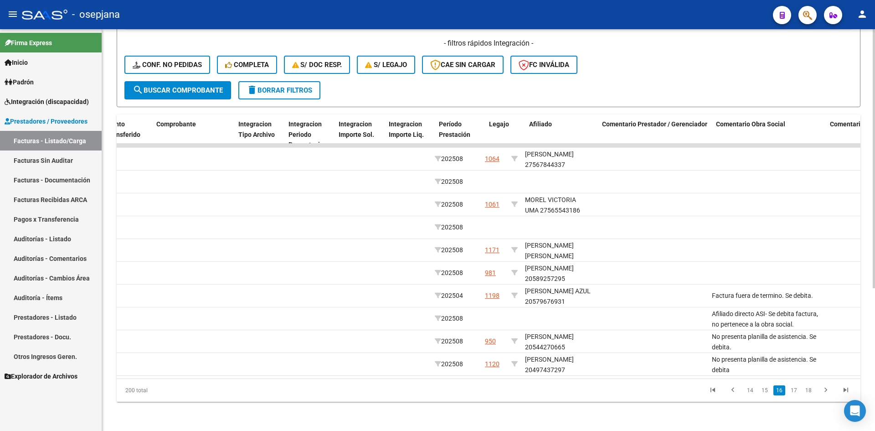
scroll to position [0, 0]
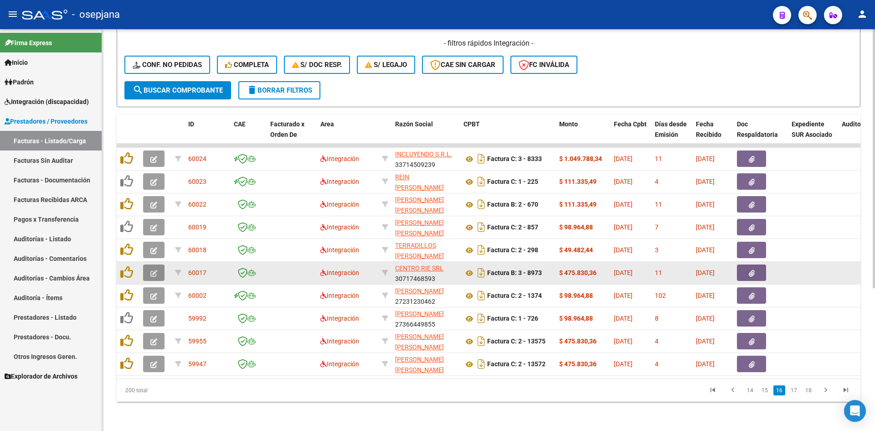
click at [152, 270] on icon "button" at bounding box center [153, 273] width 7 height 7
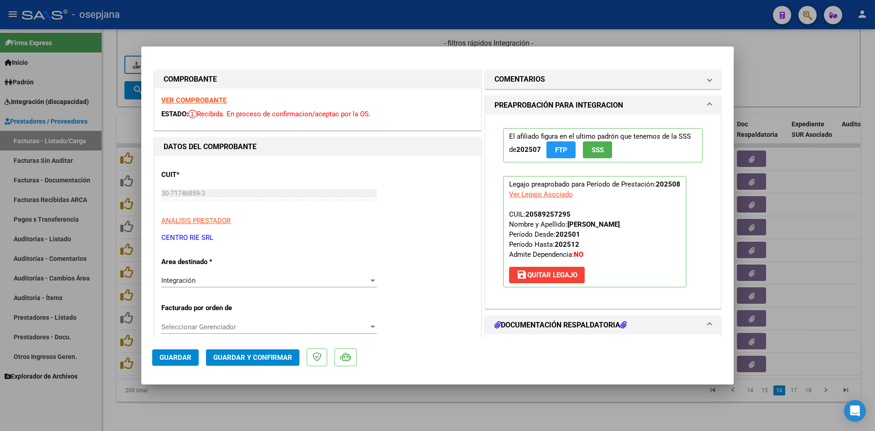
click at [198, 98] on strong "VER COMPROBANTE" at bounding box center [193, 100] width 65 height 8
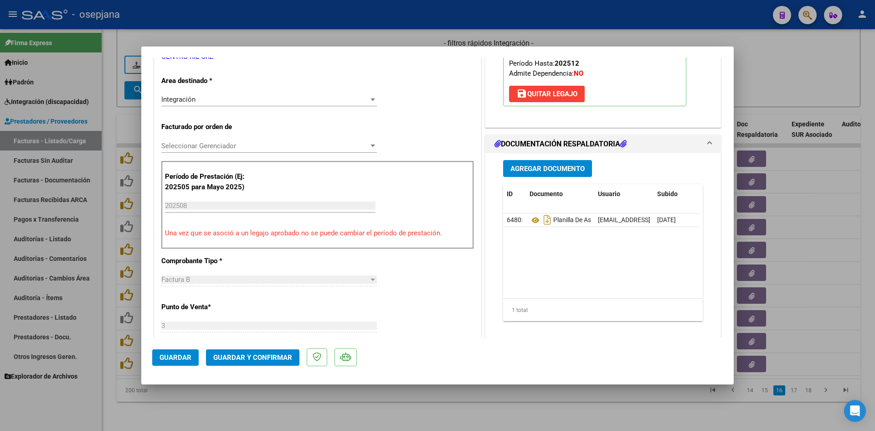
scroll to position [182, 0]
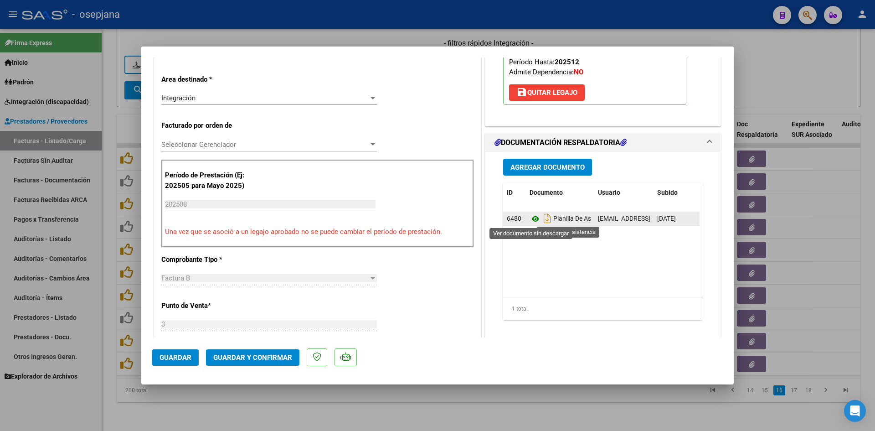
click at [532, 220] on icon at bounding box center [535, 218] width 12 height 11
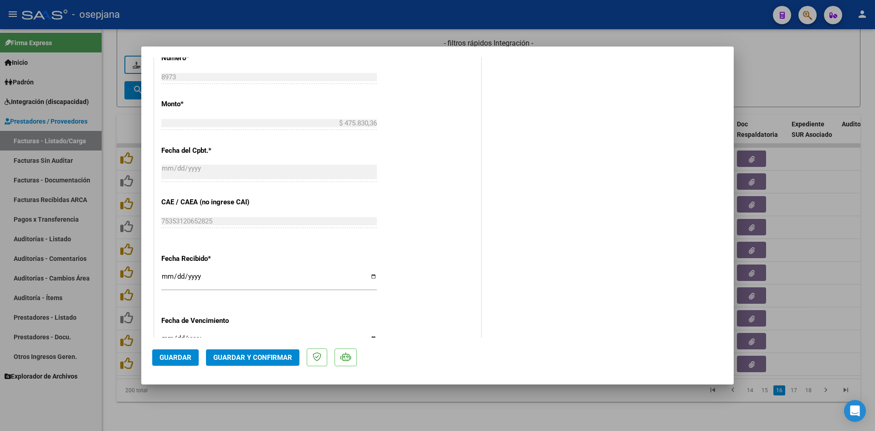
scroll to position [547, 0]
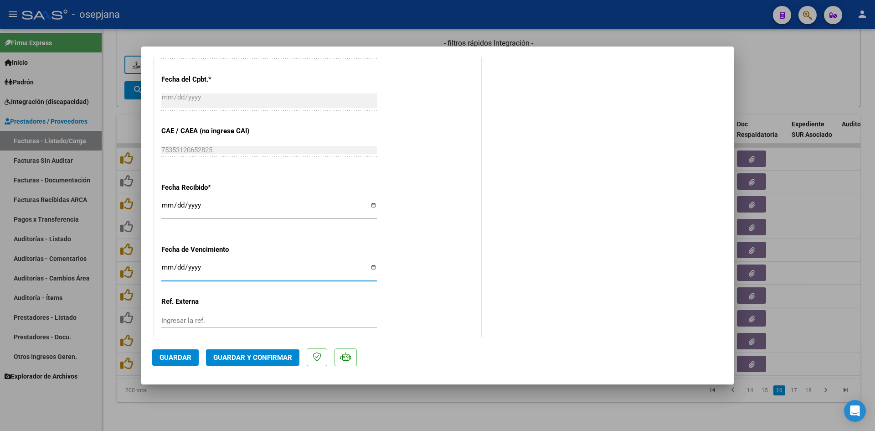
click at [168, 267] on input "Ingresar la fecha" at bounding box center [268, 270] width 215 height 15
type input "[DATE]"
click at [274, 357] on span "Guardar y Confirmar" at bounding box center [252, 357] width 79 height 8
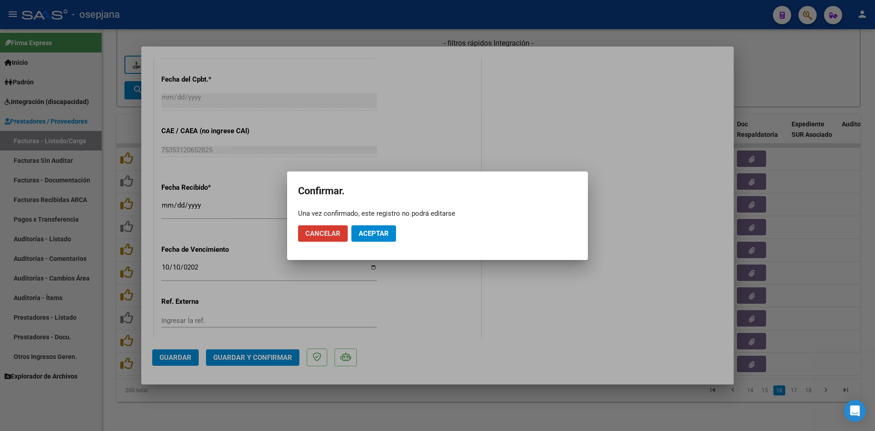
click at [380, 234] on span "Aceptar" at bounding box center [374, 233] width 30 height 8
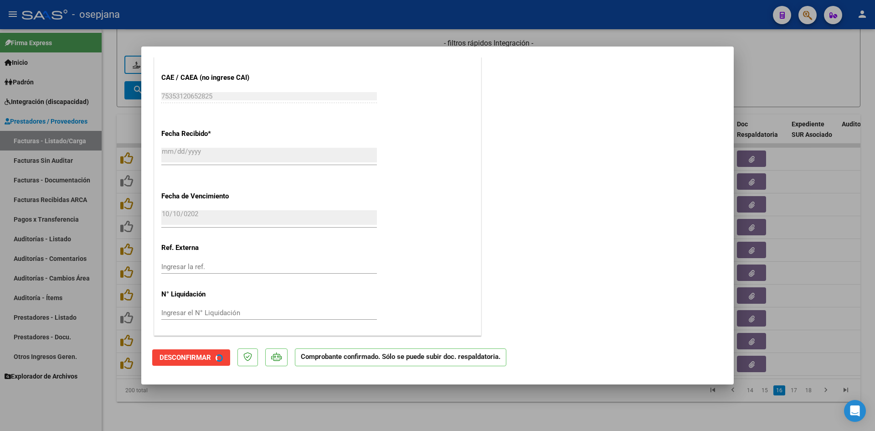
scroll to position [490, 0]
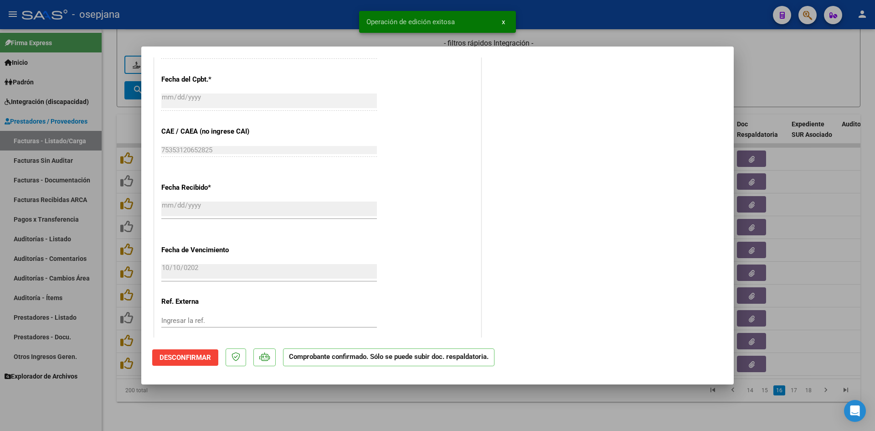
click at [790, 79] on div at bounding box center [437, 215] width 875 height 431
type input "$ 0,00"
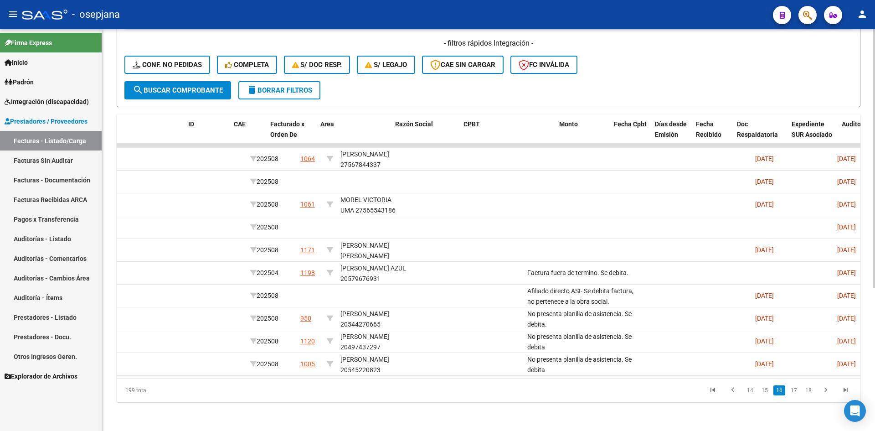
scroll to position [0, 0]
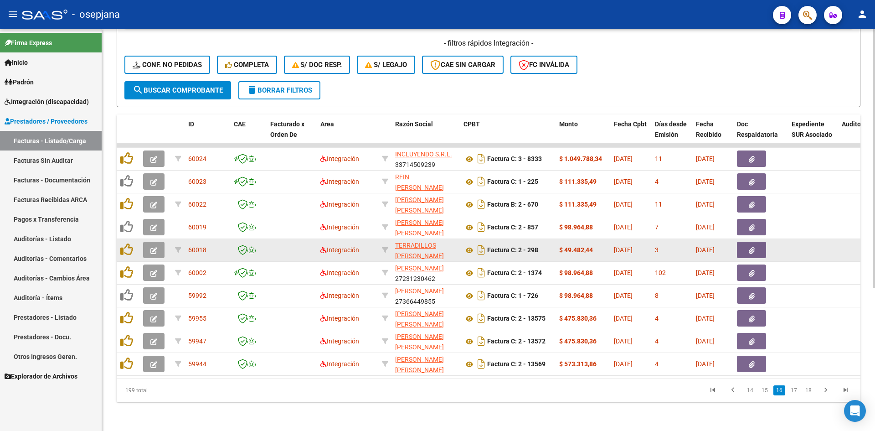
click at [148, 242] on button "button" at bounding box center [153, 249] width 21 height 16
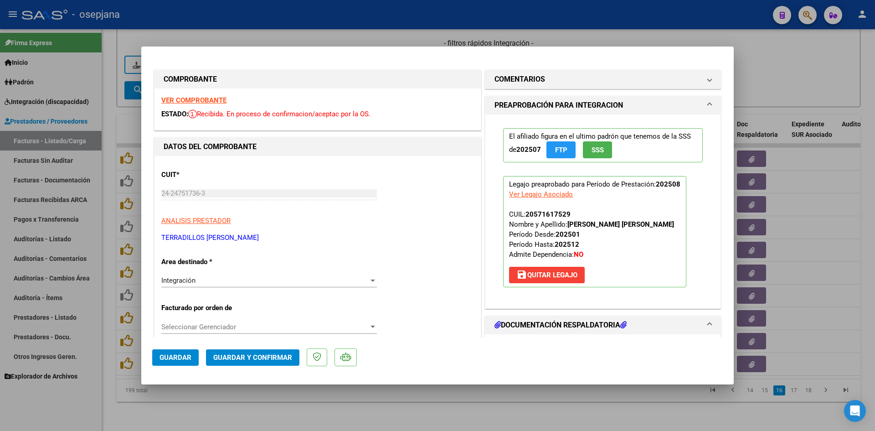
click at [203, 102] on strong "VER COMPROBANTE" at bounding box center [193, 100] width 65 height 8
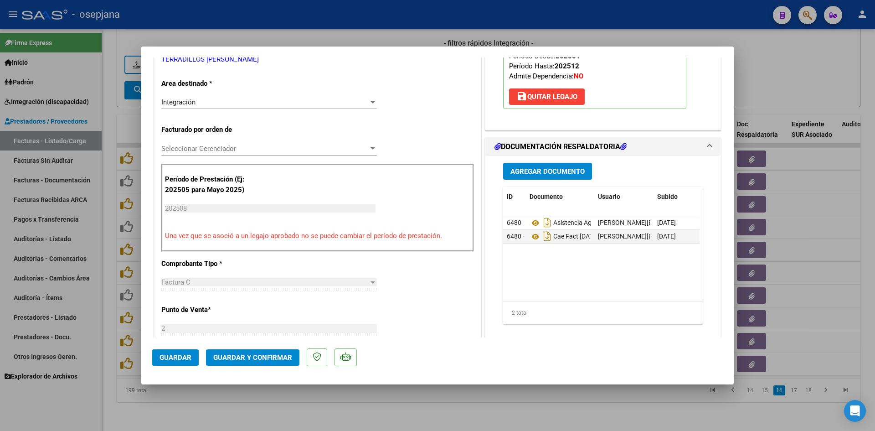
scroll to position [182, 0]
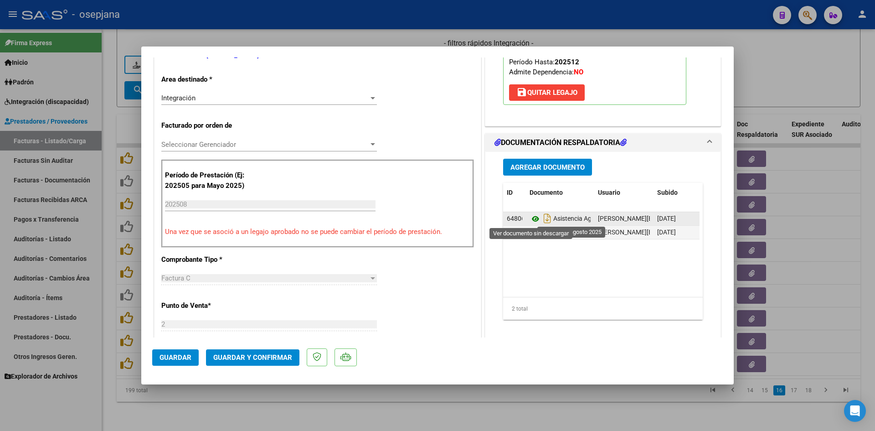
click at [532, 217] on icon at bounding box center [535, 218] width 12 height 11
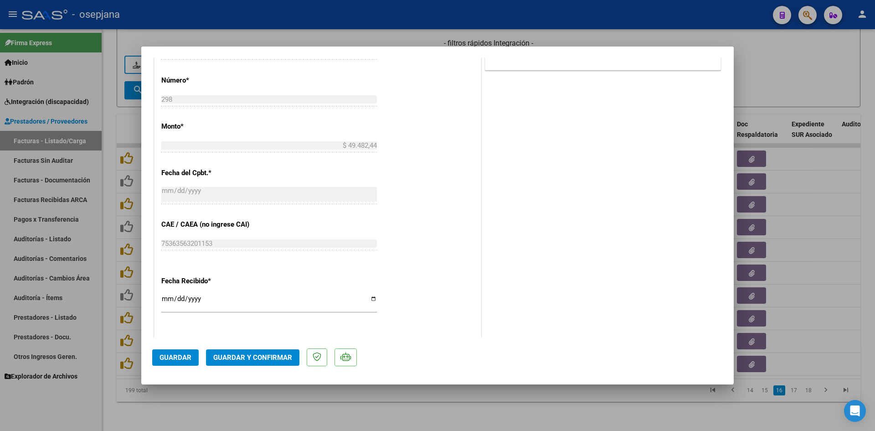
scroll to position [547, 0]
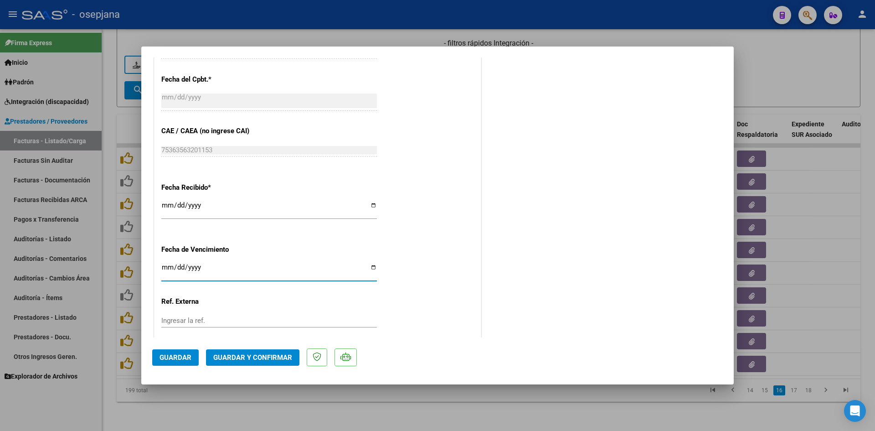
click at [167, 269] on input "[DATE]" at bounding box center [268, 270] width 215 height 15
type input "[DATE]"
click at [270, 358] on span "Guardar y Confirmar" at bounding box center [252, 357] width 79 height 8
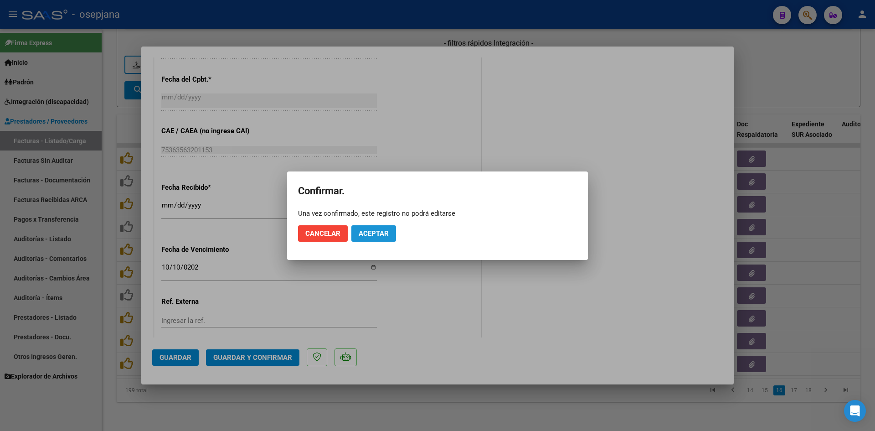
click at [374, 231] on span "Aceptar" at bounding box center [374, 233] width 30 height 8
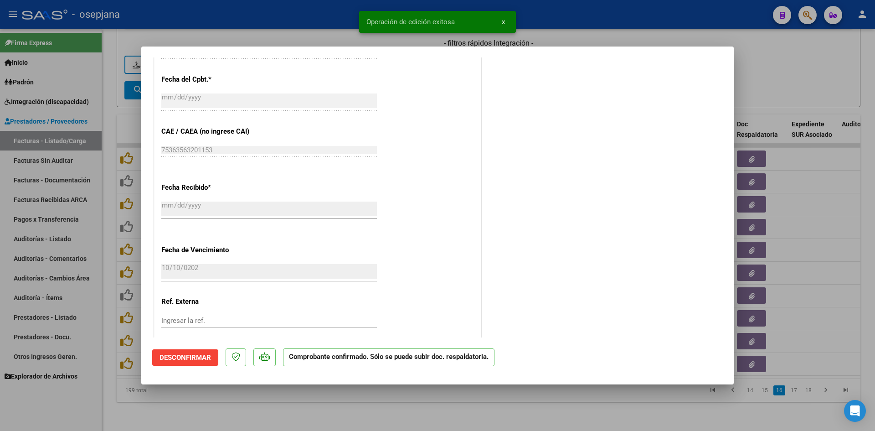
click at [800, 67] on div at bounding box center [437, 215] width 875 height 431
type input "$ 0,00"
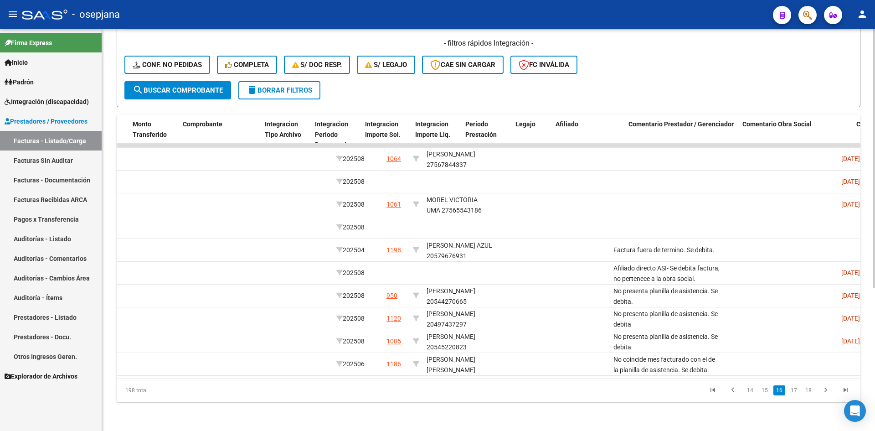
scroll to position [0, 0]
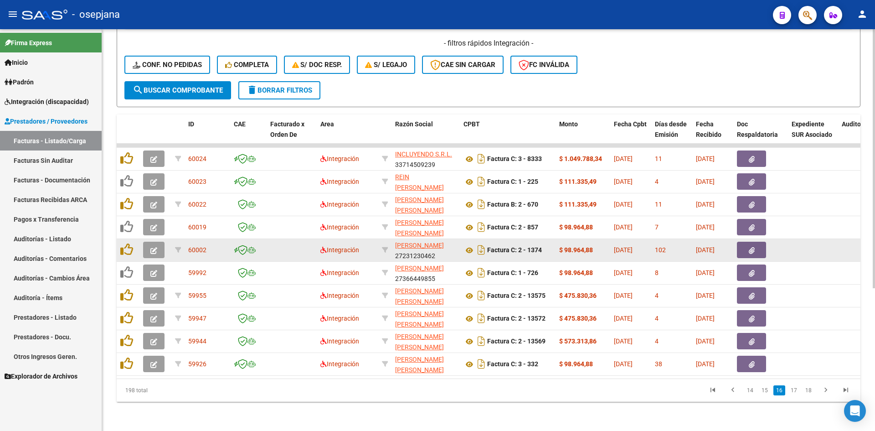
click at [154, 247] on icon "button" at bounding box center [153, 250] width 7 height 7
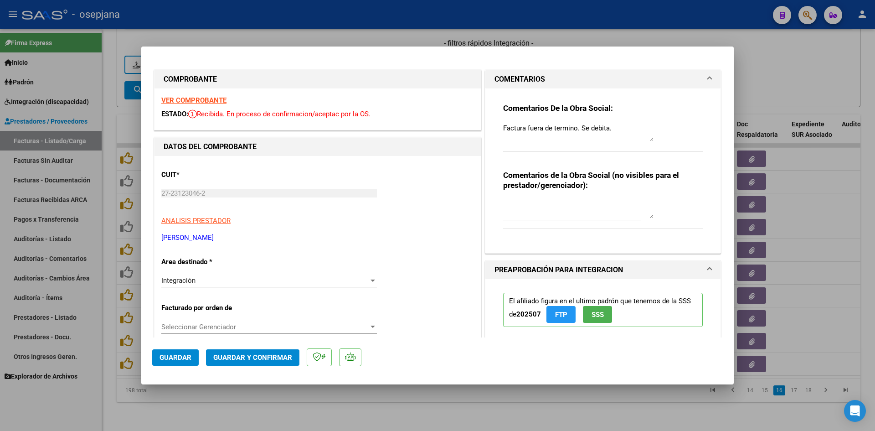
click at [775, 67] on div at bounding box center [437, 215] width 875 height 431
type input "$ 0,00"
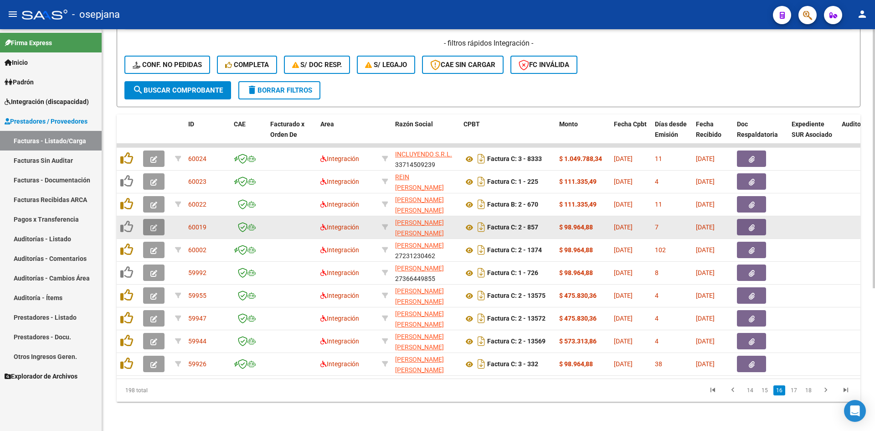
click at [151, 224] on icon "button" at bounding box center [153, 227] width 7 height 7
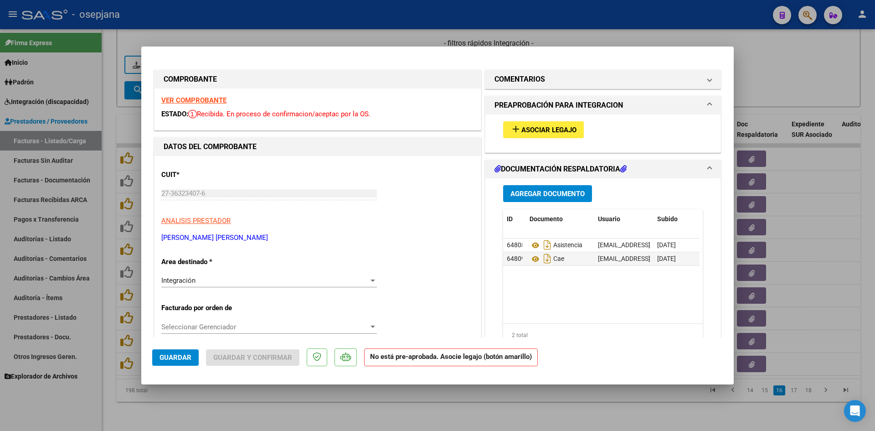
click at [187, 100] on strong "VER COMPROBANTE" at bounding box center [193, 100] width 65 height 8
click at [213, 99] on strong "VER COMPROBANTE" at bounding box center [193, 100] width 65 height 8
click at [209, 103] on strong "VER COMPROBANTE" at bounding box center [193, 100] width 65 height 8
click at [557, 129] on span "Asociar Legajo" at bounding box center [548, 130] width 55 height 8
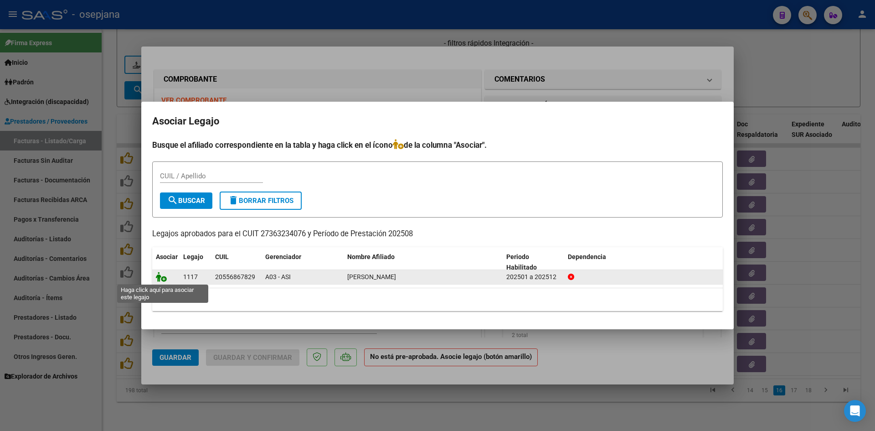
click at [160, 279] on icon at bounding box center [161, 277] width 11 height 10
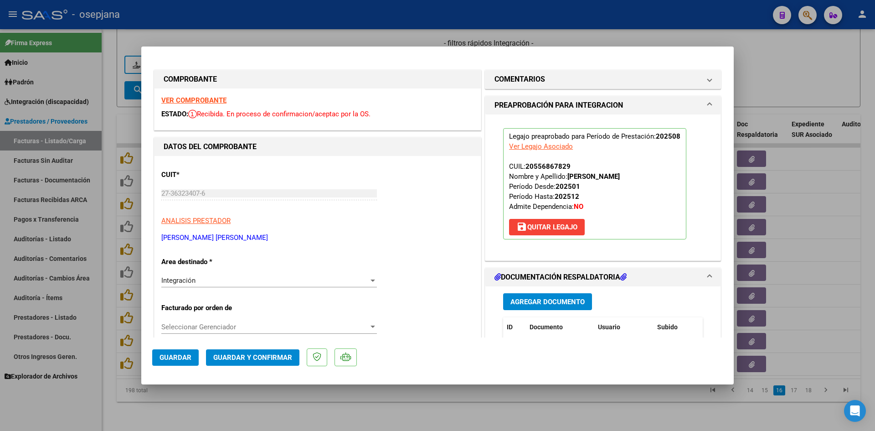
click at [181, 351] on button "Guardar" at bounding box center [175, 357] width 46 height 16
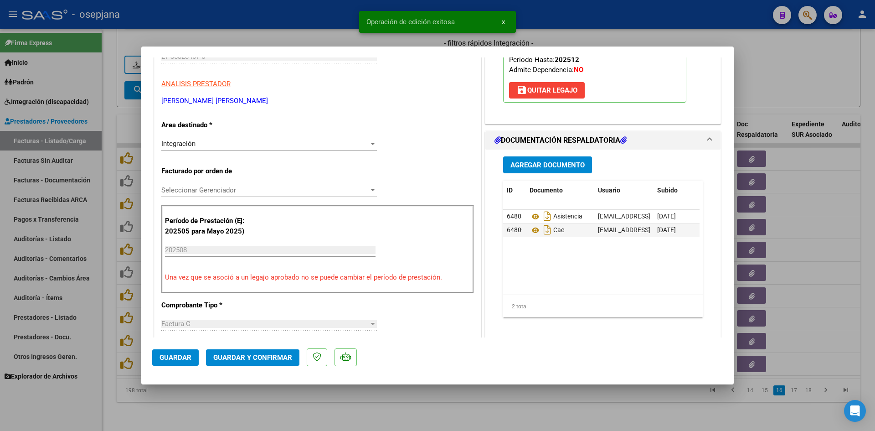
scroll to position [182, 0]
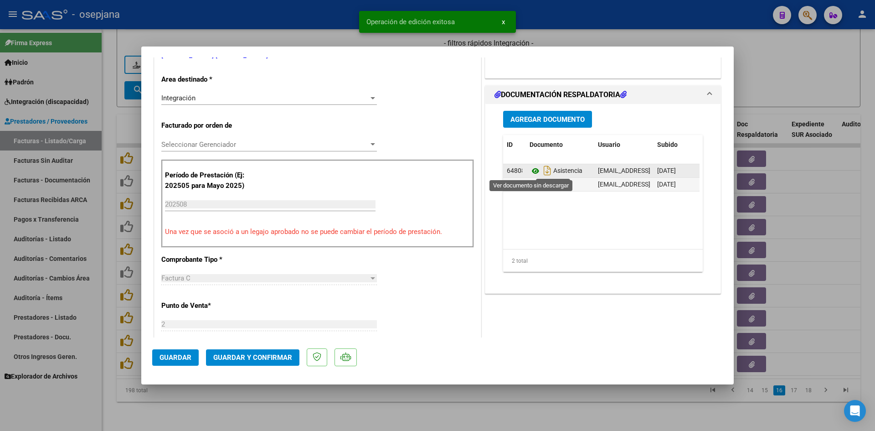
click at [534, 172] on icon at bounding box center [535, 170] width 12 height 11
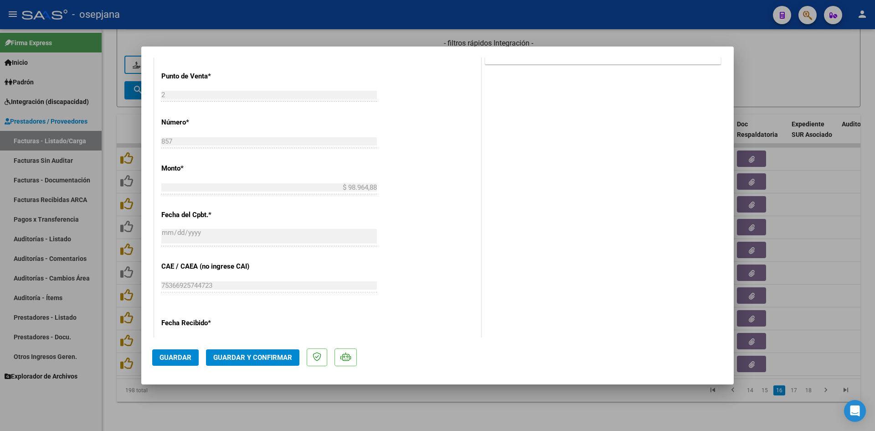
scroll to position [501, 0]
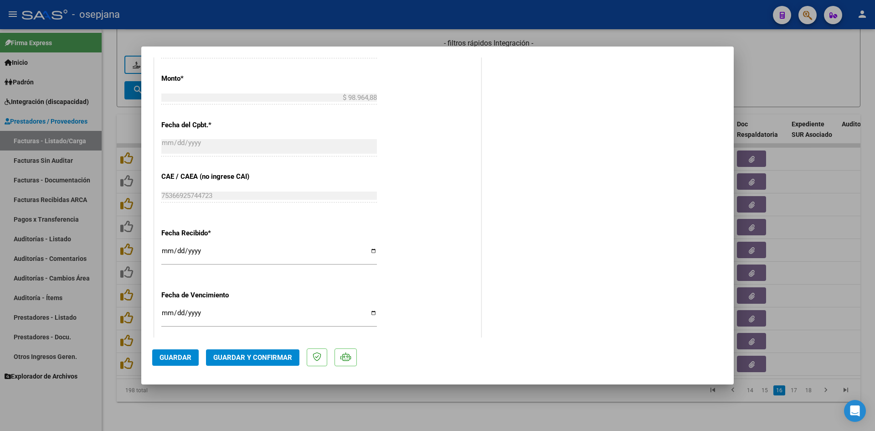
click at [169, 317] on input "Ingresar la fecha" at bounding box center [268, 316] width 215 height 15
type input "[DATE]"
click at [259, 356] on span "Guardar y Confirmar" at bounding box center [252, 357] width 79 height 8
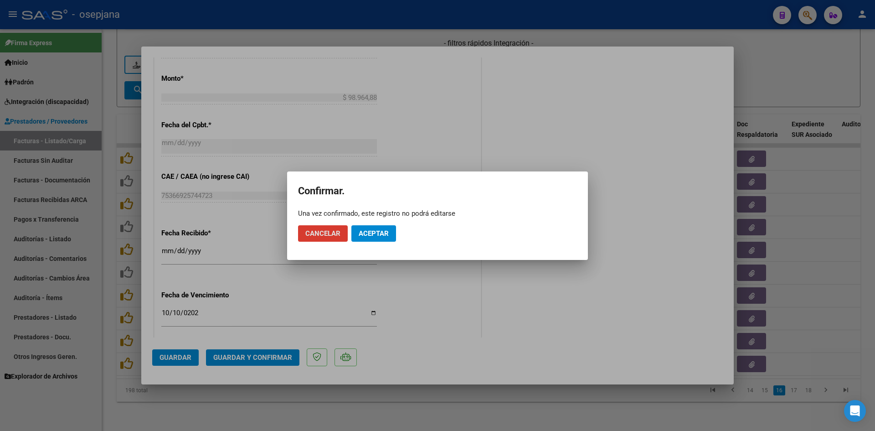
click at [365, 239] on button "Aceptar" at bounding box center [373, 233] width 45 height 16
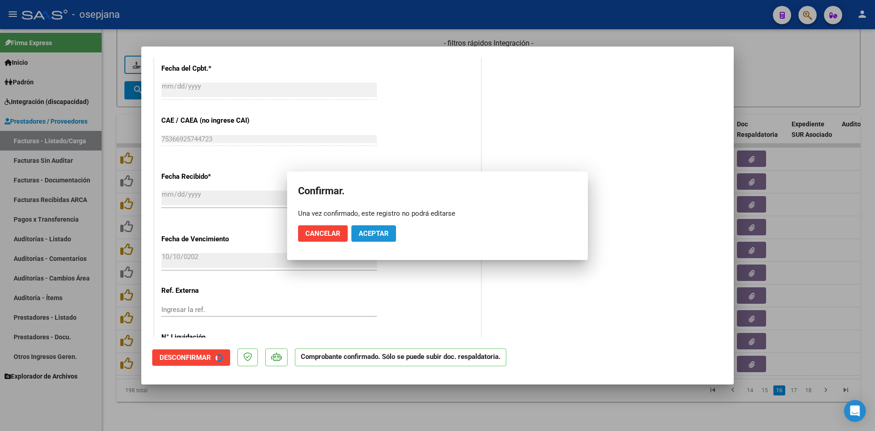
scroll to position [445, 0]
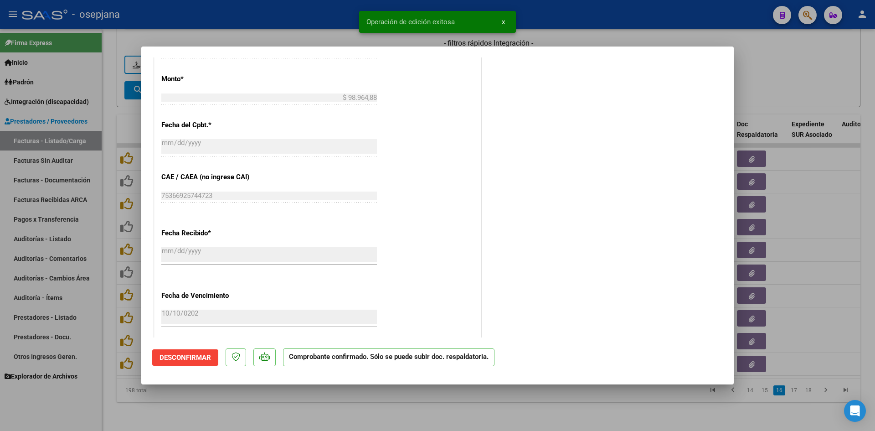
click at [778, 58] on div at bounding box center [437, 215] width 875 height 431
type input "$ 0,00"
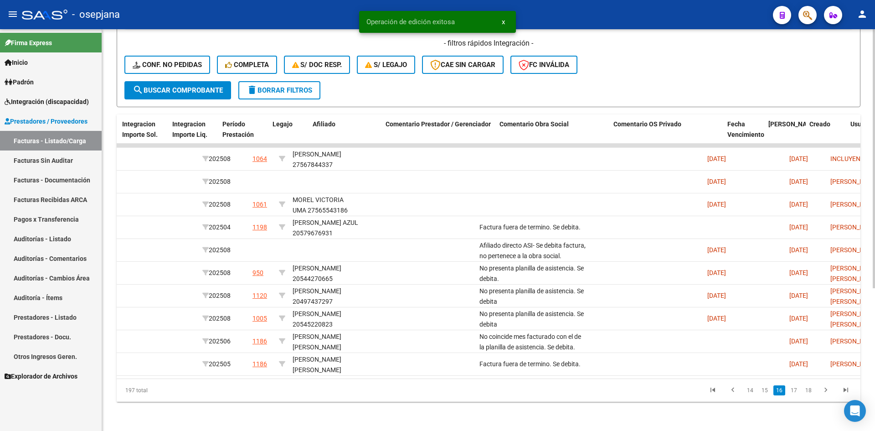
scroll to position [0, 0]
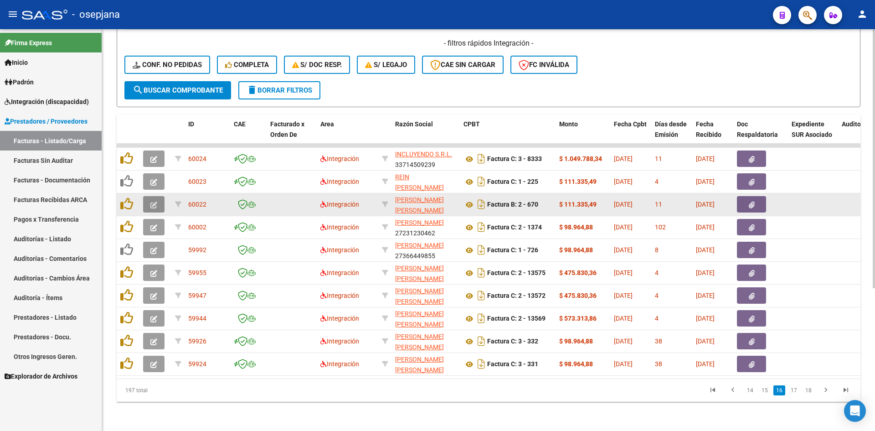
click at [154, 201] on icon "button" at bounding box center [153, 204] width 7 height 7
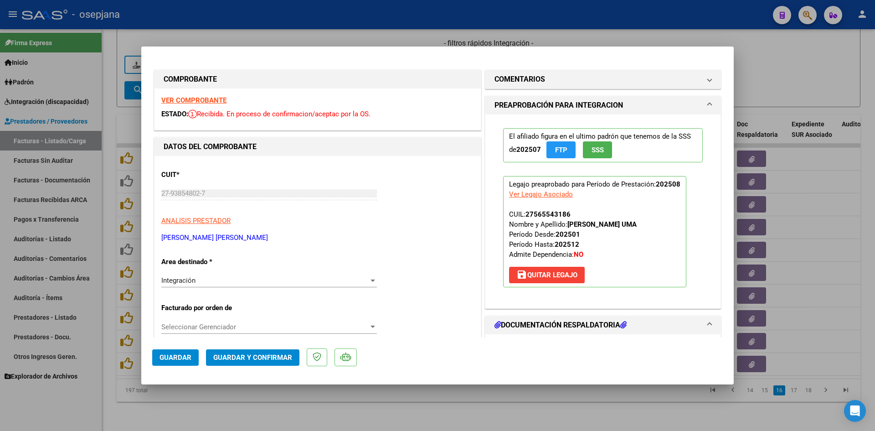
click at [189, 96] on strong "VER COMPROBANTE" at bounding box center [193, 100] width 65 height 8
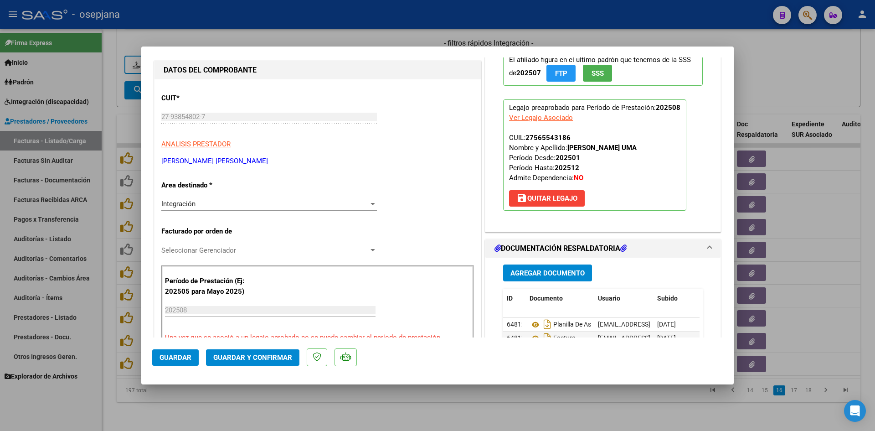
scroll to position [137, 0]
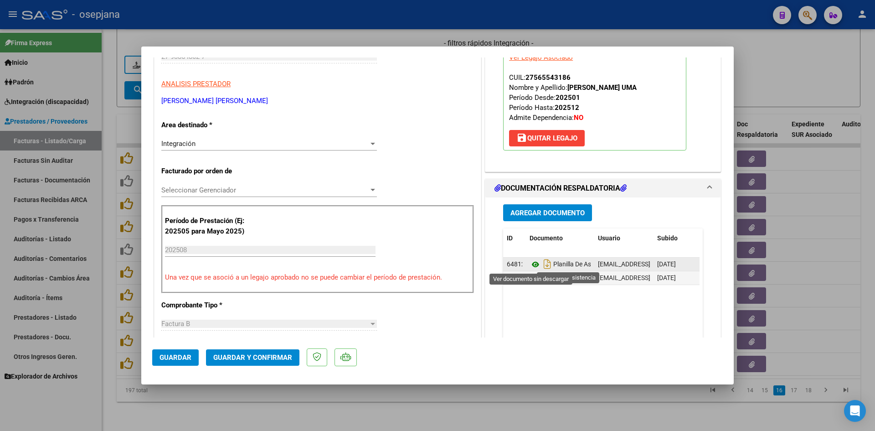
click at [529, 266] on icon at bounding box center [535, 264] width 12 height 11
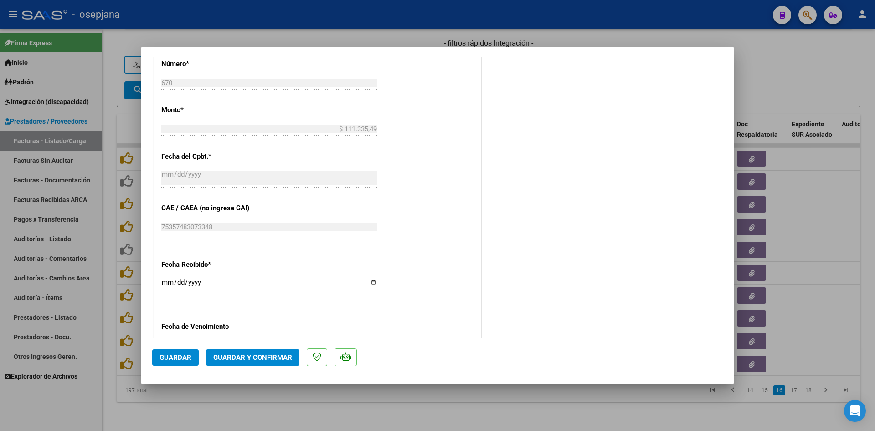
scroll to position [547, 0]
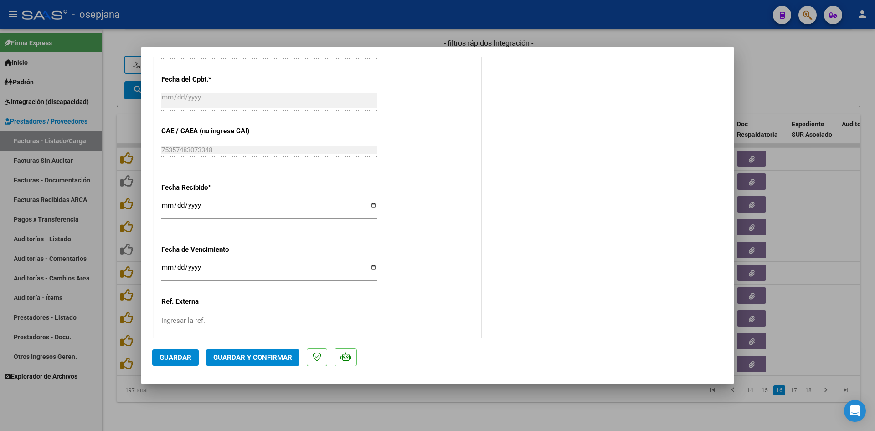
click at [166, 266] on input "[DATE]" at bounding box center [268, 270] width 215 height 15
type input "[DATE]"
click at [272, 353] on span "Guardar y Confirmar" at bounding box center [252, 357] width 79 height 8
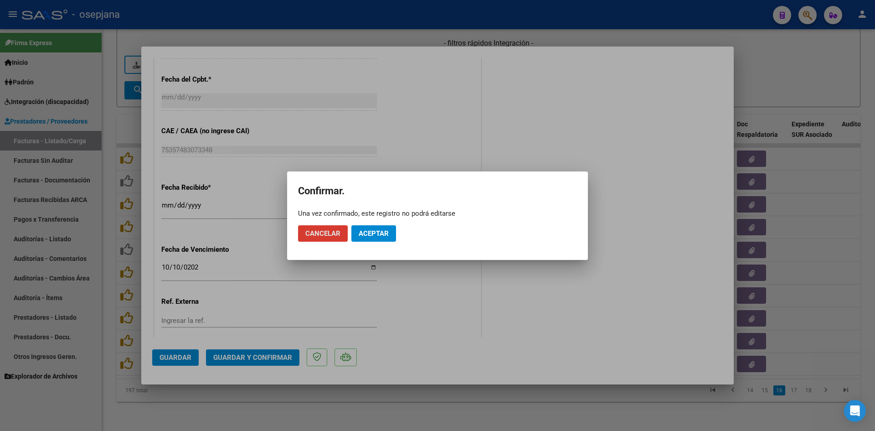
click at [364, 233] on span "Aceptar" at bounding box center [374, 233] width 30 height 8
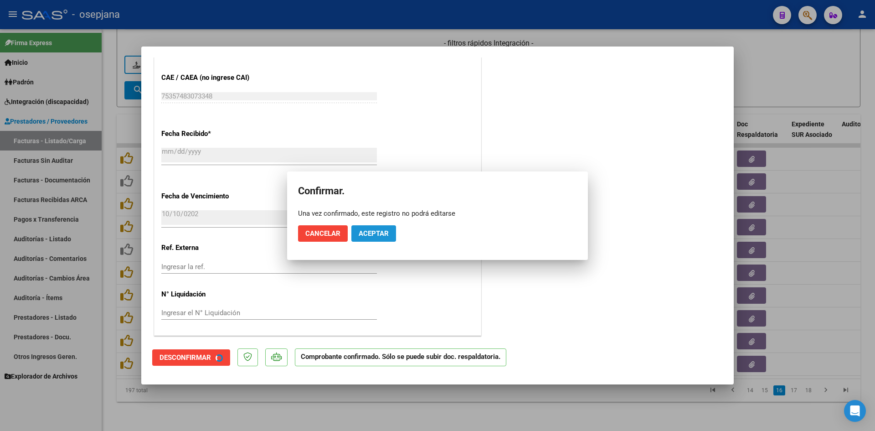
scroll to position [490, 0]
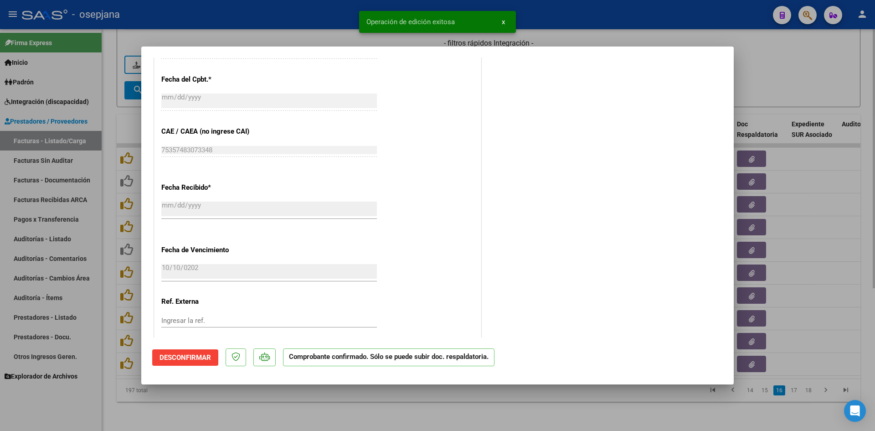
click at [742, 71] on div at bounding box center [437, 215] width 875 height 431
type input "$ 0,00"
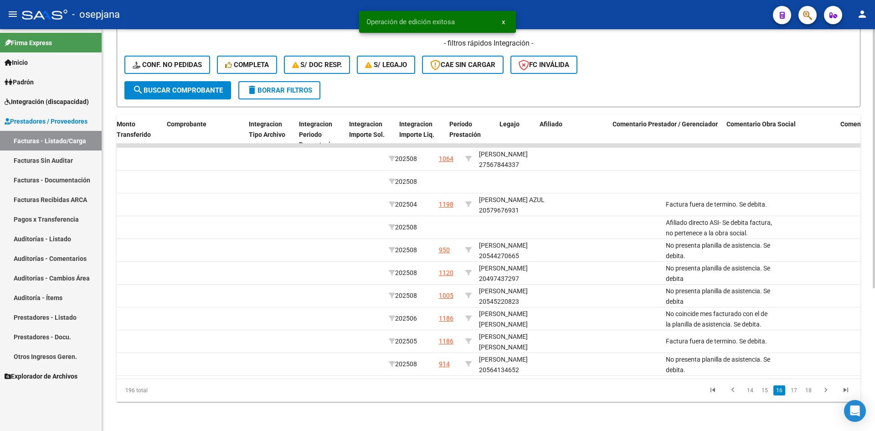
scroll to position [0, 0]
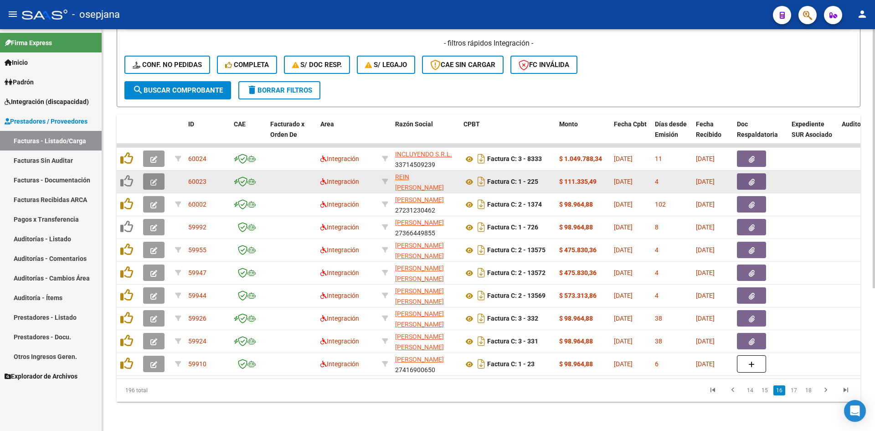
click at [153, 177] on span "button" at bounding box center [153, 181] width 7 height 8
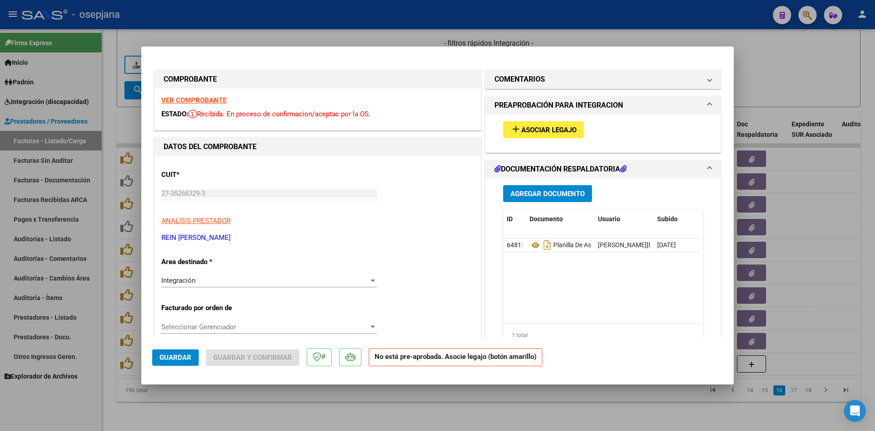
click at [200, 97] on strong "VER COMPROBANTE" at bounding box center [193, 100] width 65 height 8
click at [174, 103] on strong "VER COMPROBANTE" at bounding box center [193, 100] width 65 height 8
click at [516, 129] on mat-icon "add" at bounding box center [515, 128] width 11 height 11
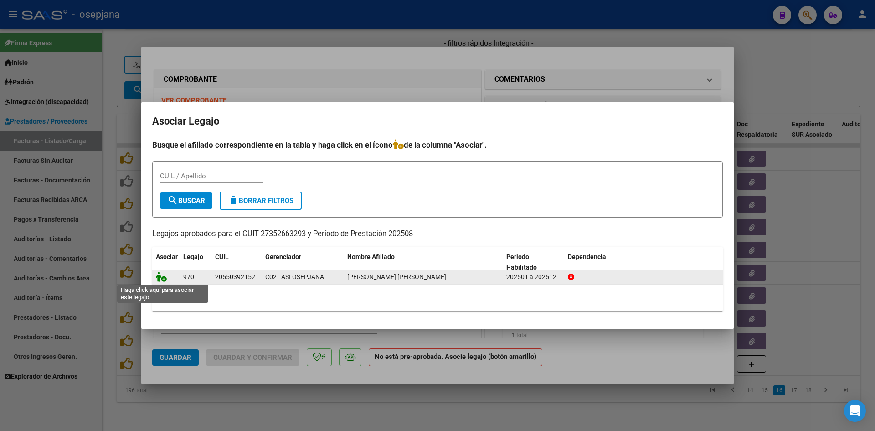
click at [165, 280] on icon at bounding box center [161, 277] width 11 height 10
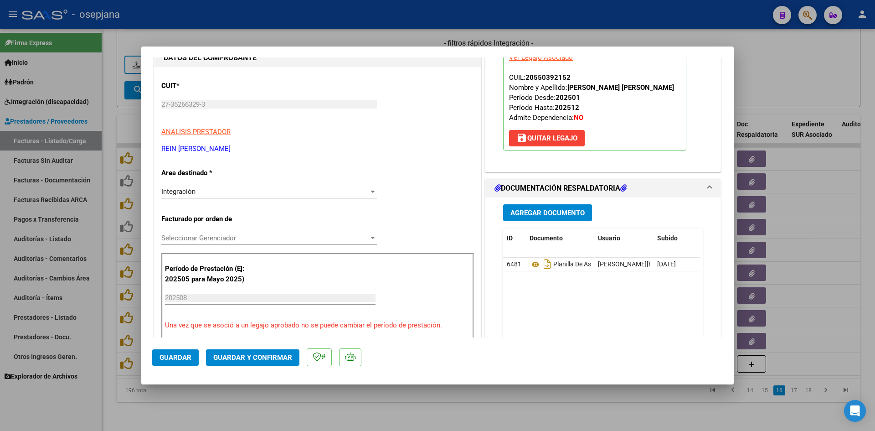
scroll to position [91, 0]
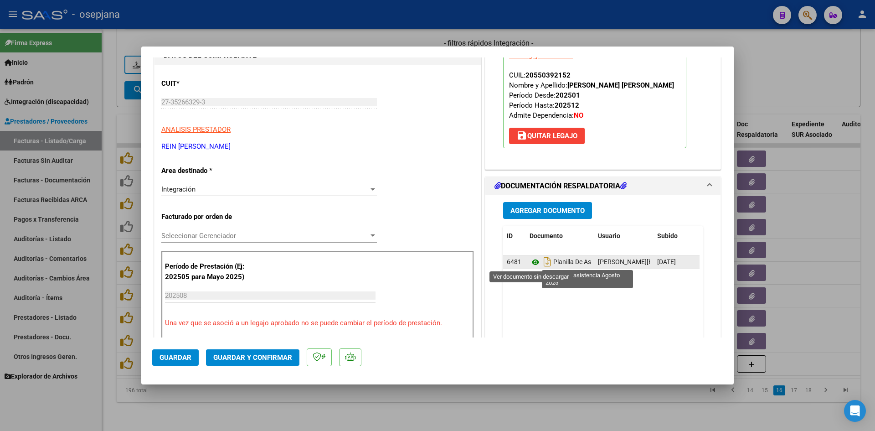
click at [534, 263] on icon at bounding box center [535, 261] width 12 height 11
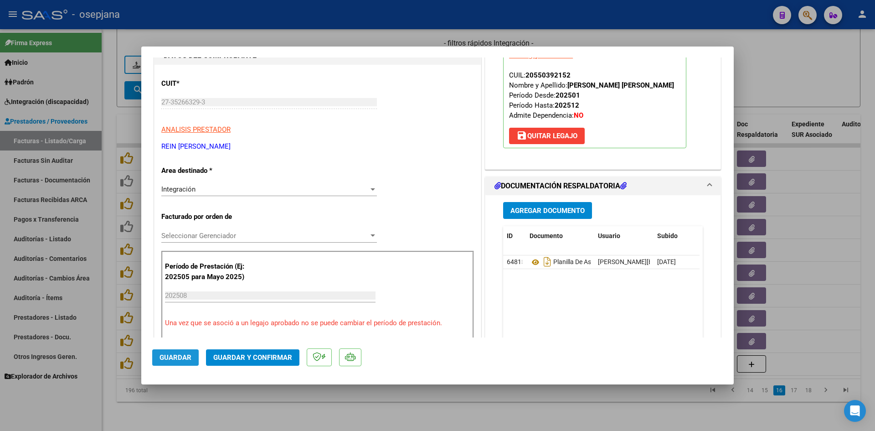
click at [163, 356] on span "Guardar" at bounding box center [175, 357] width 32 height 8
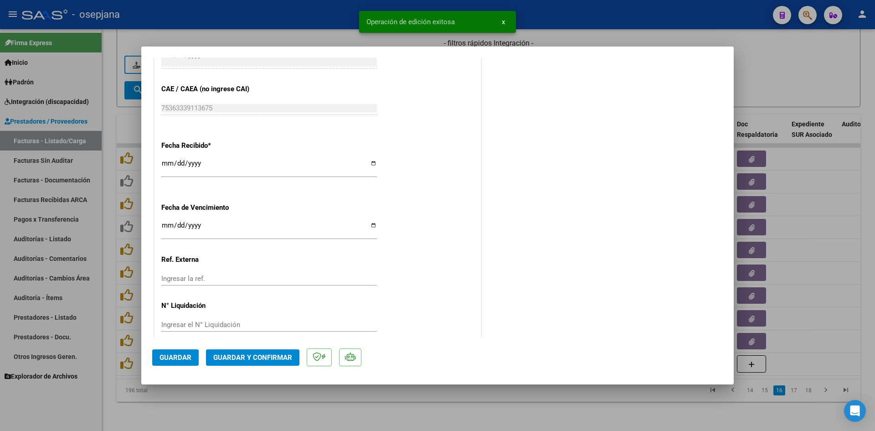
scroll to position [592, 0]
click at [169, 224] on input "[DATE]" at bounding box center [268, 225] width 215 height 15
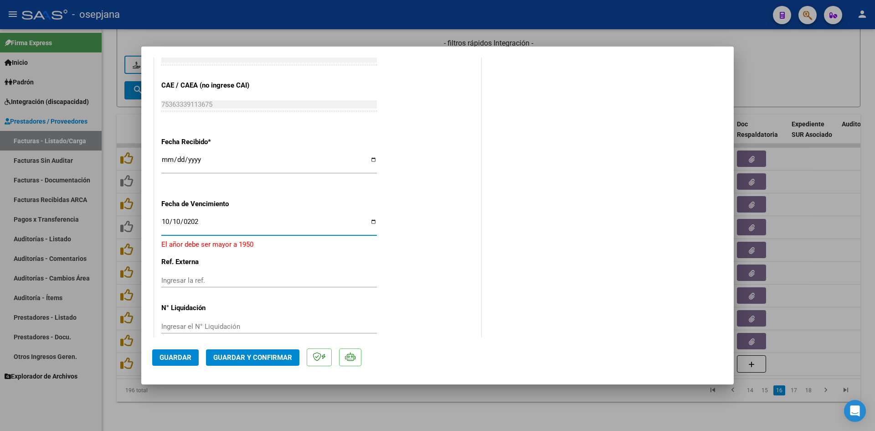
type input "[DATE]"
click at [233, 356] on span "Guardar y Confirmar" at bounding box center [252, 357] width 79 height 8
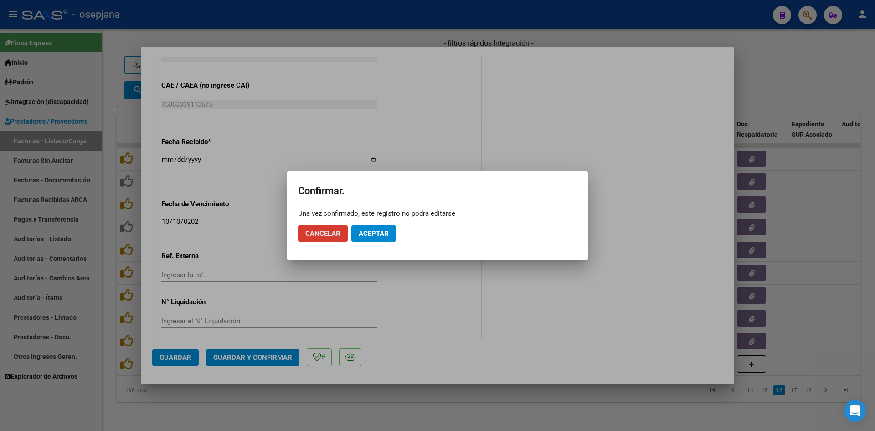
click at [387, 223] on mat-dialog-actions "Cancelar Aceptar" at bounding box center [437, 233] width 279 height 31
click at [391, 228] on button "Aceptar" at bounding box center [373, 233] width 45 height 16
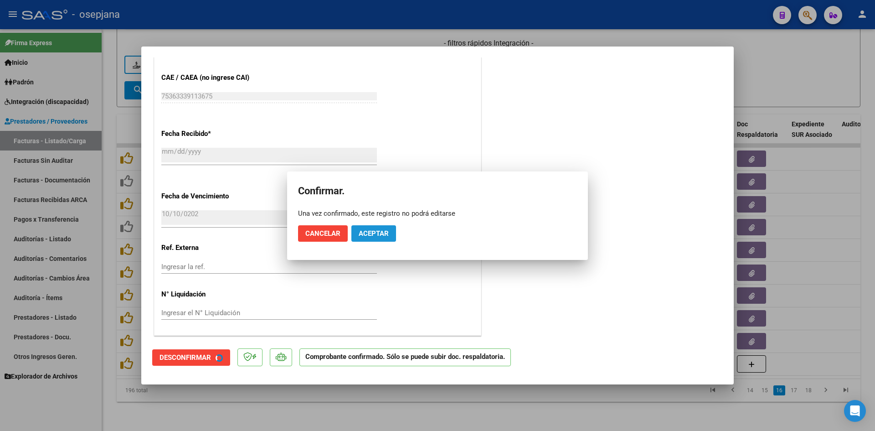
scroll to position [536, 0]
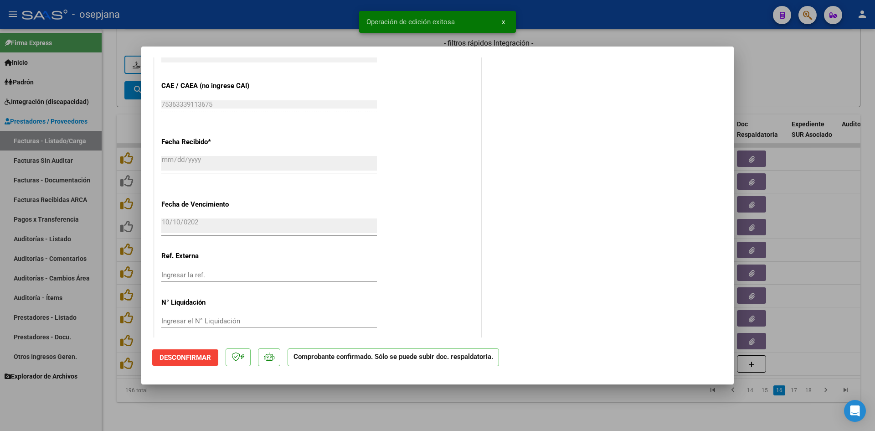
click at [797, 74] on div at bounding box center [437, 215] width 875 height 431
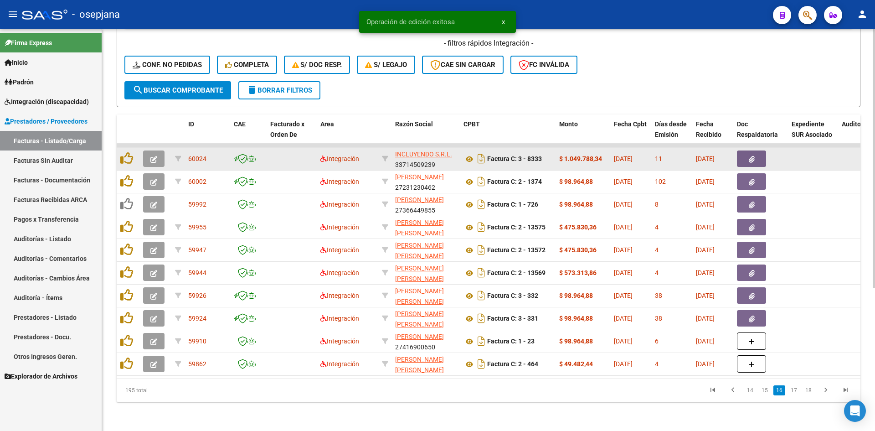
click at [152, 156] on icon "button" at bounding box center [153, 159] width 7 height 7
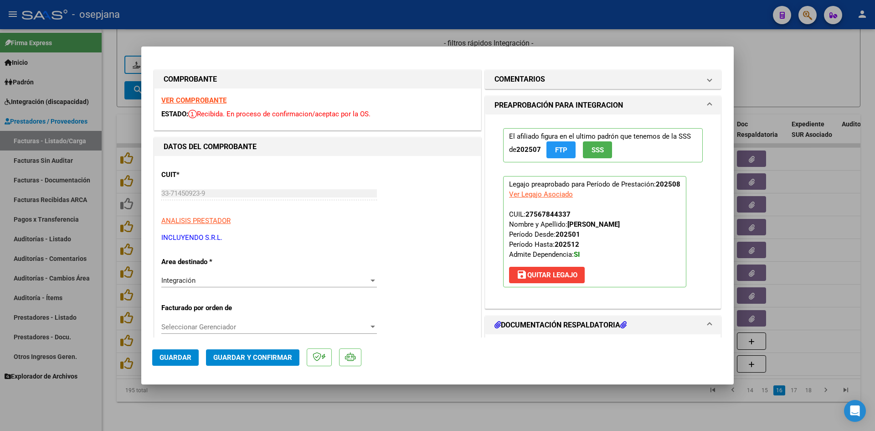
click at [196, 101] on strong "VER COMPROBANTE" at bounding box center [193, 100] width 65 height 8
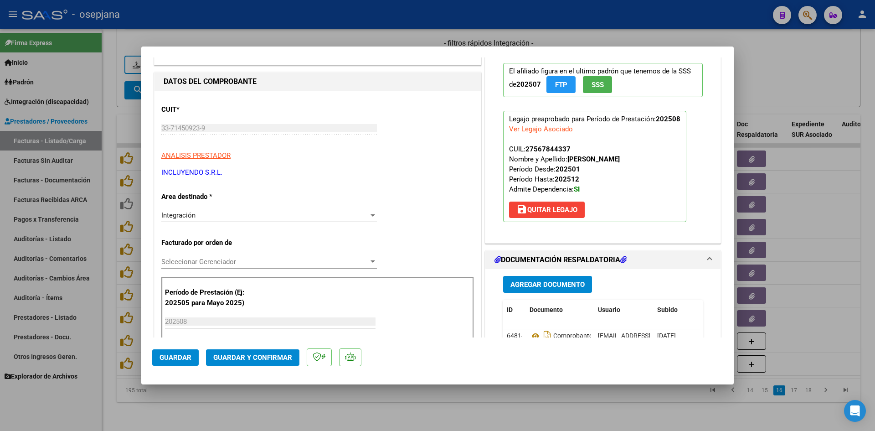
scroll to position [137, 0]
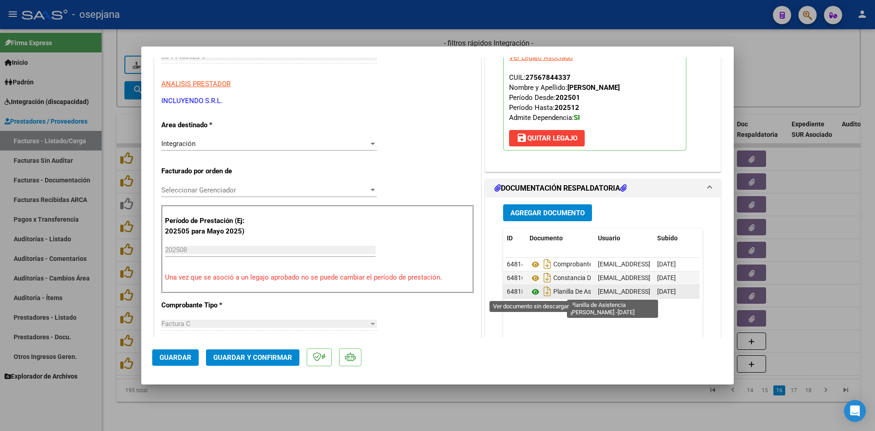
click at [532, 288] on icon at bounding box center [535, 291] width 12 height 11
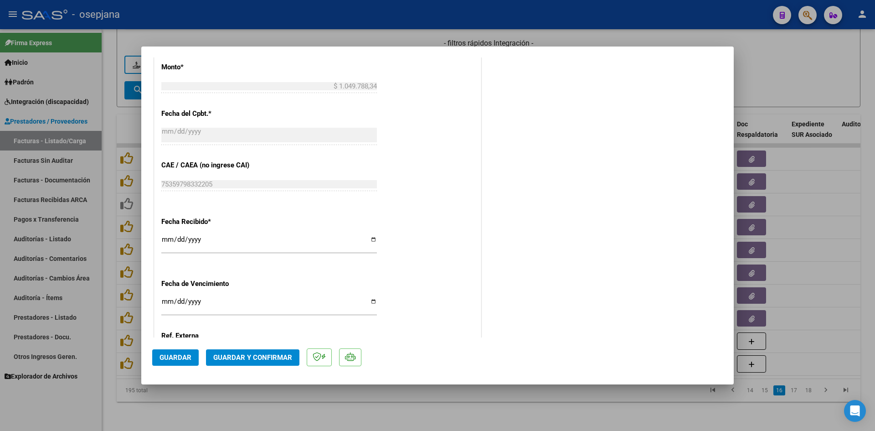
scroll to position [592, 0]
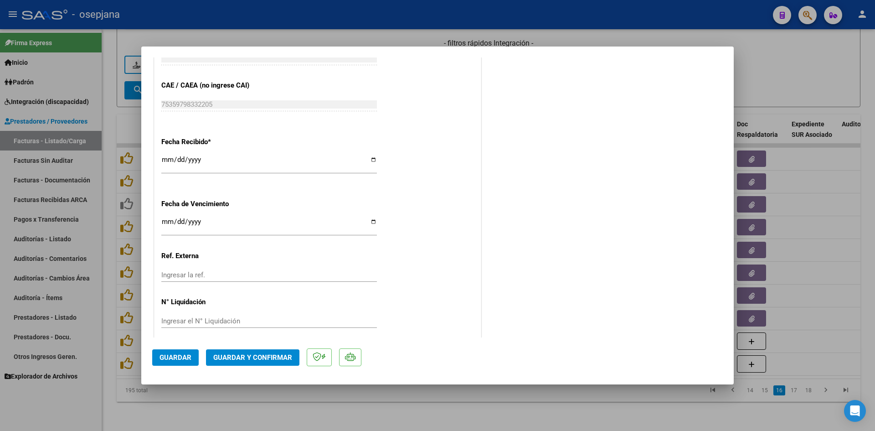
click at [167, 225] on input "[DATE]" at bounding box center [268, 225] width 215 height 15
click at [219, 349] on button "Guardar y Confirmar" at bounding box center [252, 357] width 93 height 16
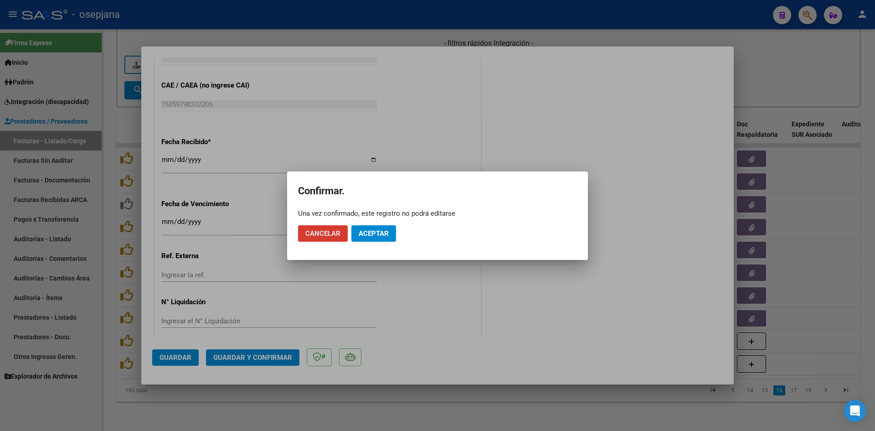
click at [380, 229] on span "Aceptar" at bounding box center [374, 233] width 30 height 8
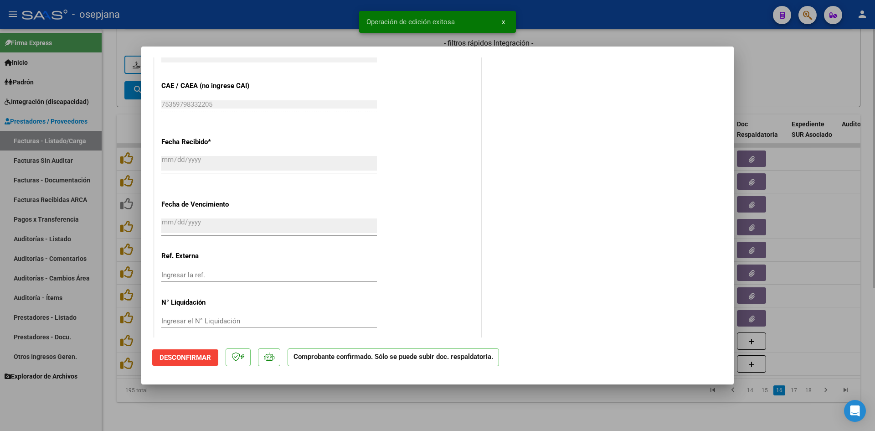
click at [810, 38] on div at bounding box center [437, 215] width 875 height 431
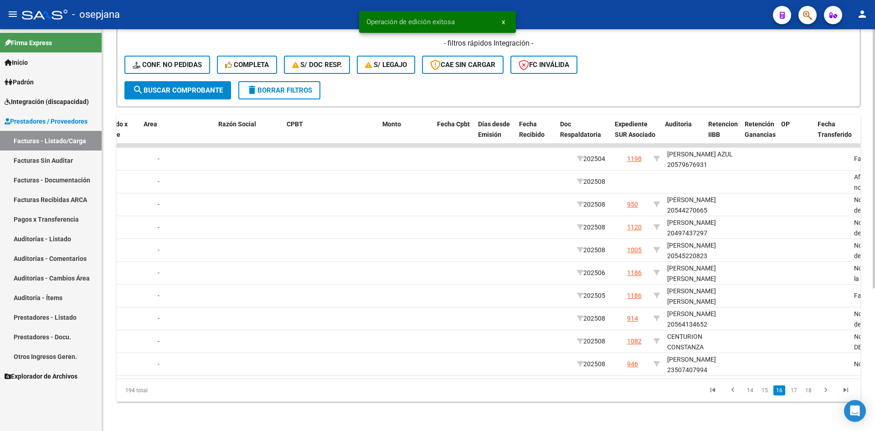
scroll to position [0, 0]
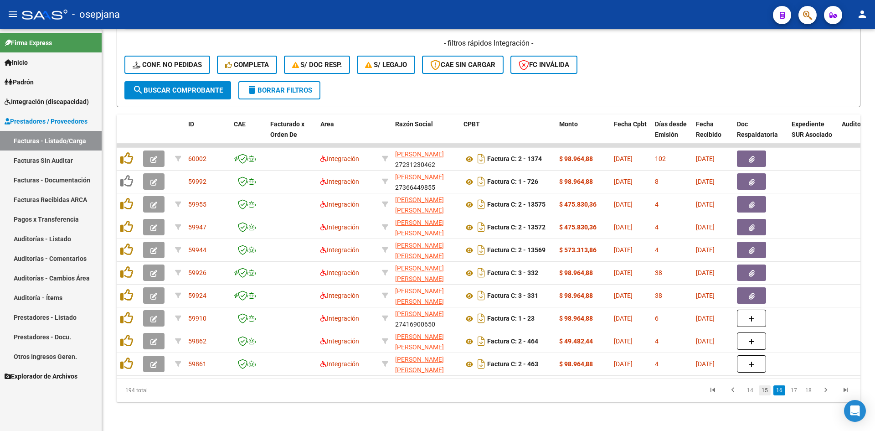
click at [764, 390] on link "15" at bounding box center [765, 390] width 12 height 10
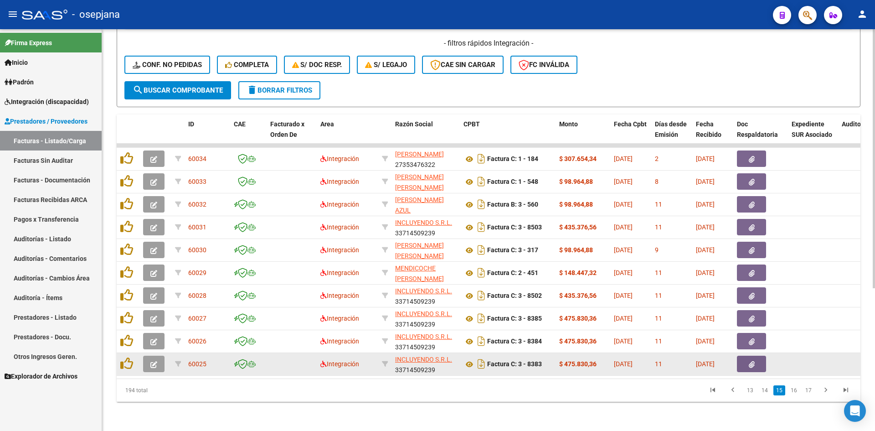
click at [156, 361] on icon "button" at bounding box center [153, 364] width 7 height 7
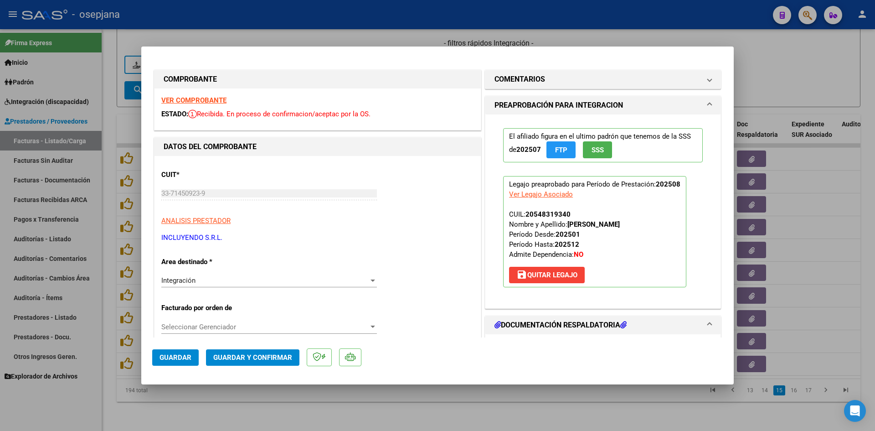
click at [212, 98] on strong "VER COMPROBANTE" at bounding box center [193, 100] width 65 height 8
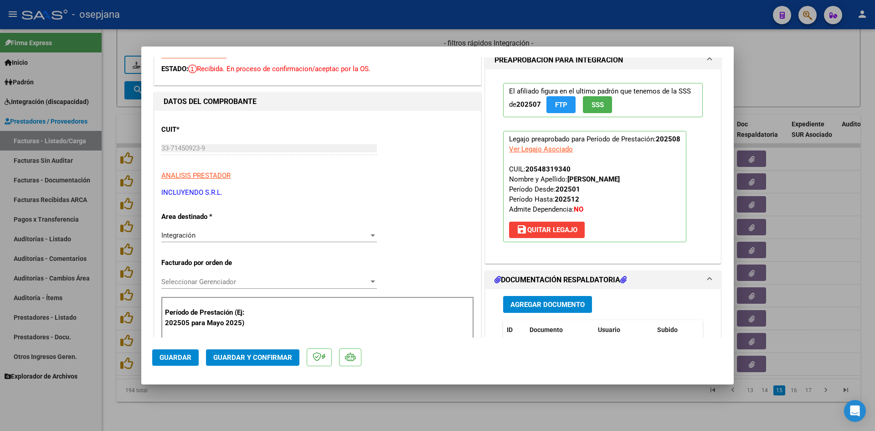
scroll to position [182, 0]
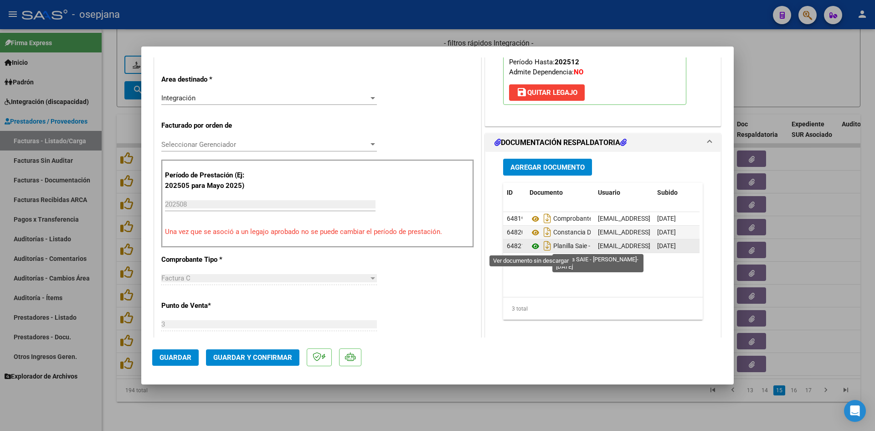
click at [531, 244] on icon at bounding box center [535, 246] width 12 height 11
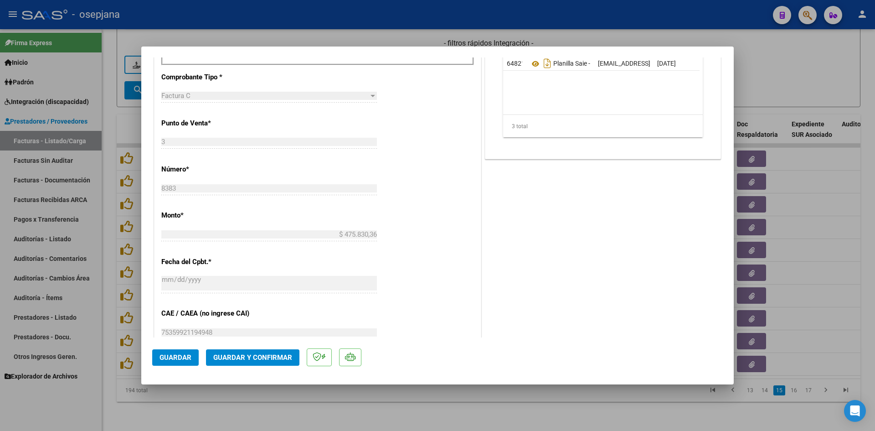
scroll to position [547, 0]
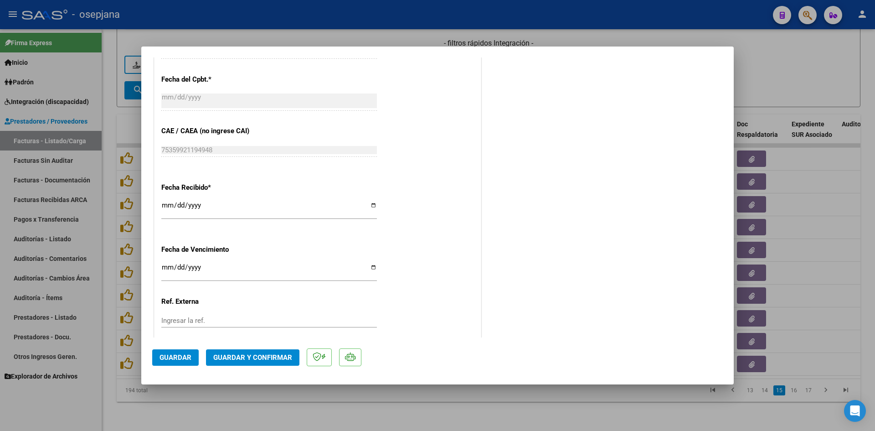
click at [167, 266] on input "[DATE]" at bounding box center [268, 270] width 215 height 15
click at [277, 357] on span "Guardar y Confirmar" at bounding box center [252, 357] width 79 height 8
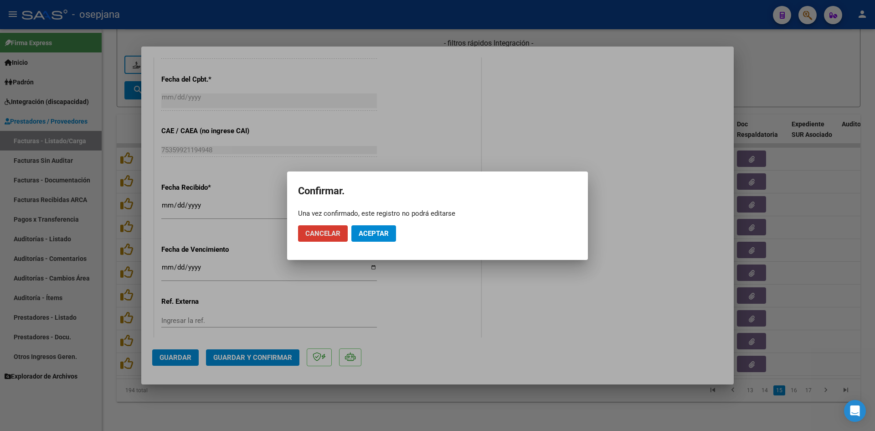
click at [378, 228] on button "Aceptar" at bounding box center [373, 233] width 45 height 16
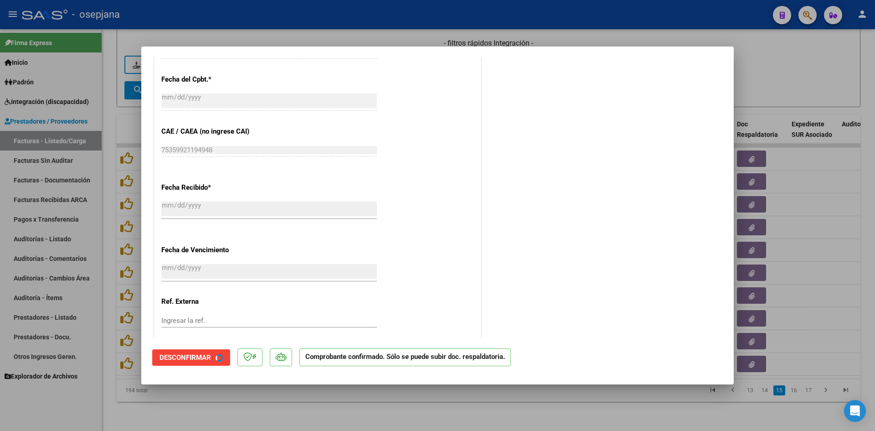
click at [754, 73] on div at bounding box center [437, 215] width 875 height 431
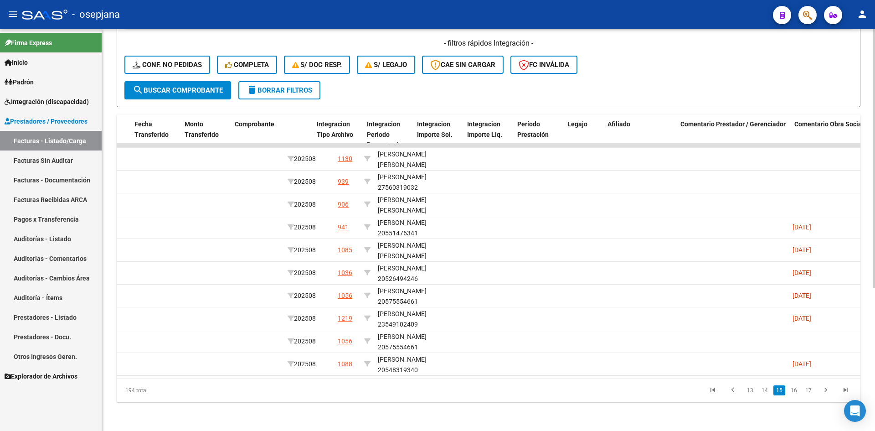
scroll to position [0, 0]
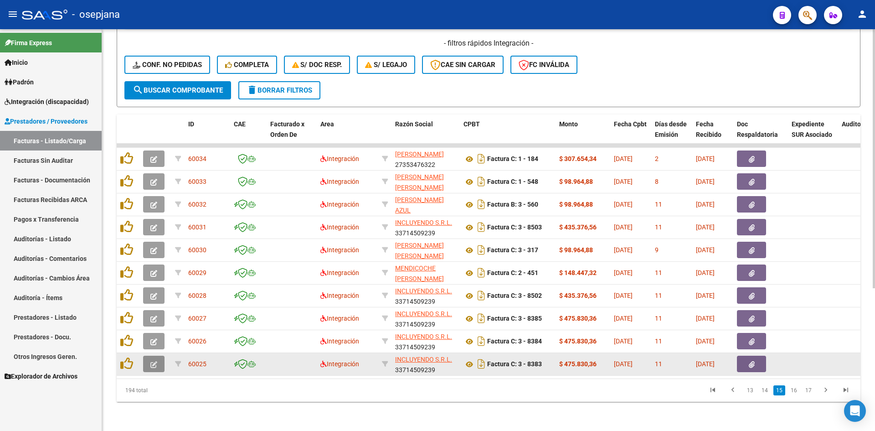
click at [159, 355] on button "button" at bounding box center [153, 363] width 21 height 16
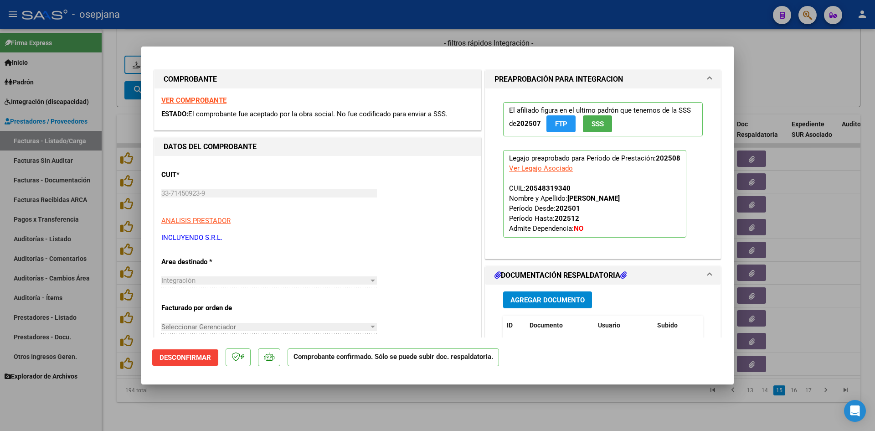
click at [190, 100] on strong "VER COMPROBANTE" at bounding box center [193, 100] width 65 height 8
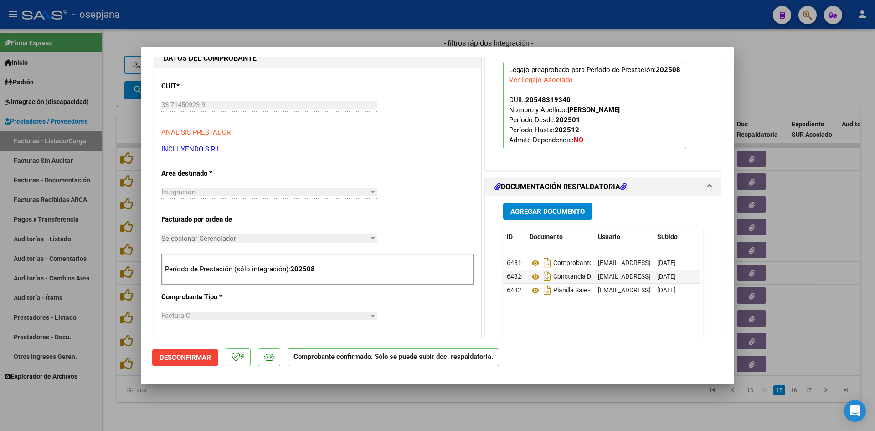
scroll to position [91, 0]
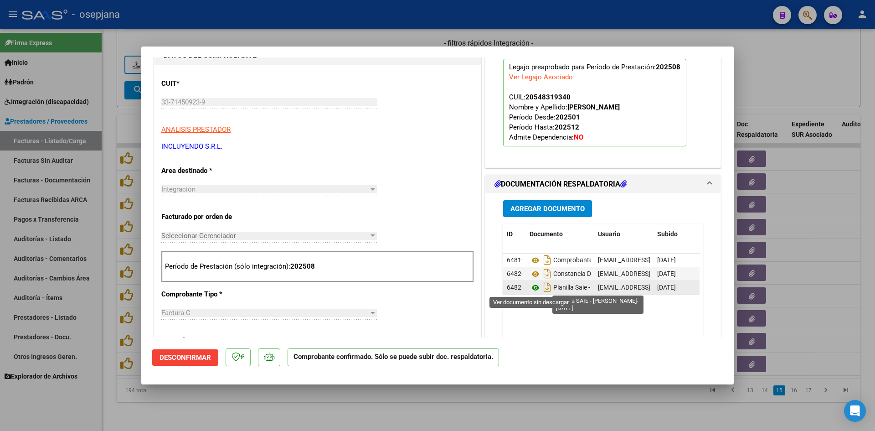
click at [532, 287] on icon at bounding box center [535, 287] width 12 height 11
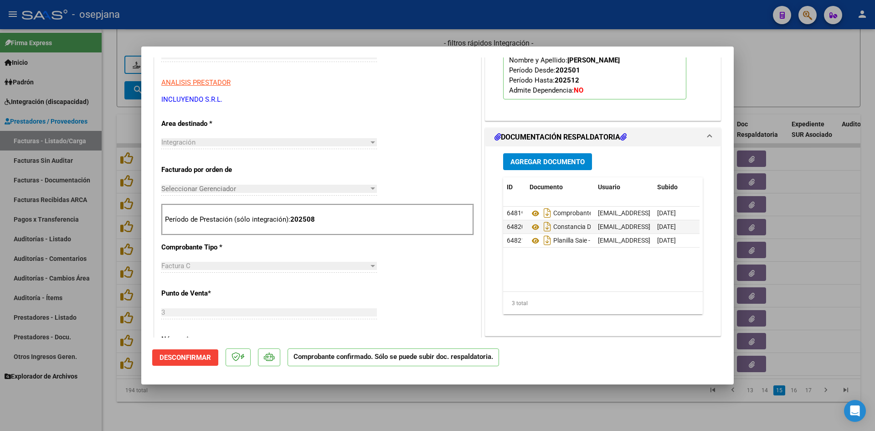
scroll to position [182, 0]
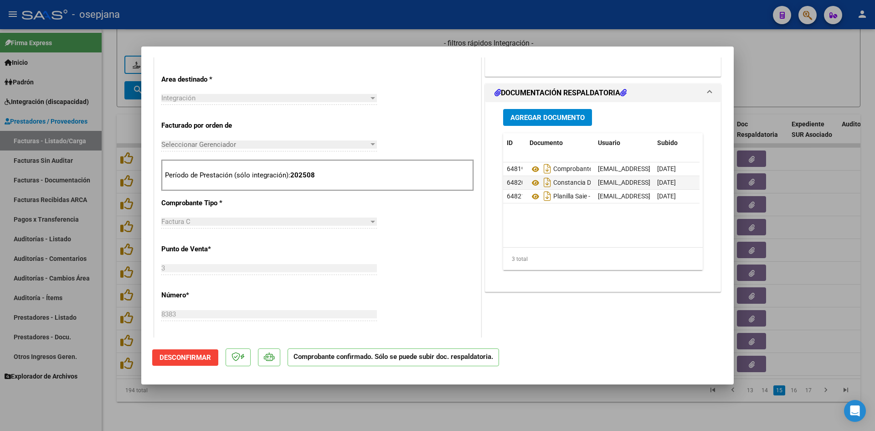
click at [759, 82] on div at bounding box center [437, 215] width 875 height 431
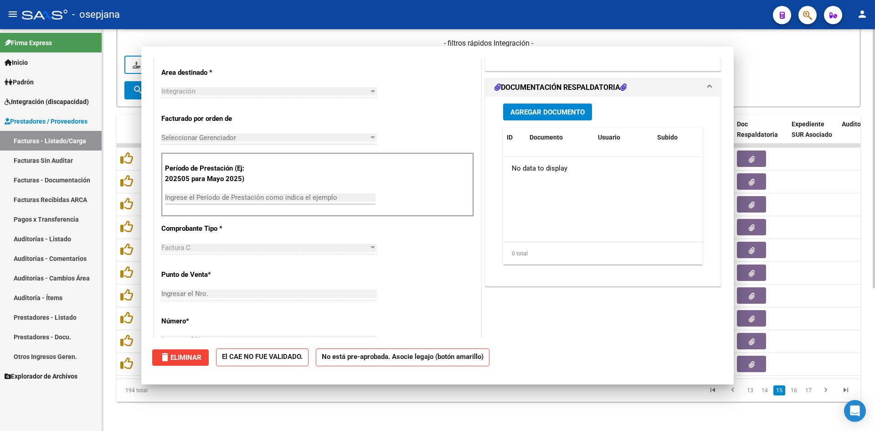
scroll to position [0, 0]
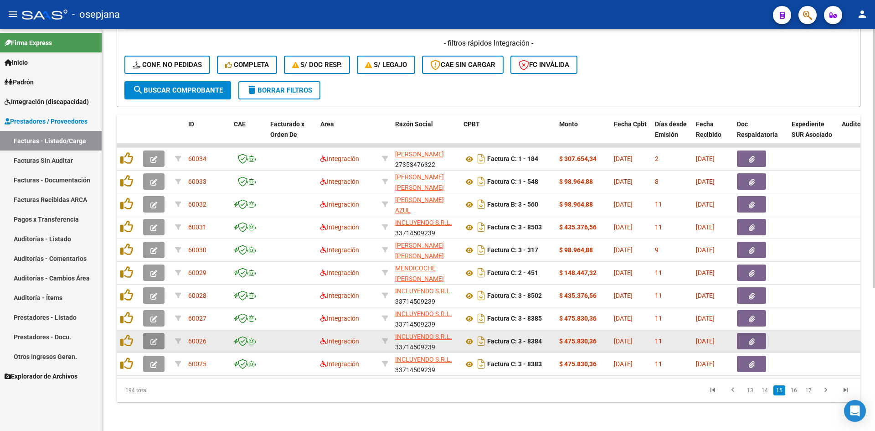
click at [154, 338] on icon "button" at bounding box center [153, 341] width 7 height 7
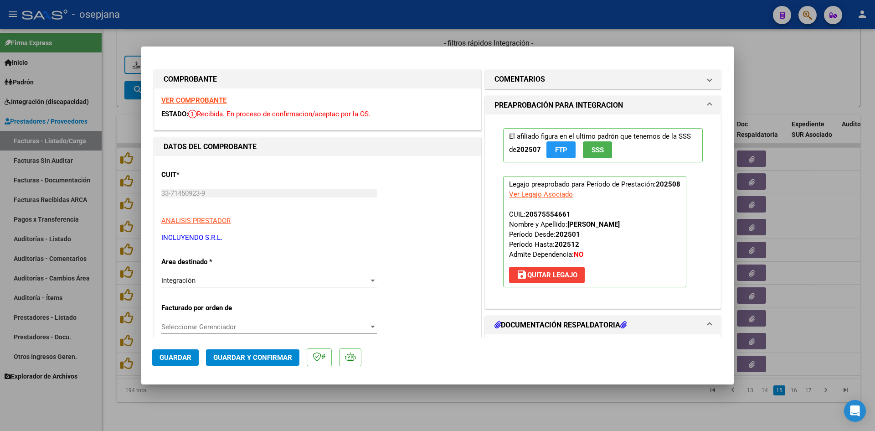
click at [196, 101] on strong "VER COMPROBANTE" at bounding box center [193, 100] width 65 height 8
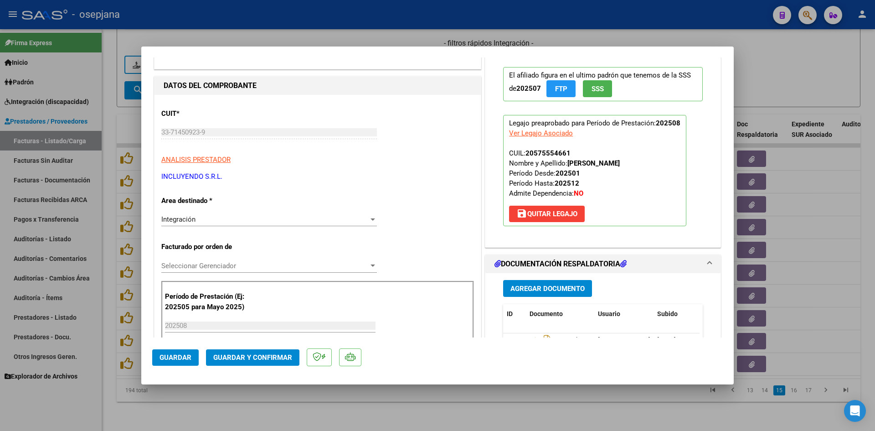
scroll to position [182, 0]
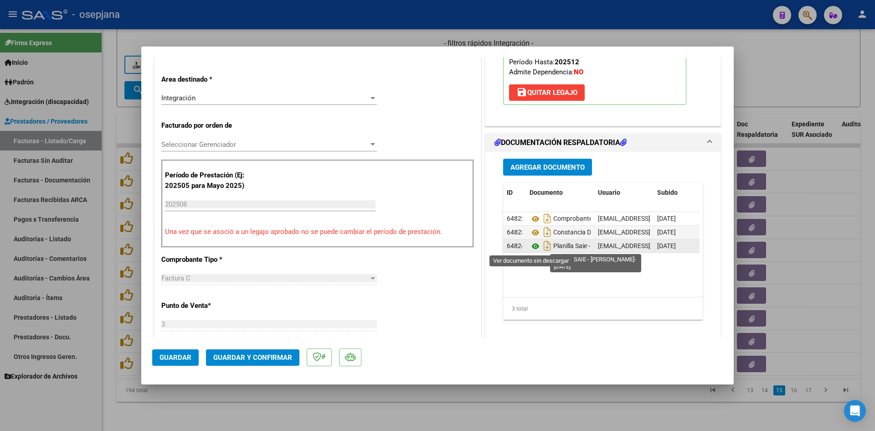
click at [531, 246] on icon at bounding box center [535, 246] width 12 height 11
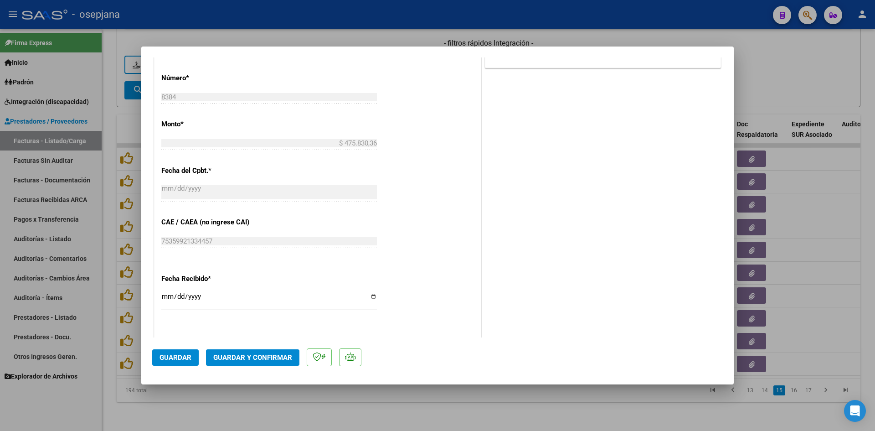
scroll to position [600, 0]
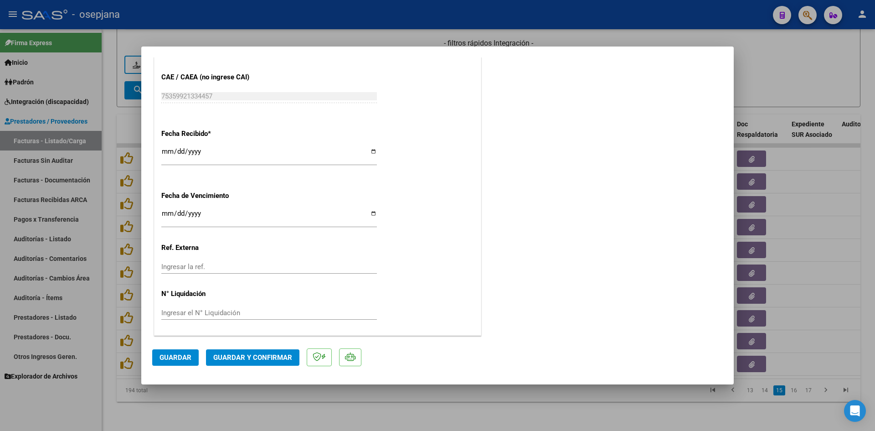
click at [173, 210] on input "Ingresar la fecha" at bounding box center [268, 217] width 215 height 15
click at [166, 211] on input "Ingresar la fecha" at bounding box center [268, 217] width 215 height 15
click at [234, 354] on span "Guardar y Confirmar" at bounding box center [252, 357] width 79 height 8
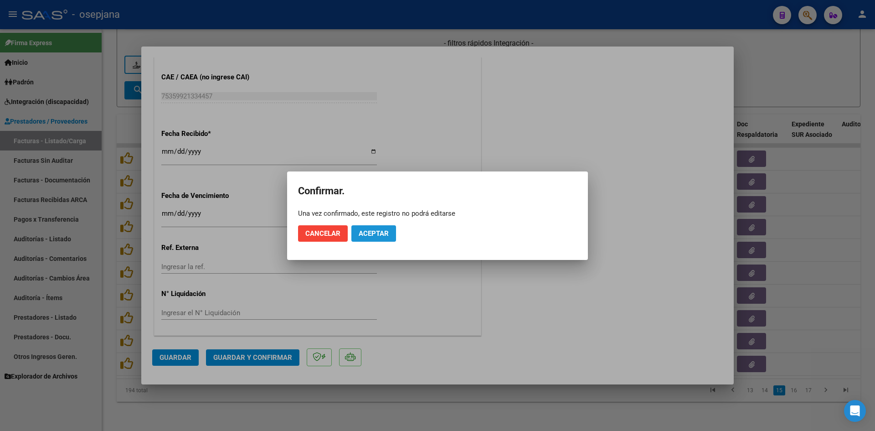
click at [371, 236] on span "Aceptar" at bounding box center [374, 233] width 30 height 8
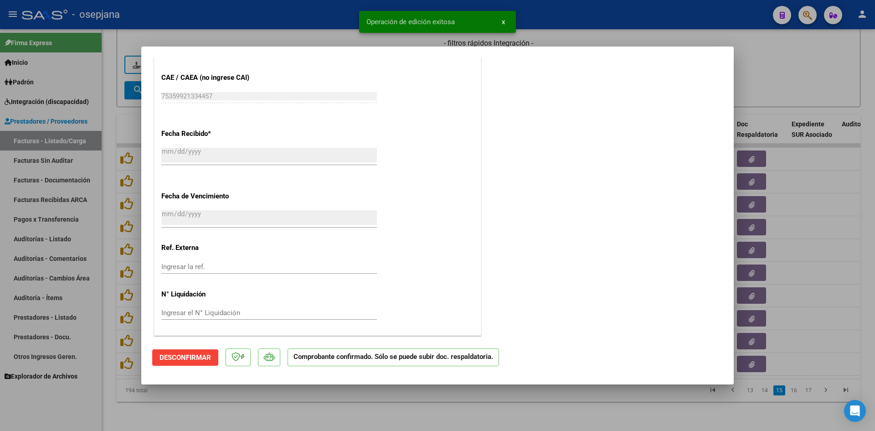
click at [797, 73] on div at bounding box center [437, 215] width 875 height 431
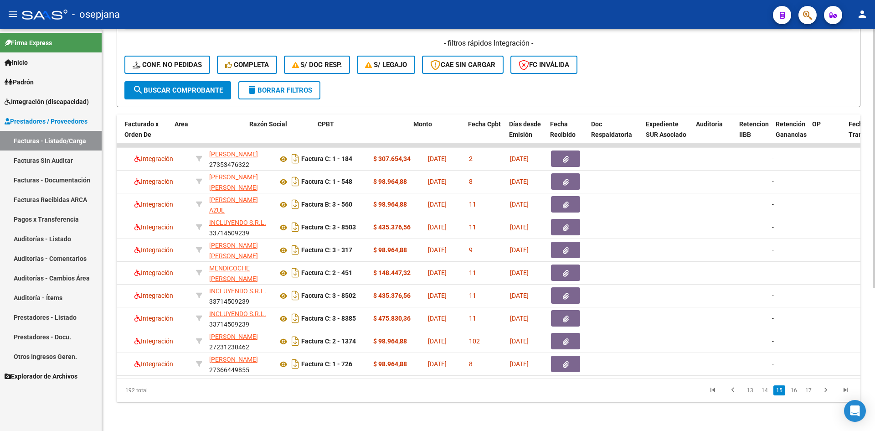
scroll to position [0, 0]
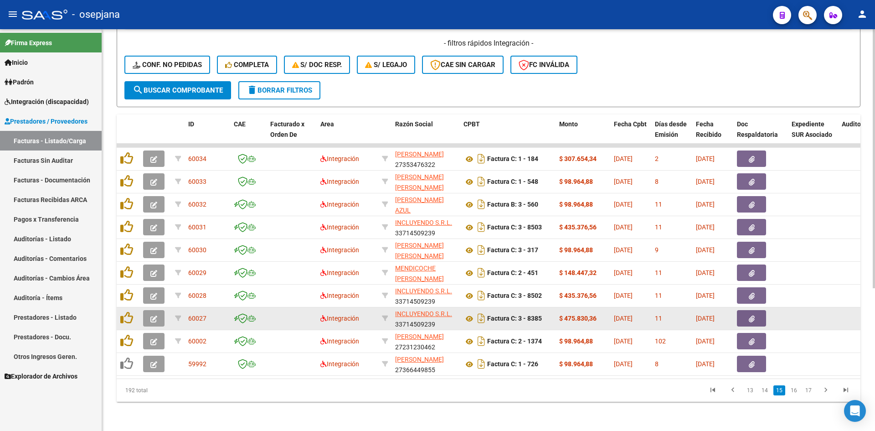
click at [149, 311] on button "button" at bounding box center [153, 318] width 21 height 16
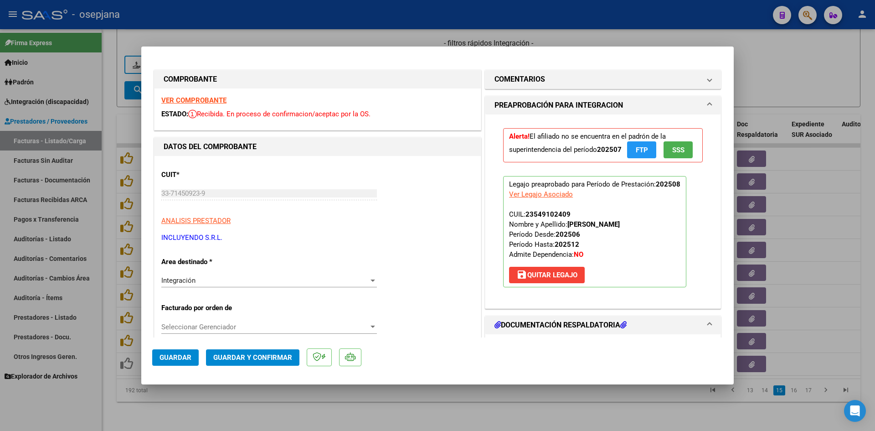
click at [222, 97] on strong "VER COMPROBANTE" at bounding box center [193, 100] width 65 height 8
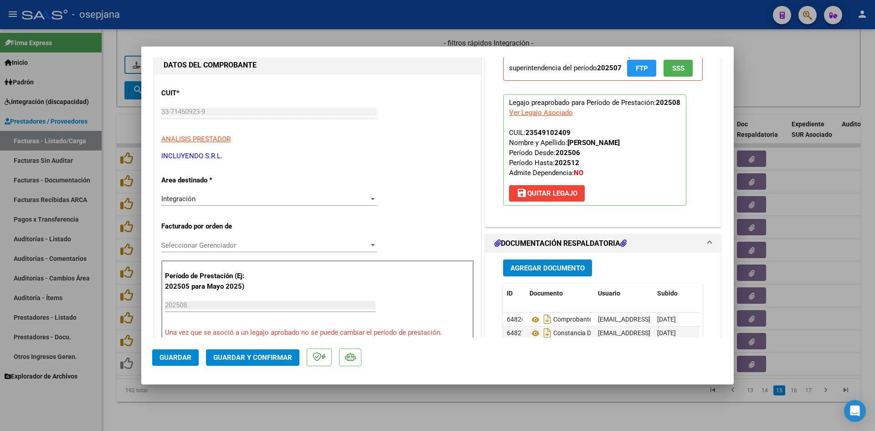
scroll to position [182, 0]
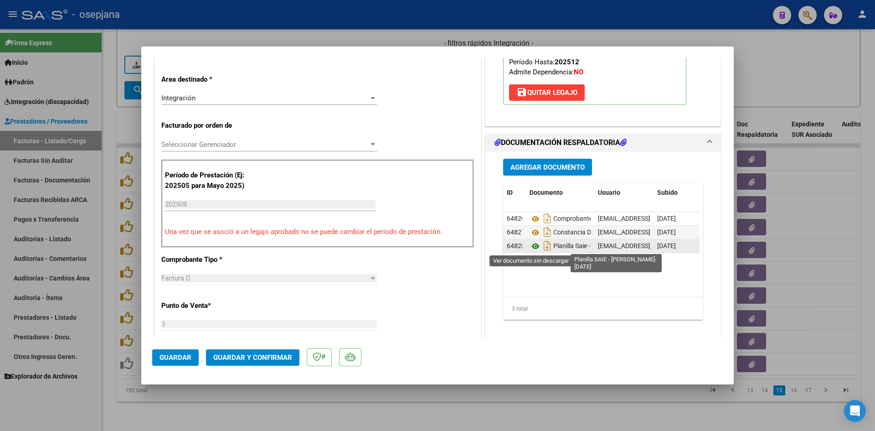
click at [533, 244] on icon at bounding box center [535, 246] width 12 height 11
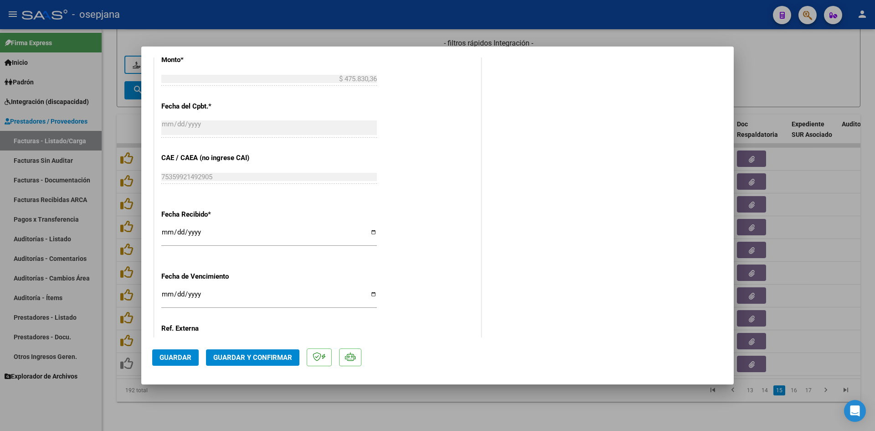
scroll to position [592, 0]
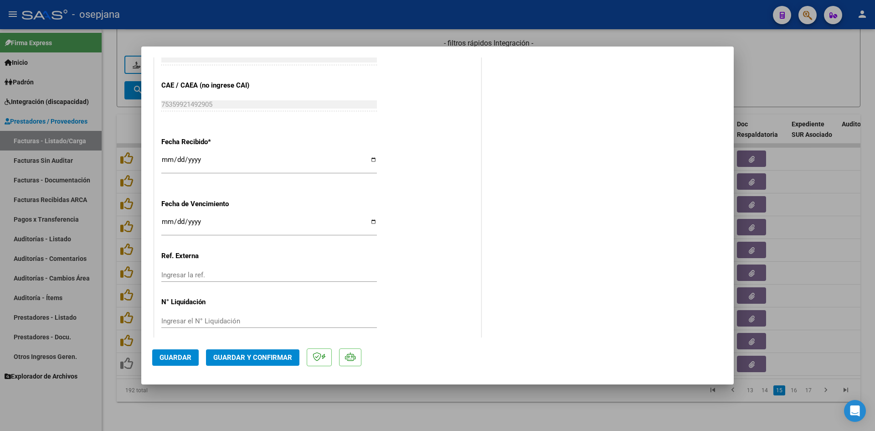
click at [163, 221] on input "[DATE]" at bounding box center [268, 225] width 215 height 15
click at [258, 355] on span "Guardar y Confirmar" at bounding box center [252, 357] width 79 height 8
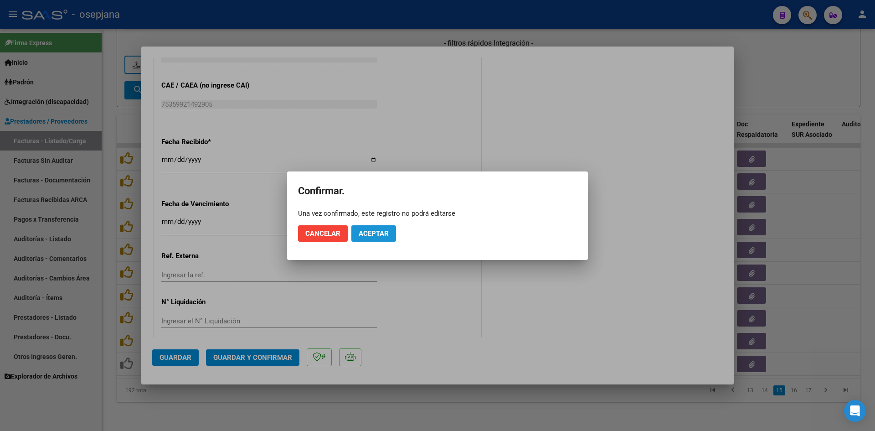
click at [373, 235] on span "Aceptar" at bounding box center [374, 233] width 30 height 8
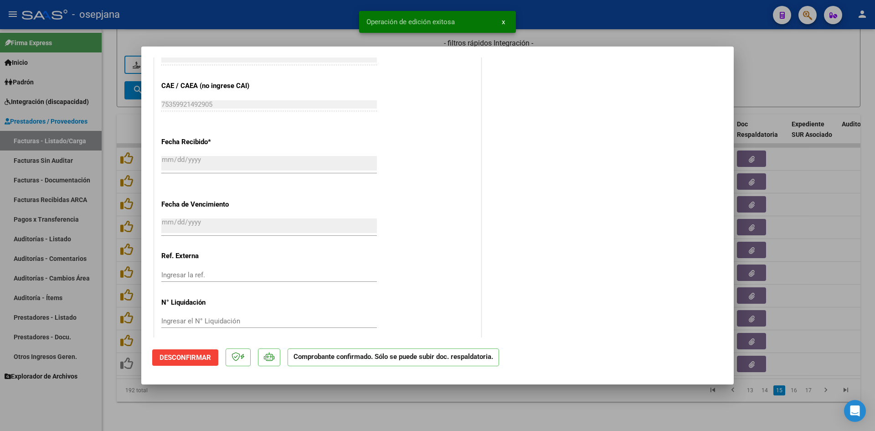
click at [766, 57] on div at bounding box center [437, 215] width 875 height 431
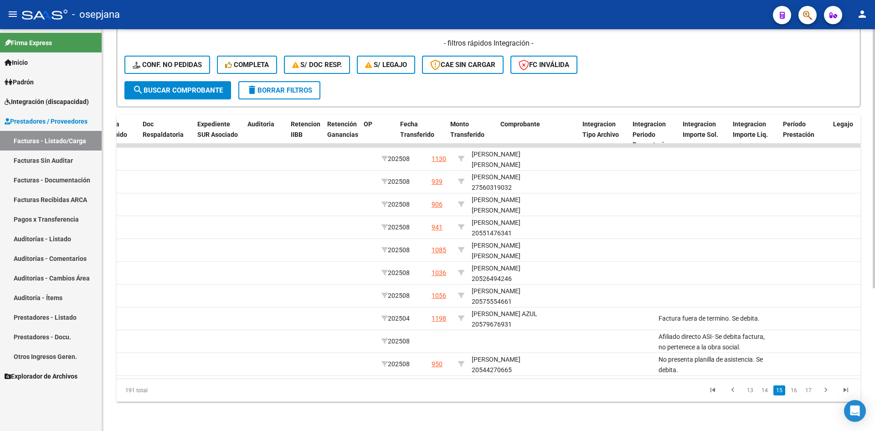
scroll to position [0, 0]
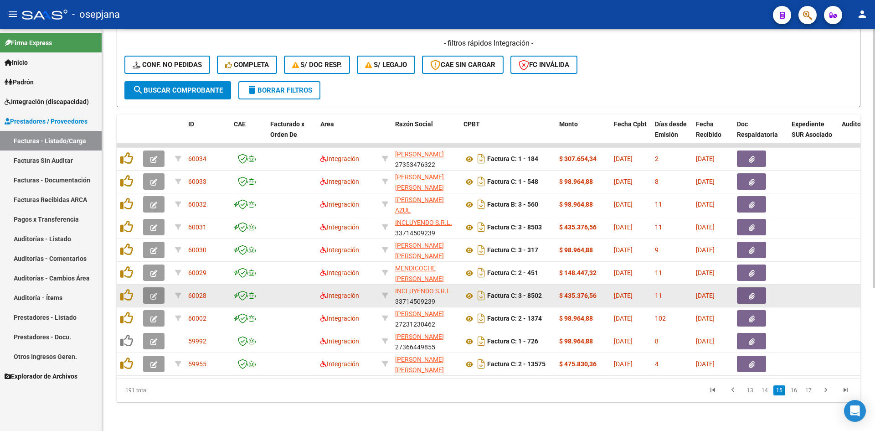
click at [160, 290] on button "button" at bounding box center [153, 295] width 21 height 16
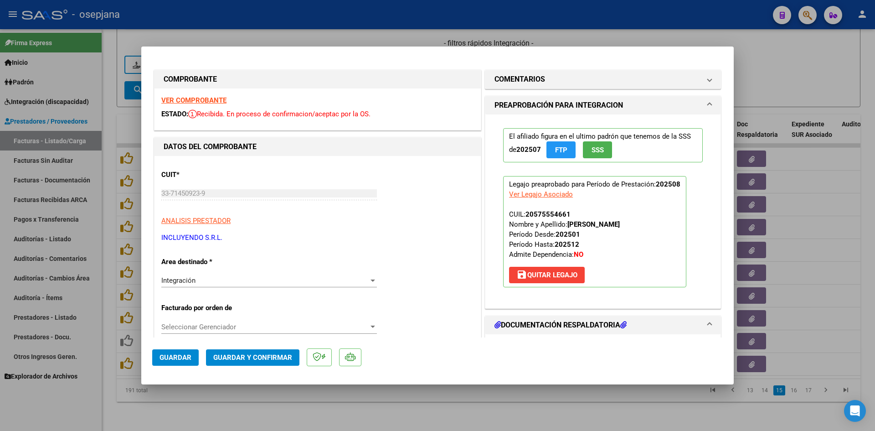
click at [193, 101] on strong "VER COMPROBANTE" at bounding box center [193, 100] width 65 height 8
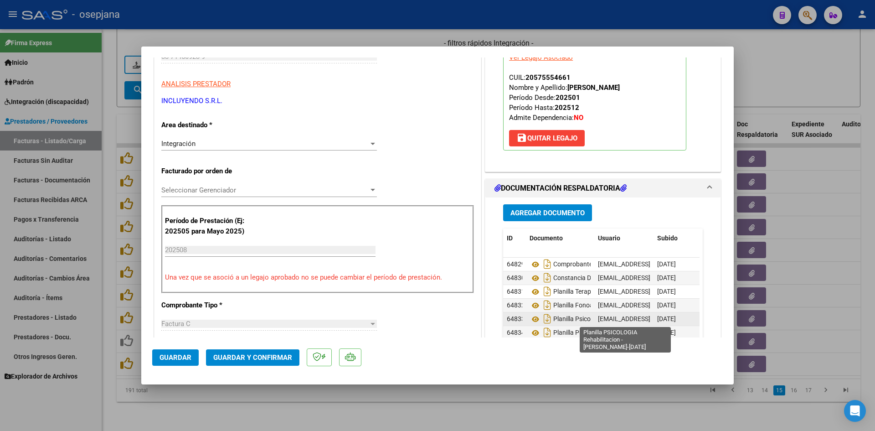
scroll to position [7, 0]
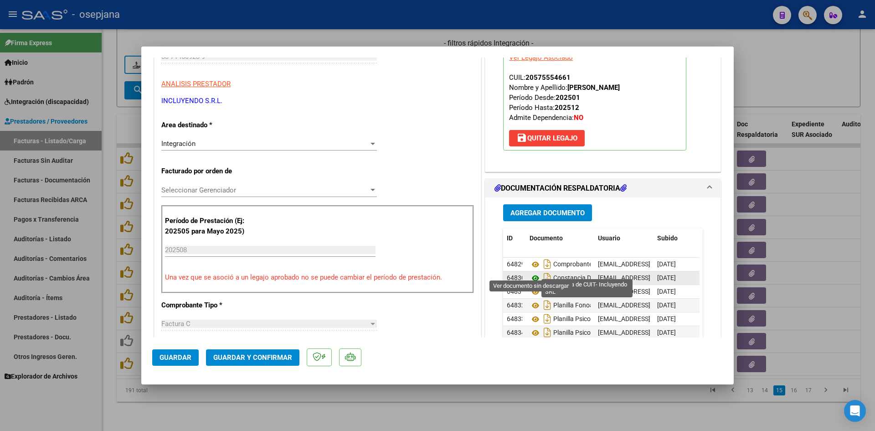
click at [532, 273] on icon at bounding box center [535, 277] width 12 height 11
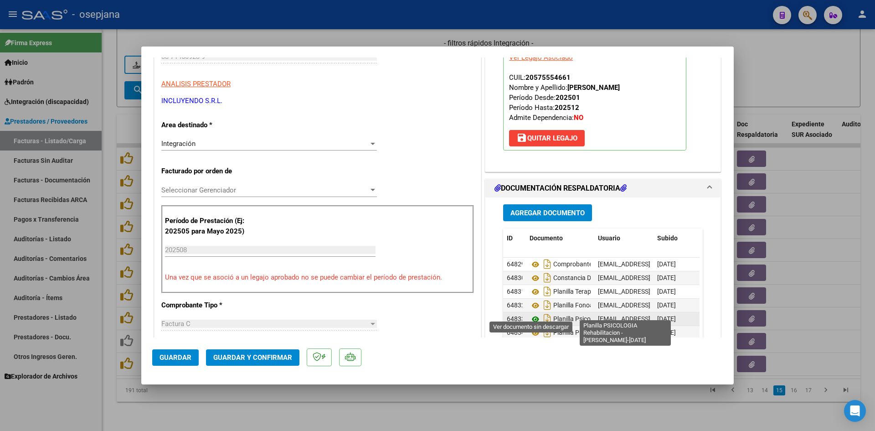
click at [533, 313] on icon at bounding box center [535, 318] width 12 height 11
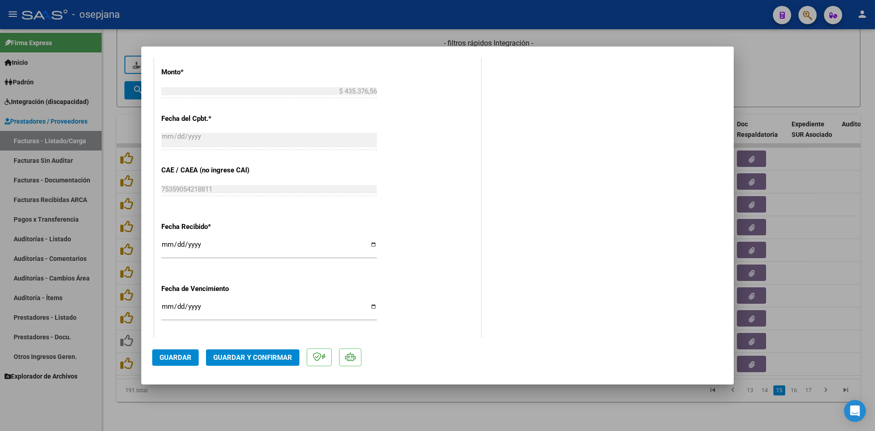
scroll to position [592, 0]
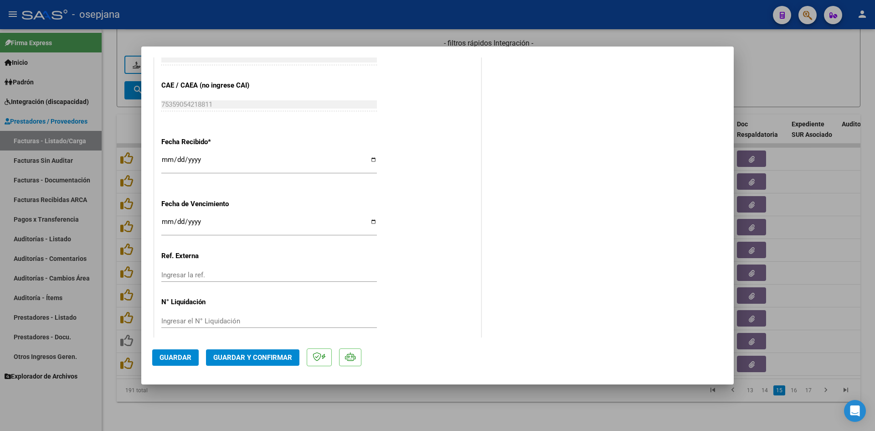
click at [167, 221] on input "[DATE]" at bounding box center [268, 225] width 215 height 15
click at [237, 350] on button "Guardar y Confirmar" at bounding box center [252, 357] width 93 height 16
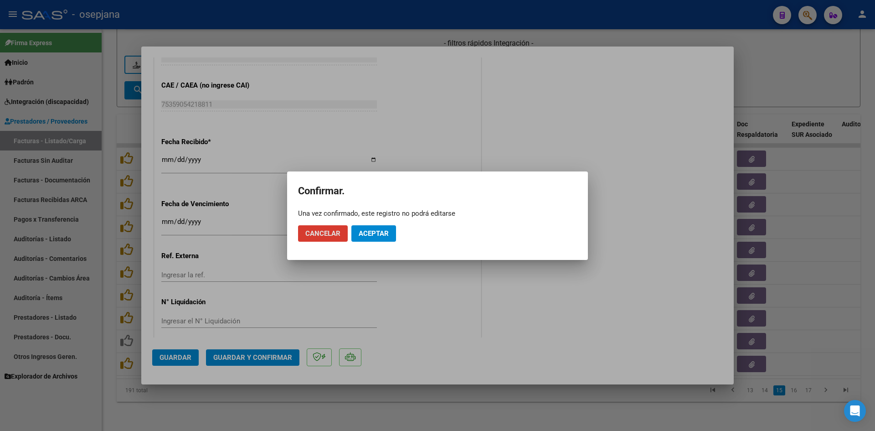
click at [359, 229] on span "Aceptar" at bounding box center [374, 233] width 30 height 8
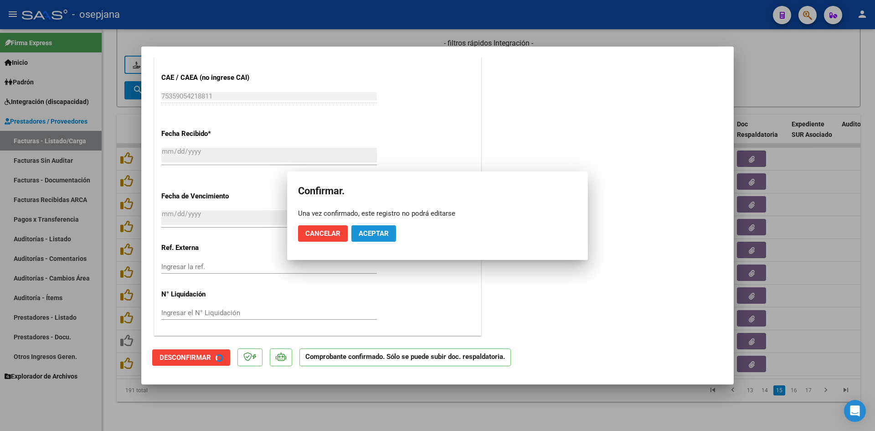
scroll to position [536, 0]
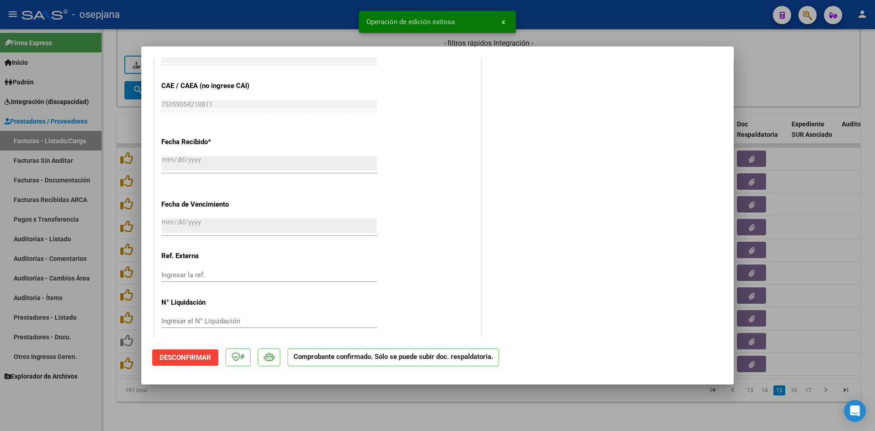
click at [775, 81] on div at bounding box center [437, 215] width 875 height 431
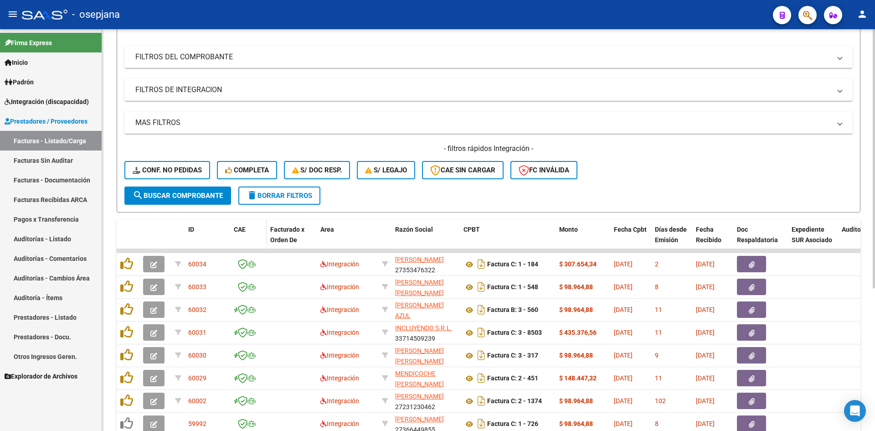
scroll to position [84, 0]
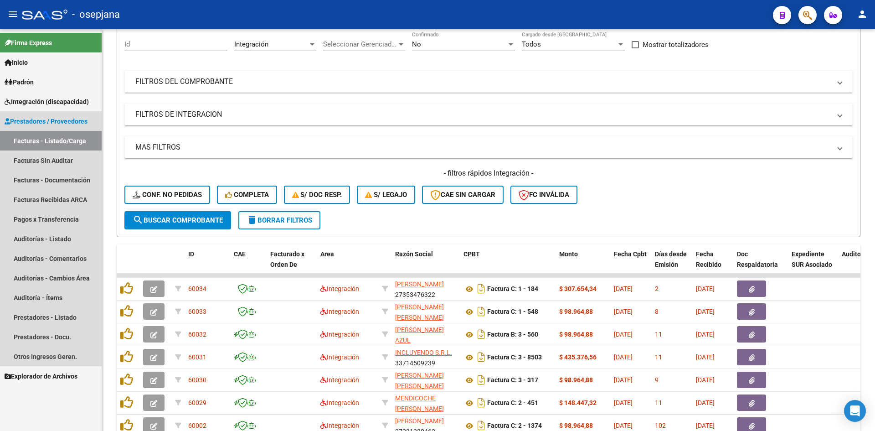
click at [67, 139] on link "Facturas - Listado/Carga" at bounding box center [51, 141] width 102 height 20
click at [49, 138] on link "Facturas - Listado/Carga" at bounding box center [51, 141] width 102 height 20
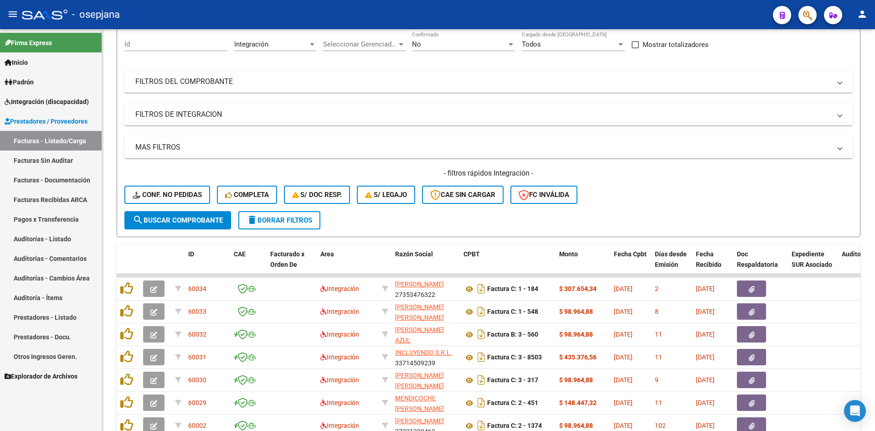
click at [26, 100] on span "Integración (discapacidad)" at bounding box center [47, 102] width 84 height 10
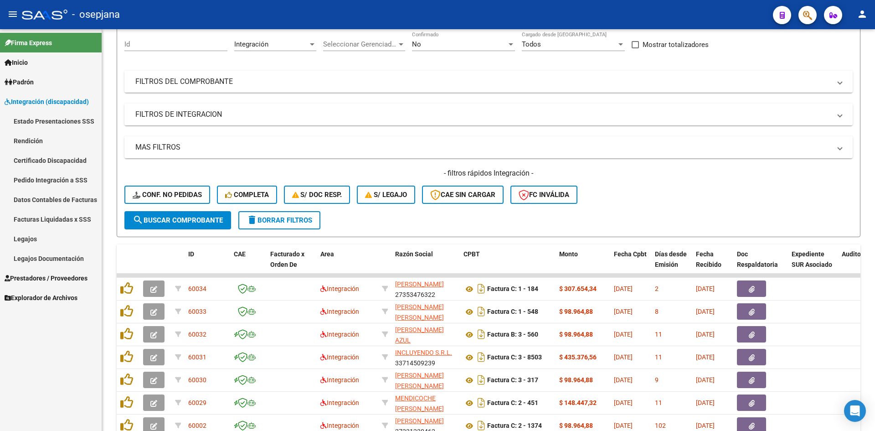
click at [49, 240] on link "Legajos" at bounding box center [51, 239] width 102 height 20
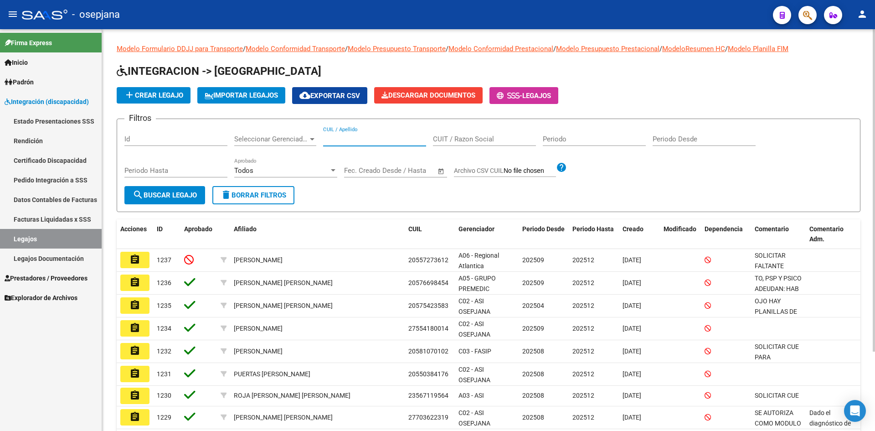
click at [333, 138] on input "CUIL / Apellido" at bounding box center [374, 139] width 103 height 8
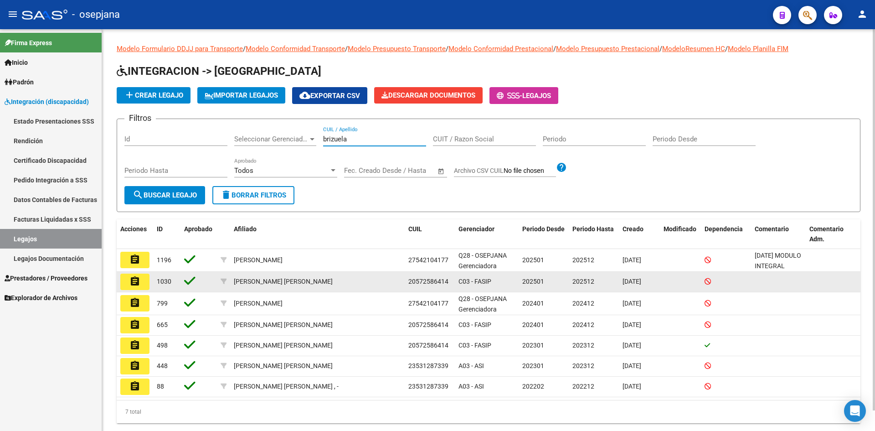
click at [133, 277] on mat-icon "assignment" at bounding box center [134, 281] width 11 height 11
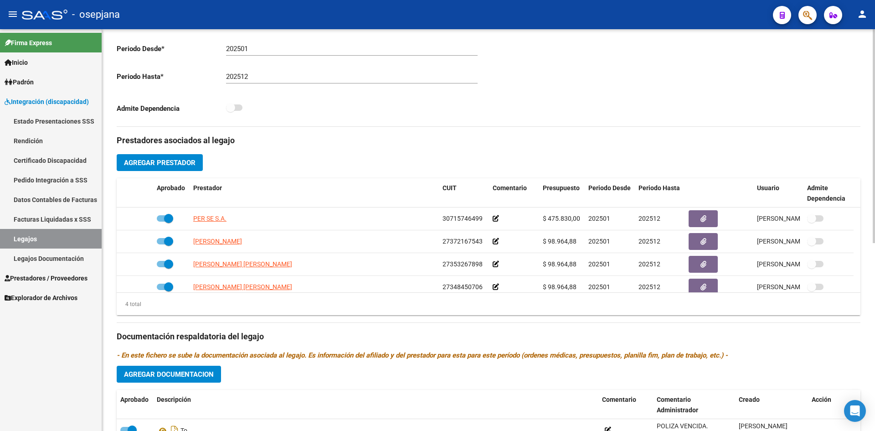
scroll to position [353, 0]
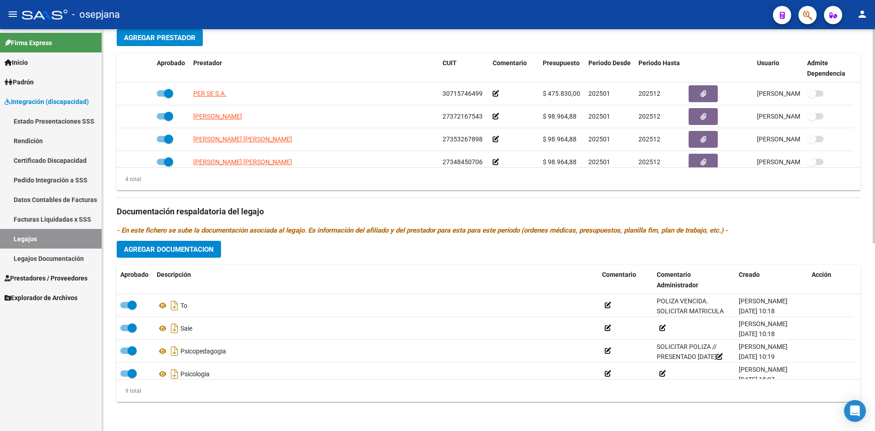
click at [163, 249] on span "Agregar Documentacion" at bounding box center [169, 249] width 90 height 8
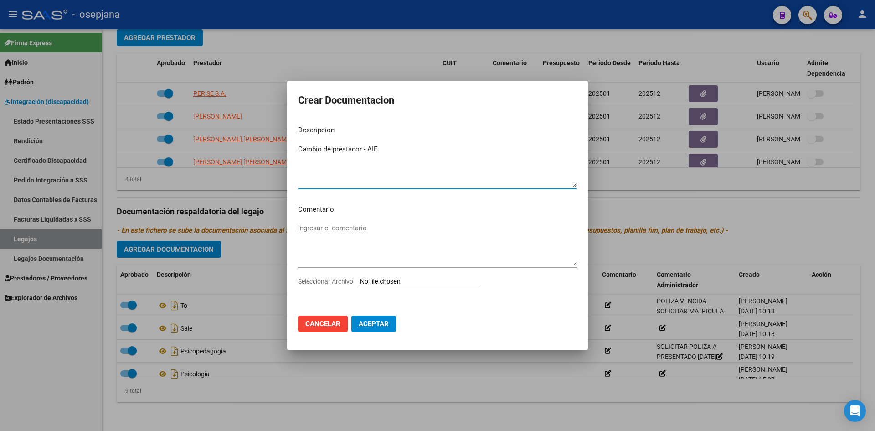
click at [430, 278] on input "Seleccionar Archivo" at bounding box center [420, 281] width 121 height 9
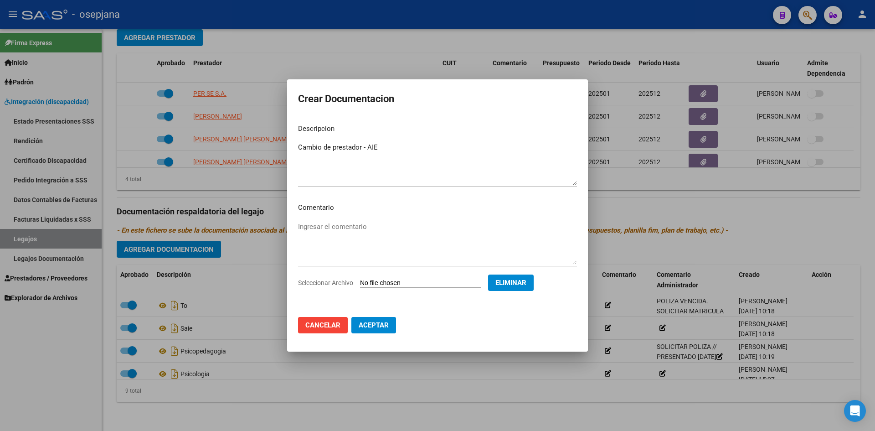
click at [374, 325] on span "Aceptar" at bounding box center [374, 325] width 30 height 8
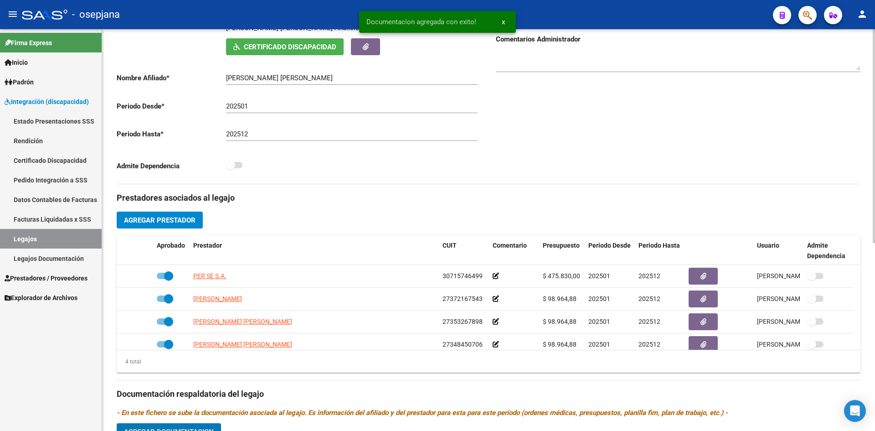
scroll to position [0, 0]
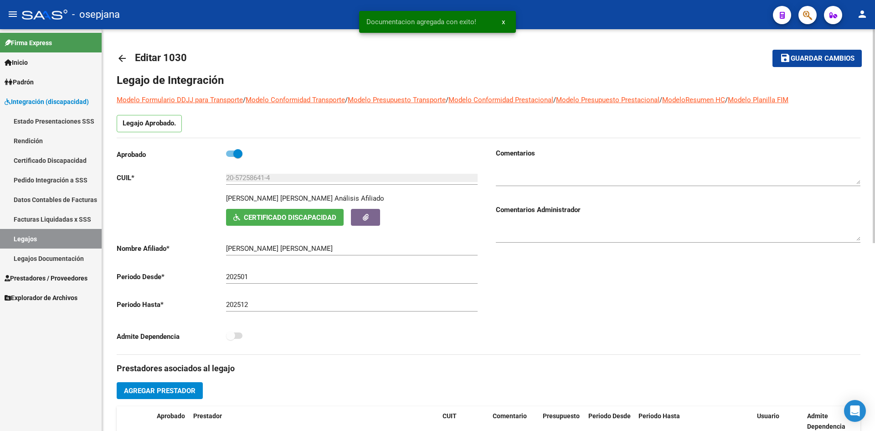
click at [805, 52] on button "save Guardar cambios" at bounding box center [816, 58] width 89 height 17
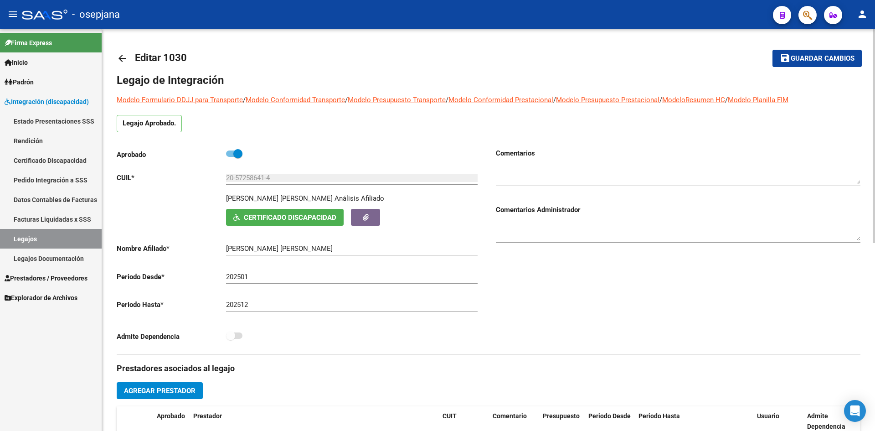
click at [840, 51] on button "save Guardar cambios" at bounding box center [816, 58] width 89 height 17
click at [806, 52] on button "save Guardar cambios" at bounding box center [816, 58] width 89 height 17
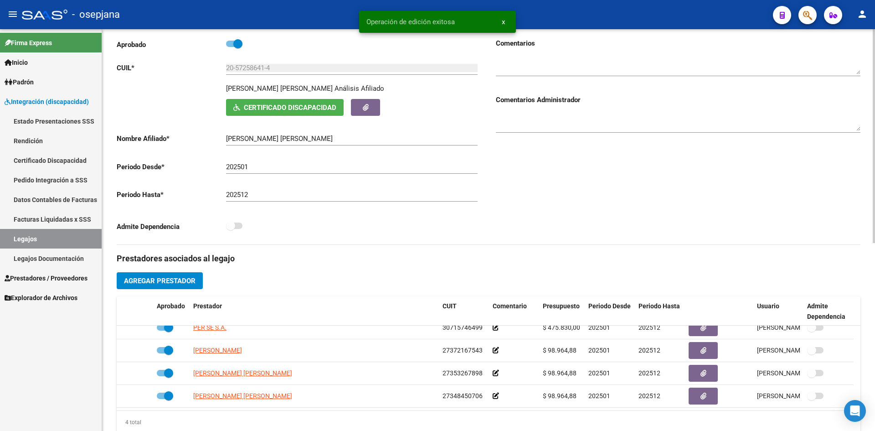
scroll to position [91, 0]
